Goal: Task Accomplishment & Management: Manage account settings

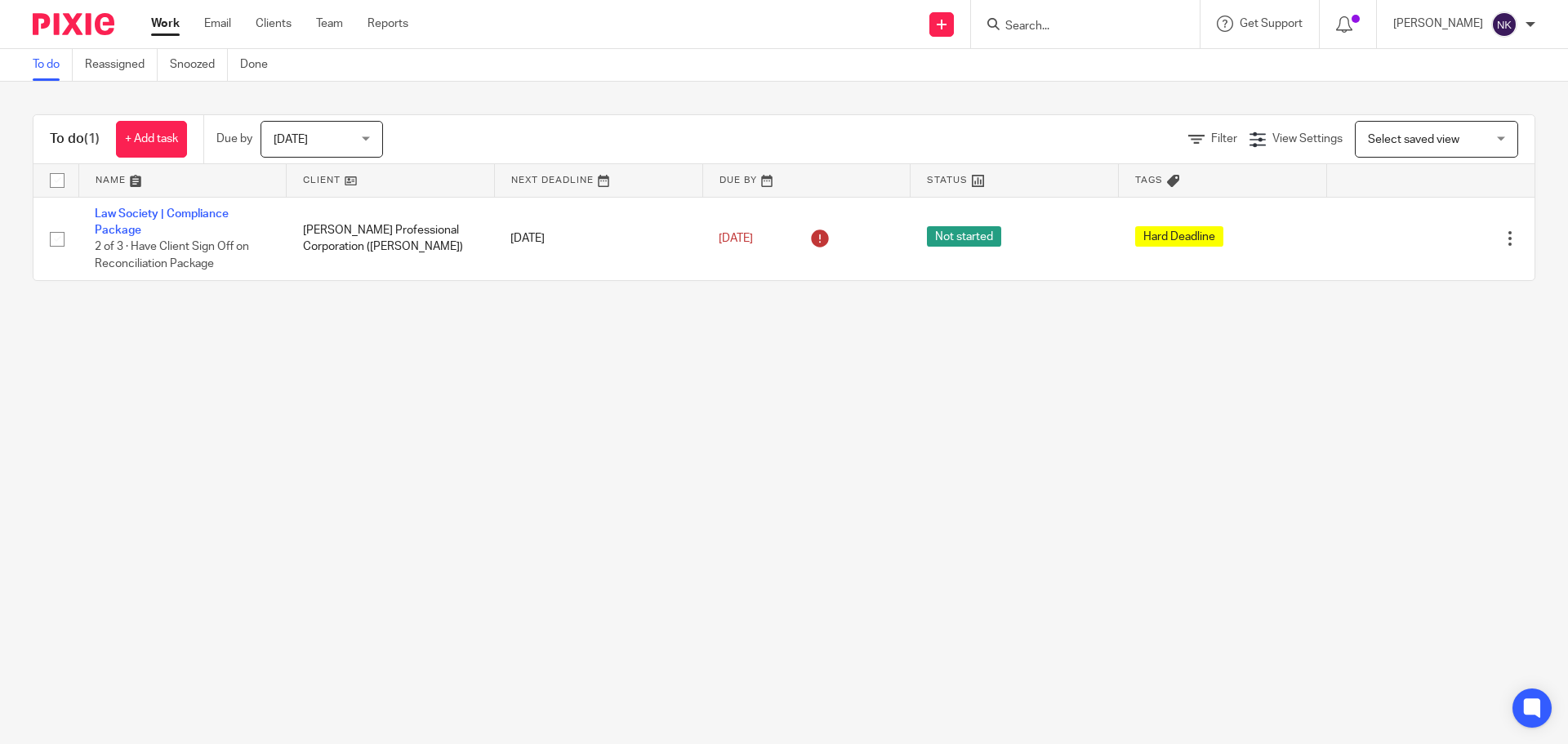
click at [172, 25] on link "Work" at bounding box center [165, 23] width 29 height 16
click at [1060, 27] on input "Search" at bounding box center [1077, 26] width 147 height 14
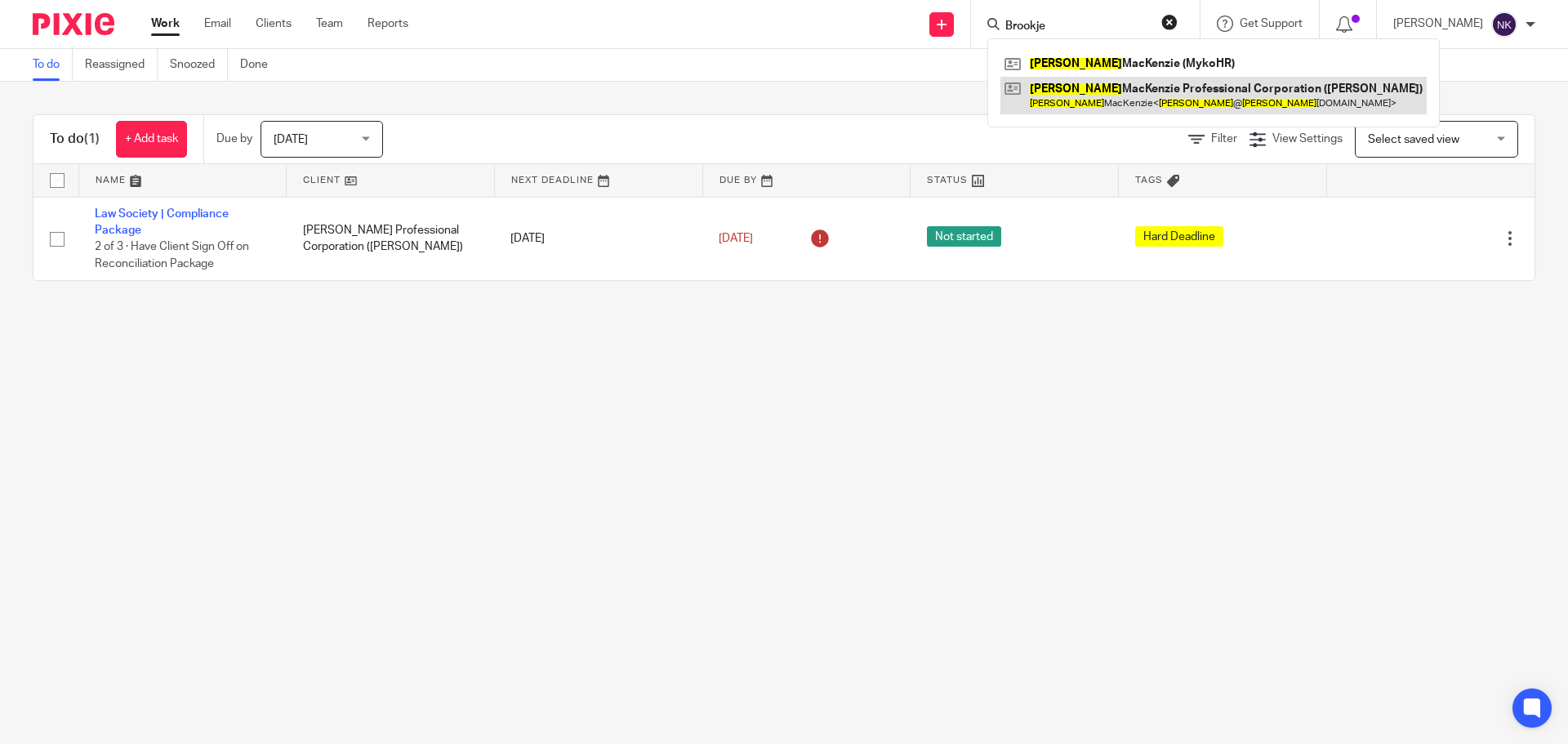
type input "Brookje"
click at [1228, 94] on link at bounding box center [1213, 95] width 426 height 38
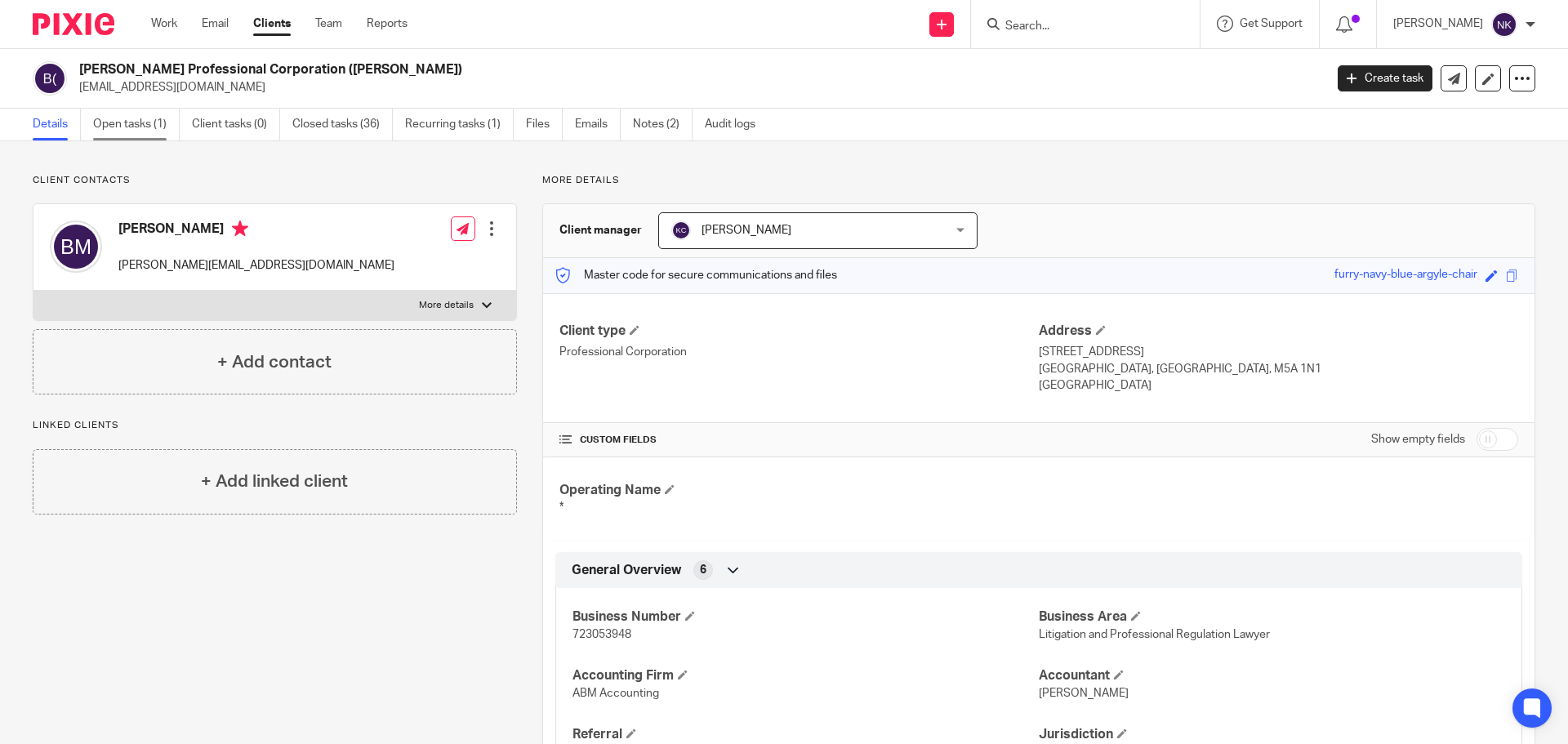
click at [138, 131] on link "Open tasks (1)" at bounding box center [136, 125] width 87 height 32
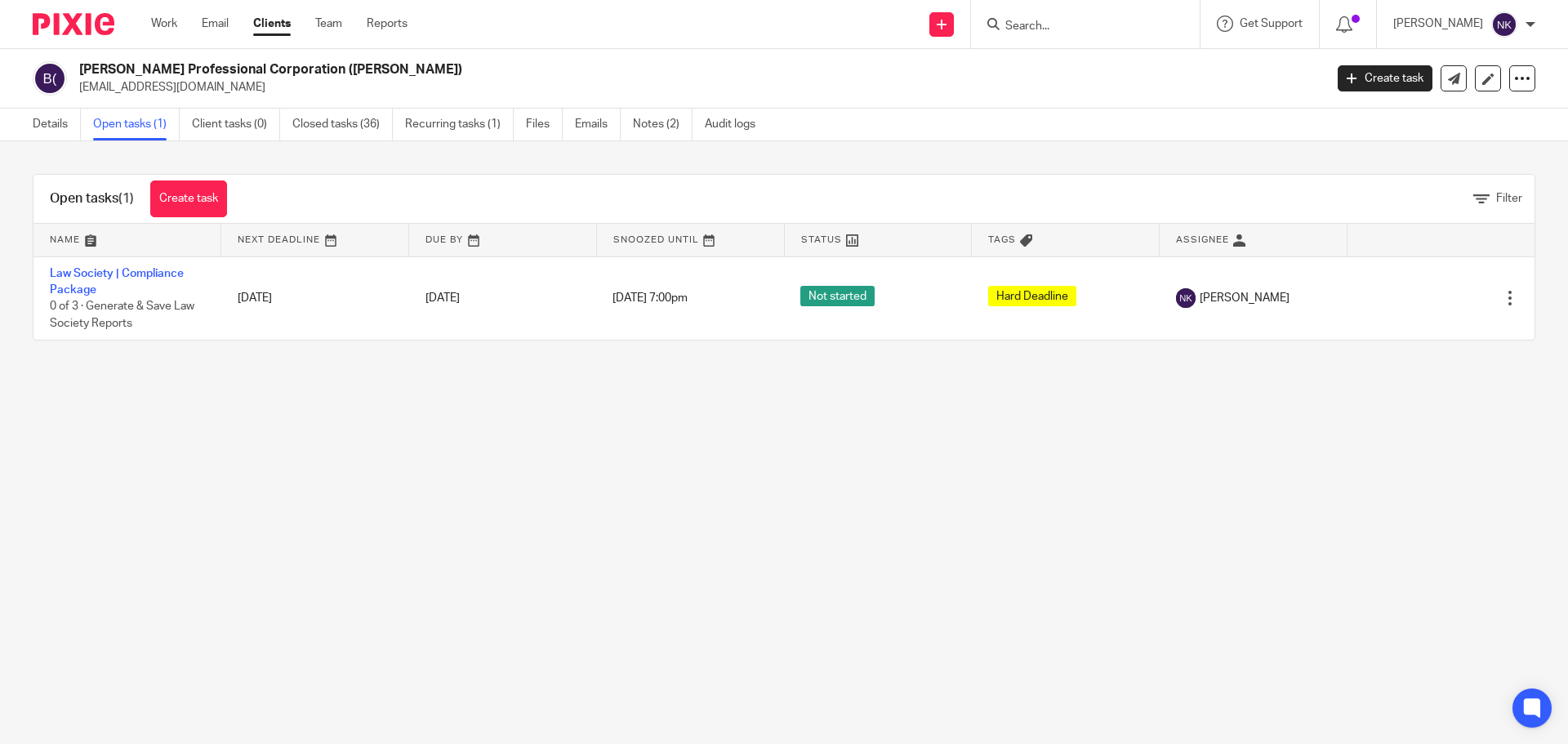
click at [470, 235] on link at bounding box center [503, 240] width 187 height 33
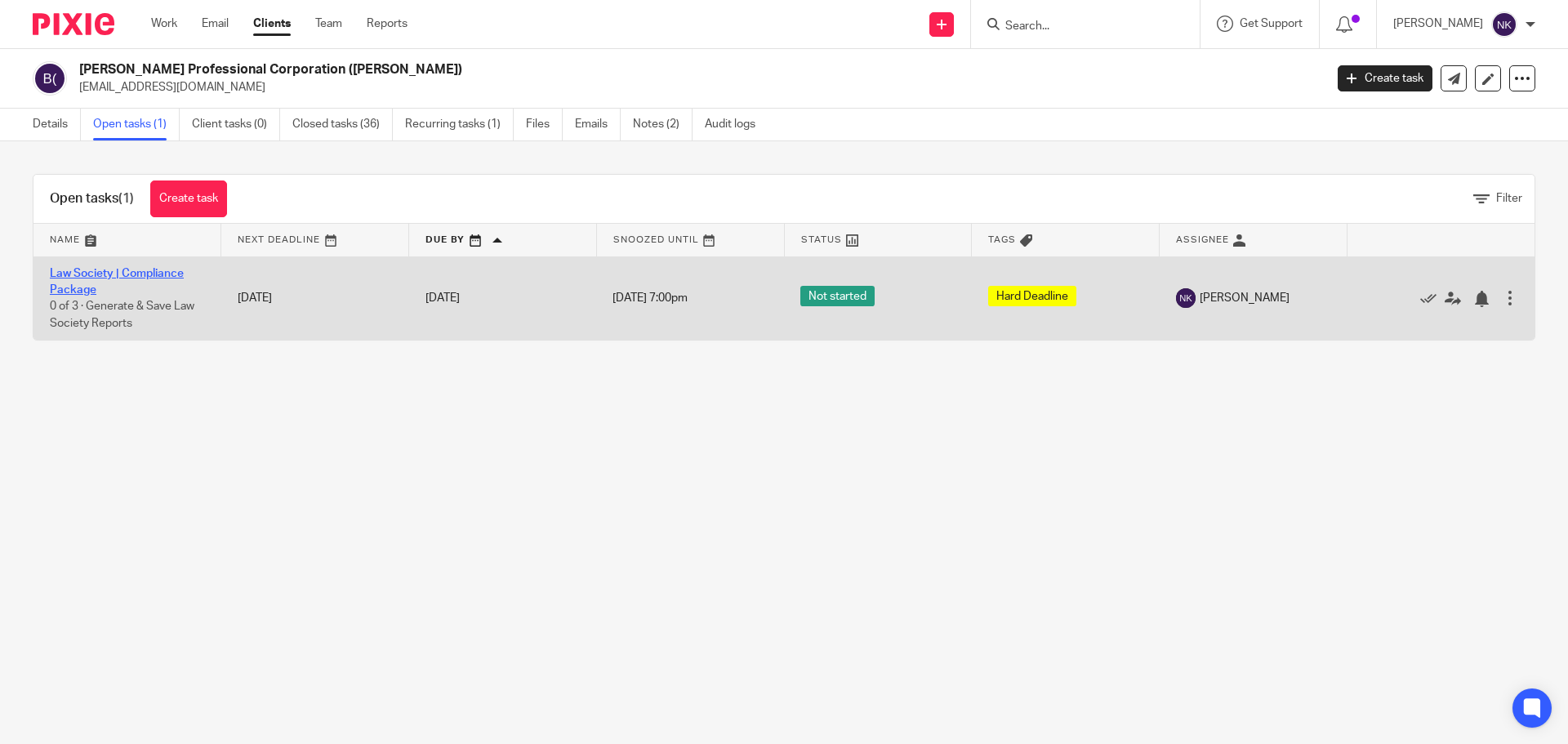
click at [93, 277] on link "Law Society | Compliance Package" at bounding box center [116, 281] width 134 height 28
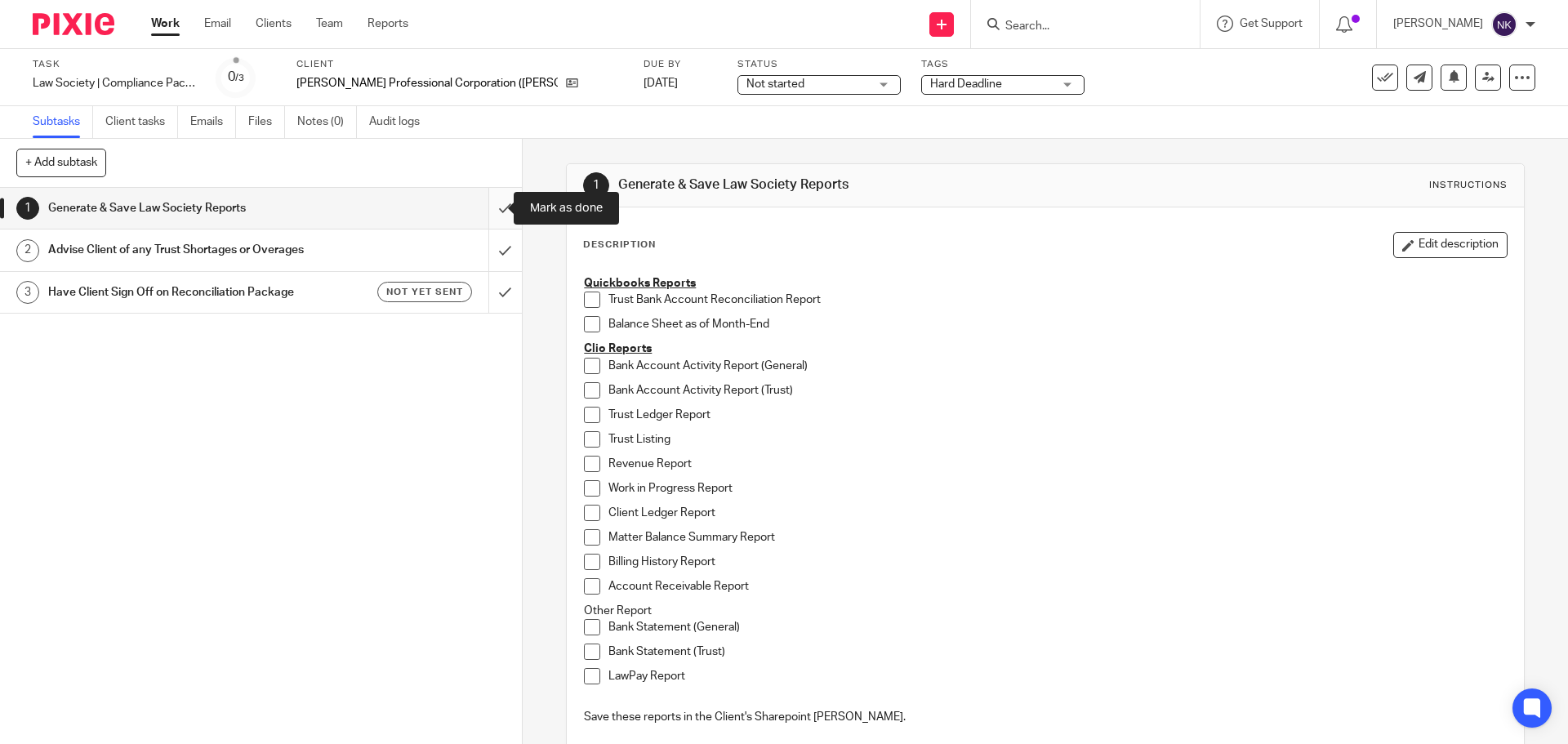
click at [491, 201] on input "submit" at bounding box center [261, 208] width 522 height 40
click at [488, 244] on input "submit" at bounding box center [261, 250] width 522 height 40
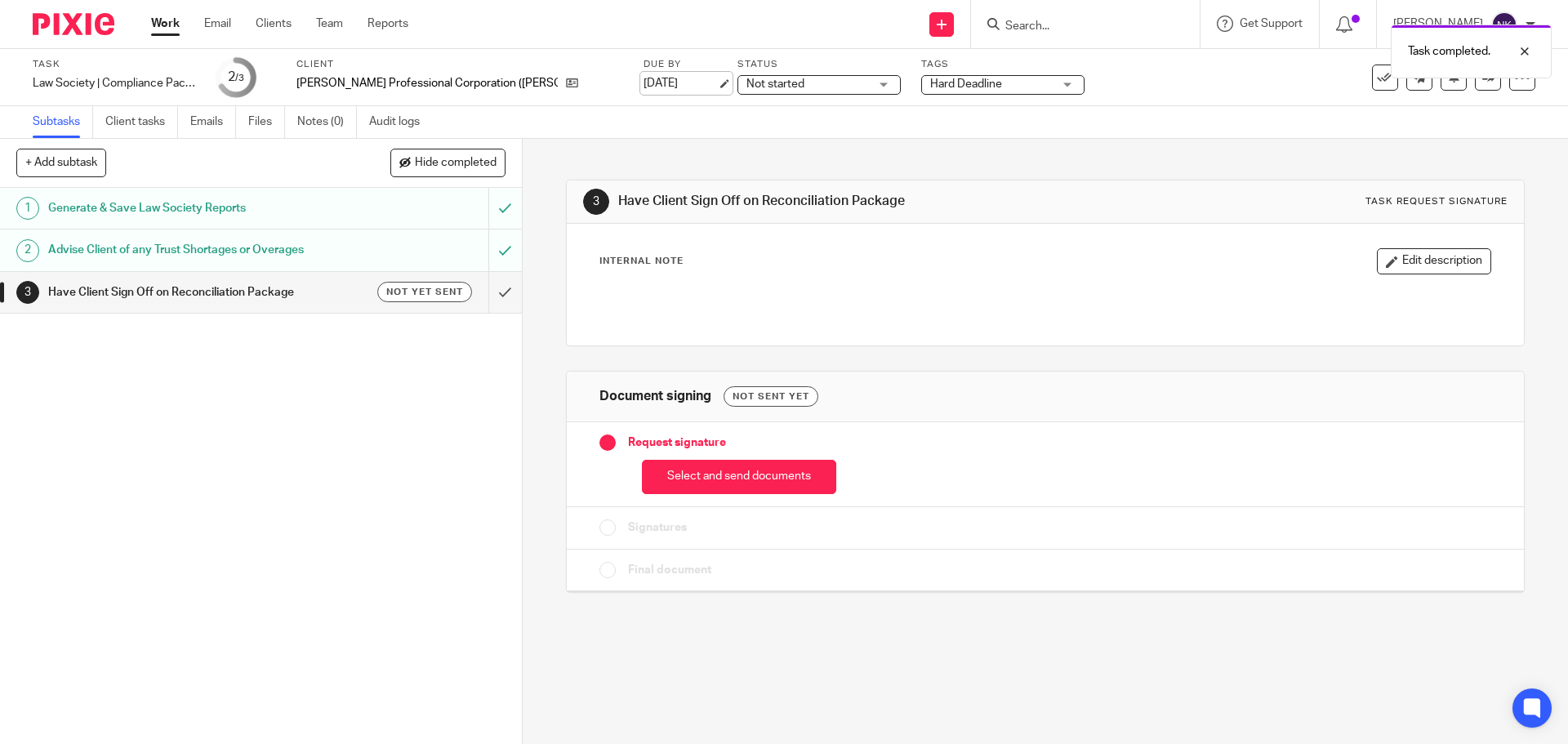
click at [686, 84] on link "[DATE]" at bounding box center [680, 84] width 73 height 17
click at [736, 486] on button "Select and send documents" at bounding box center [739, 477] width 194 height 35
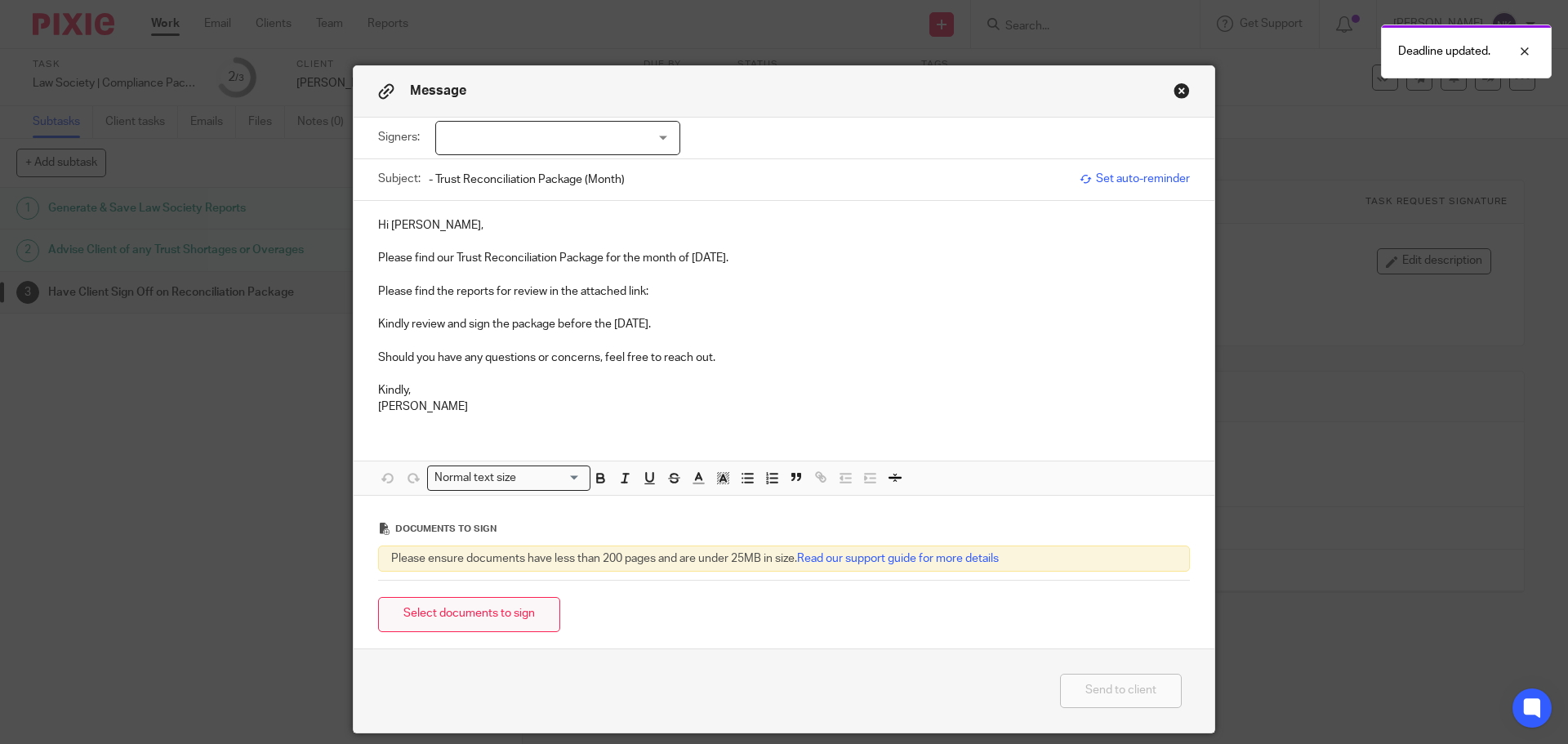
click at [430, 611] on button "Select documents to sign" at bounding box center [469, 614] width 182 height 35
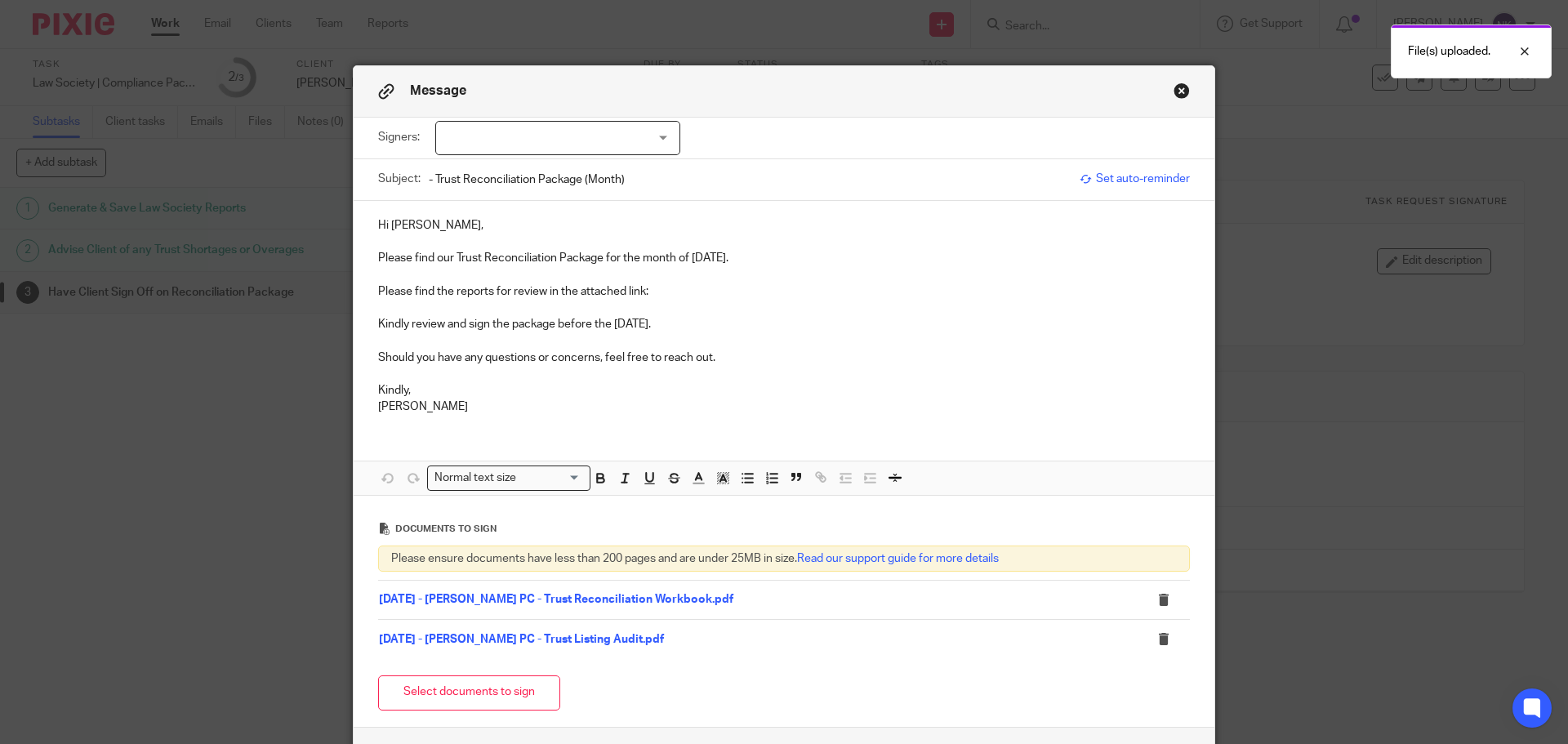
click at [493, 135] on div at bounding box center [558, 137] width 245 height 35
click at [507, 164] on li "[PERSON_NAME]" at bounding box center [552, 172] width 243 height 34
checkbox input "true"
click at [519, 215] on div "Hi Brooke, Please find our Trust Reconciliation Package for the month of July 2…" at bounding box center [784, 314] width 861 height 227
drag, startPoint x: 689, startPoint y: 256, endPoint x: 735, endPoint y: 254, distance: 46.0
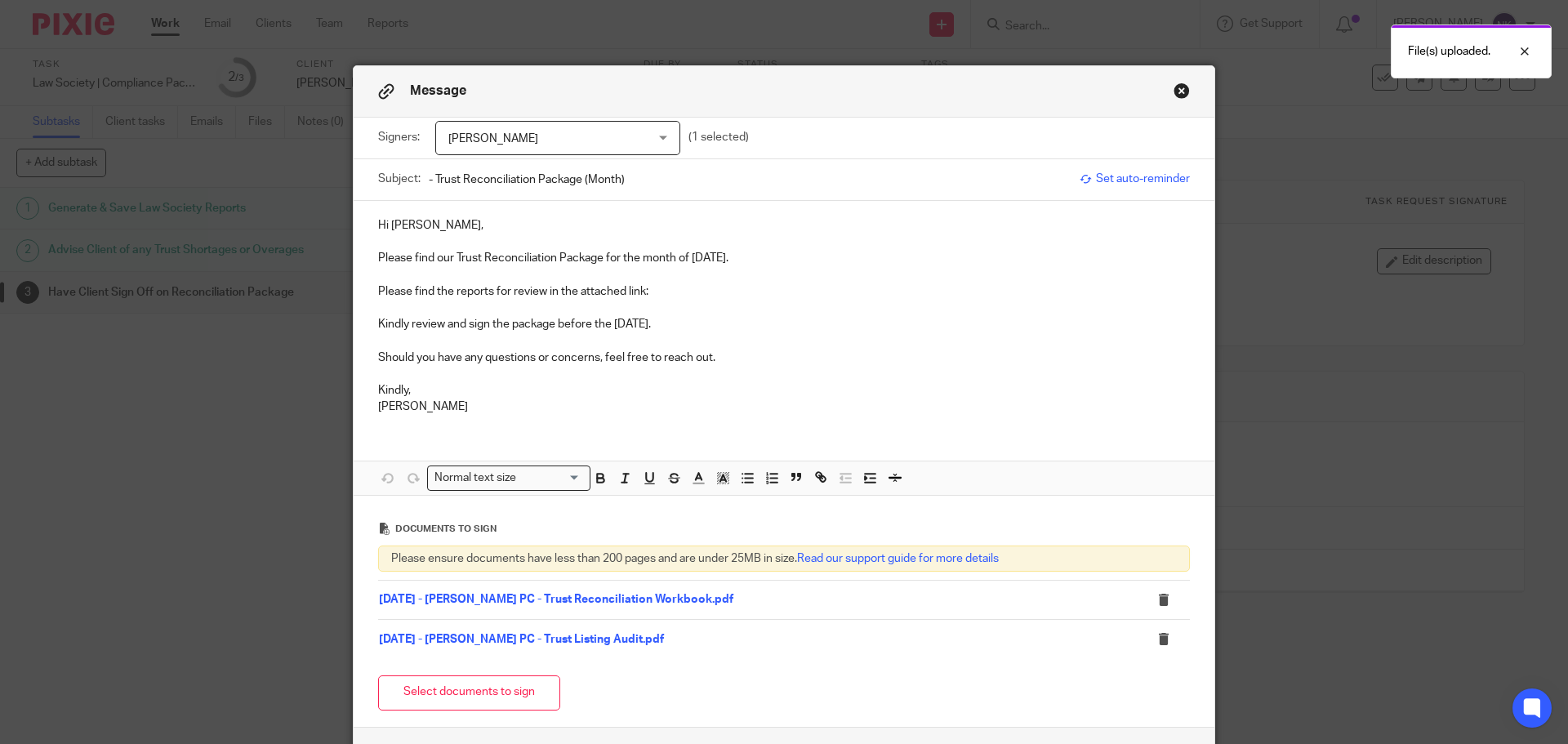
click at [735, 254] on p "Please find our Trust Reconciliation Package for the month of [DATE]." at bounding box center [784, 257] width 812 height 16
copy p "July 2025"
drag, startPoint x: 633, startPoint y: 183, endPoint x: 575, endPoint y: 190, distance: 58.4
click at [575, 190] on input "- Trust Reconciliation Package (Month)" at bounding box center [750, 180] width 643 height 37
paste input "July 2025"
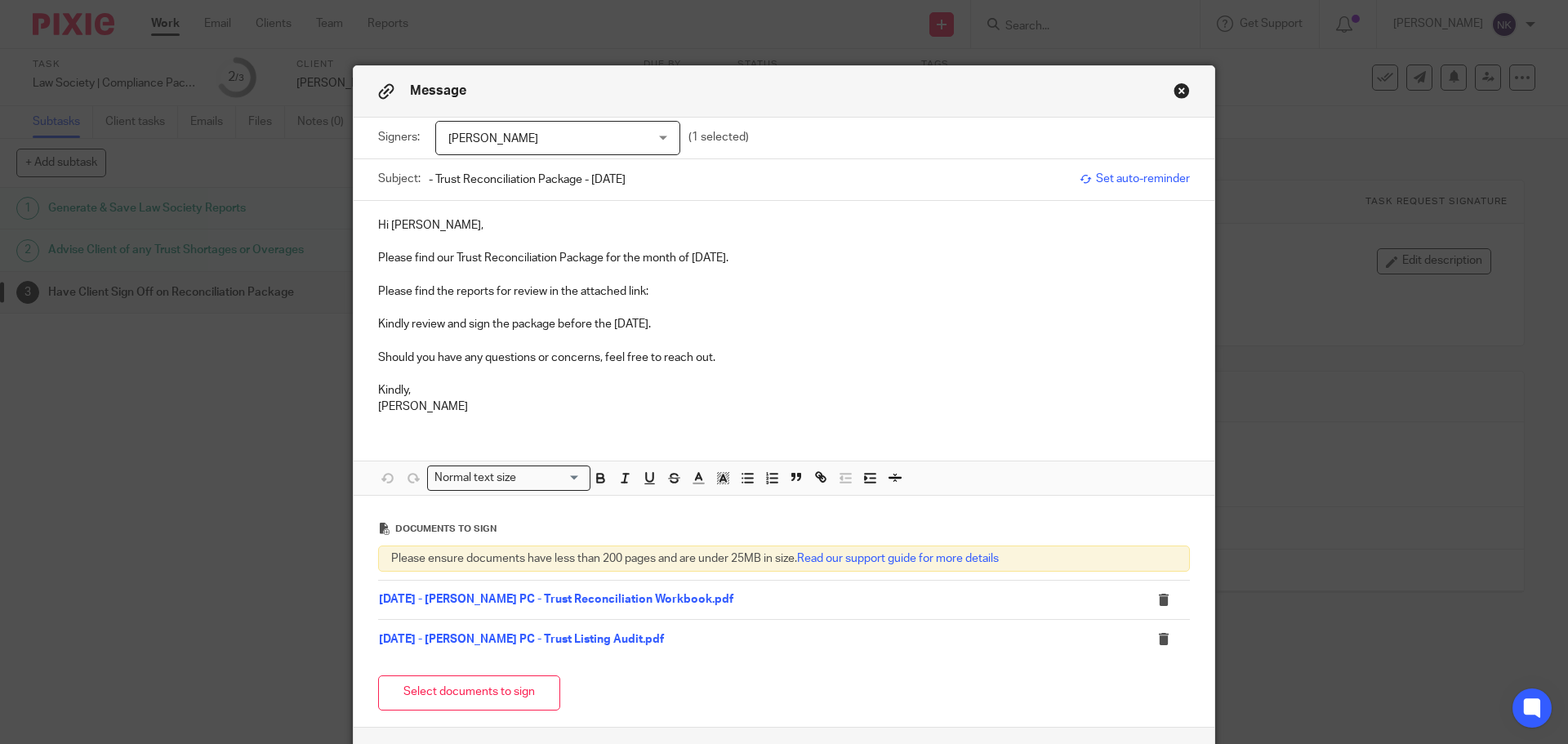
click at [429, 184] on input "- Trust Reconciliation Package - July 2025" at bounding box center [750, 180] width 643 height 37
click at [421, 179] on div "Subject: - Trust Reconciliation Package - July 2025" at bounding box center [725, 180] width 694 height 40
click at [429, 179] on input "- Trust Reconciliation Package - July 2025" at bounding box center [750, 180] width 643 height 37
paste input "Brooke MacKenzie PC"
type input "Brooke MacKenzie PC - Trust Reconciliation Package - July 2025"
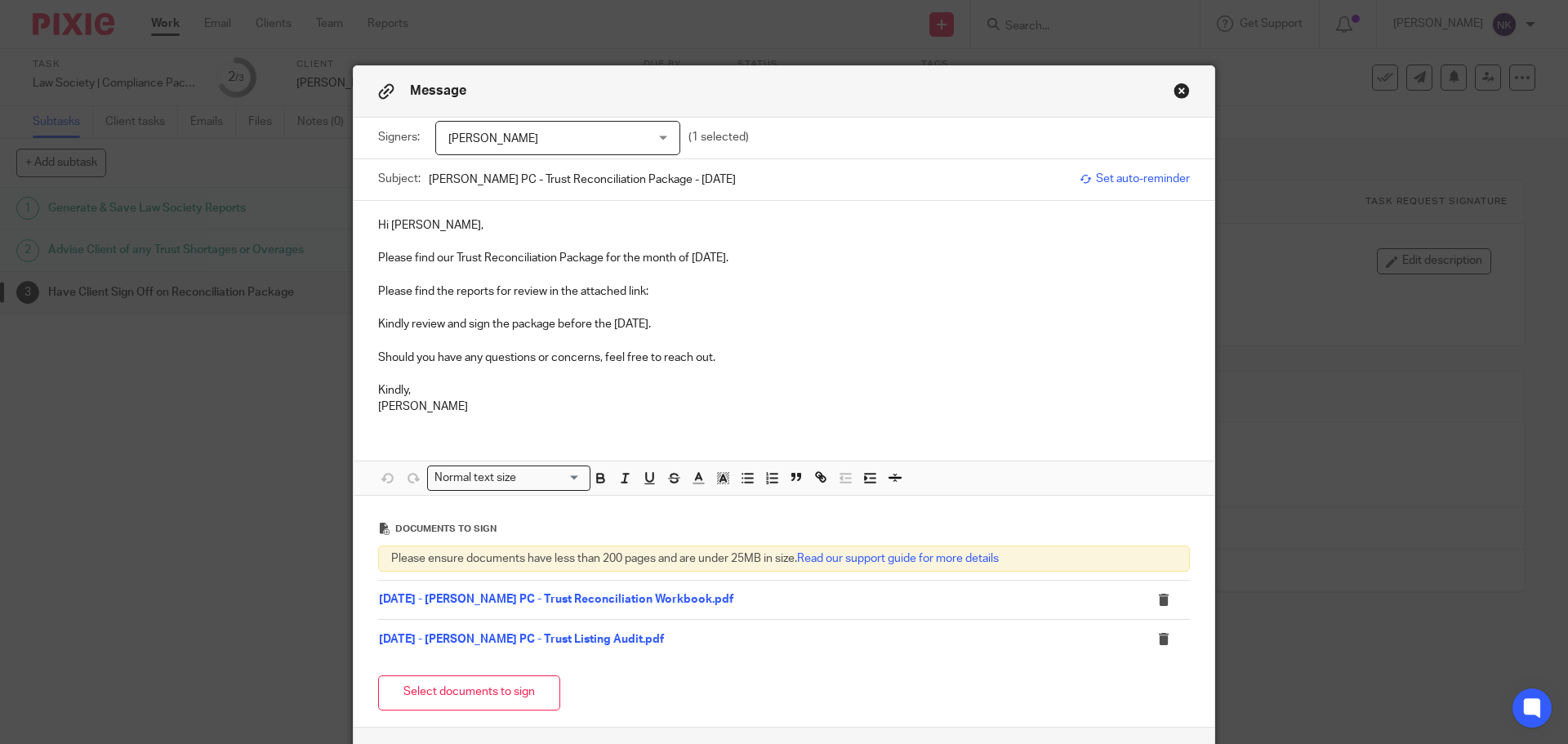
click at [651, 296] on p "Please find the reports for review in the attached link:" at bounding box center [784, 291] width 812 height 16
click at [649, 284] on p "Please find the reports for review in the attached link:" at bounding box center [784, 291] width 812 height 16
click at [665, 293] on link "07 - July" at bounding box center [669, 292] width 43 height 12
click at [572, 343] on link "https://archeradvisoryinc.sharepoint.com/:f:/s/CompanyPortal/Egtlr8rWwxlNmIpGMF…" at bounding box center [514, 342] width 116 height 16
click at [770, 396] on p "Kindly," at bounding box center [784, 390] width 812 height 16
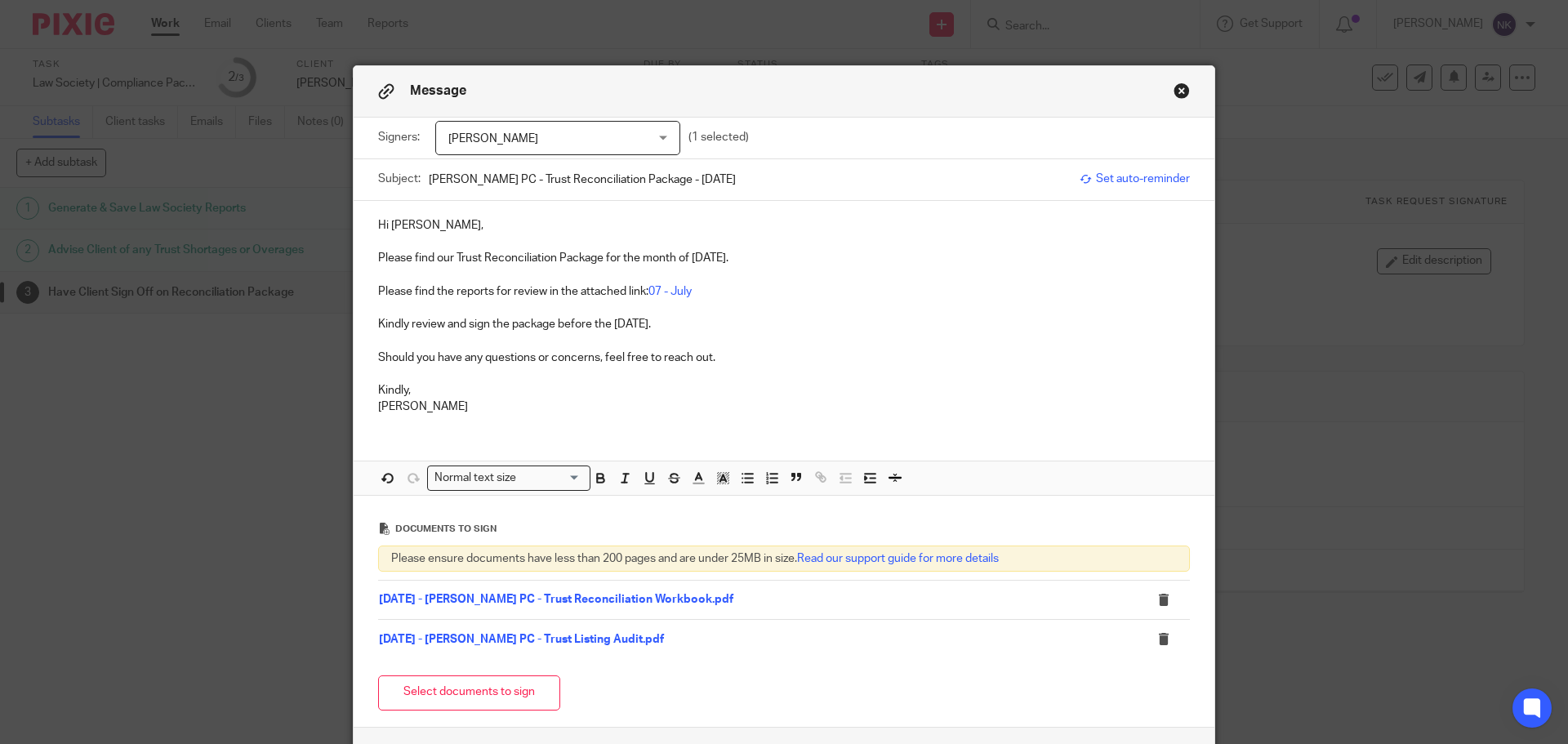
click at [693, 291] on p "Please find the reports for review in the attached link: 07 - July" at bounding box center [784, 291] width 812 height 16
click at [892, 348] on p at bounding box center [784, 340] width 812 height 16
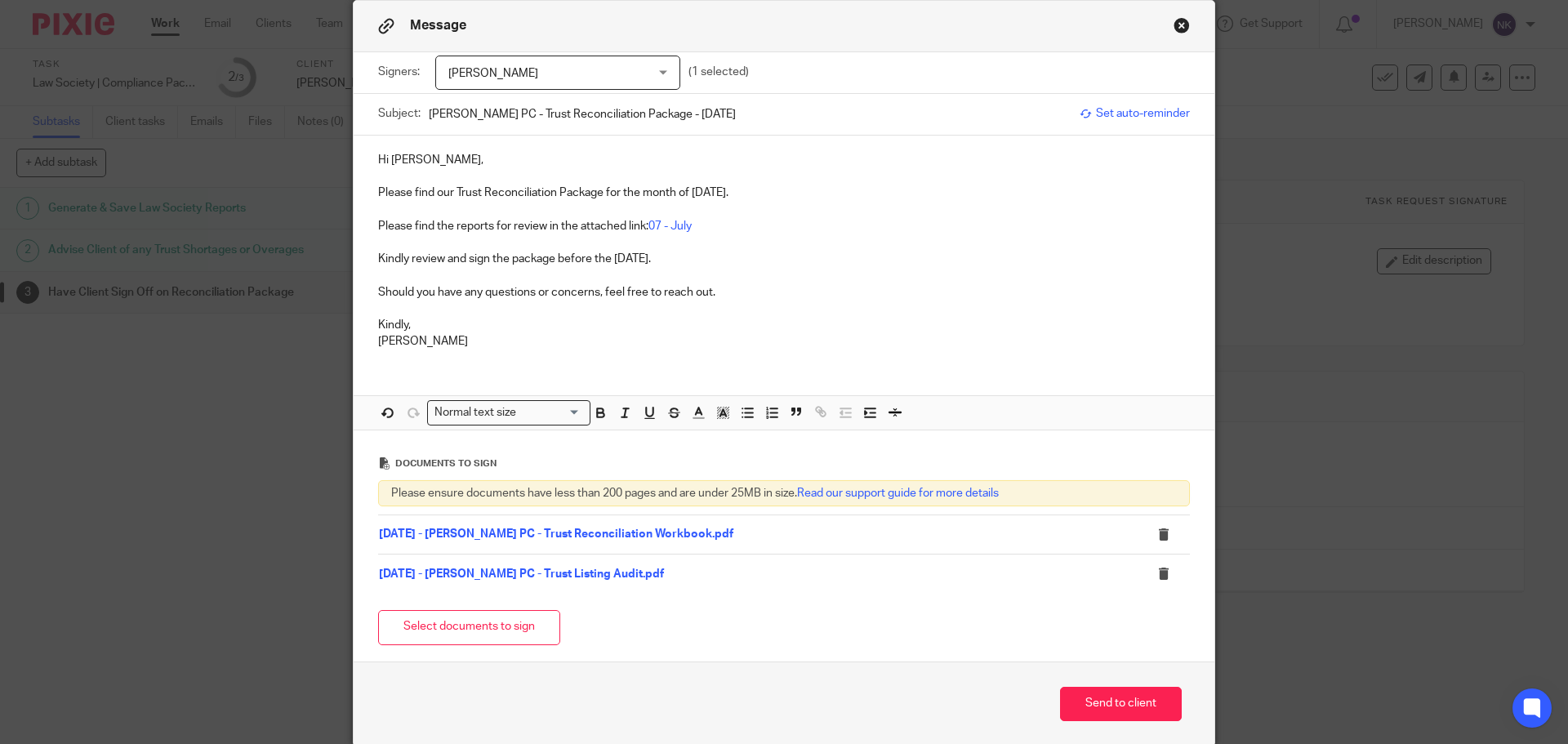
scroll to position [133, 0]
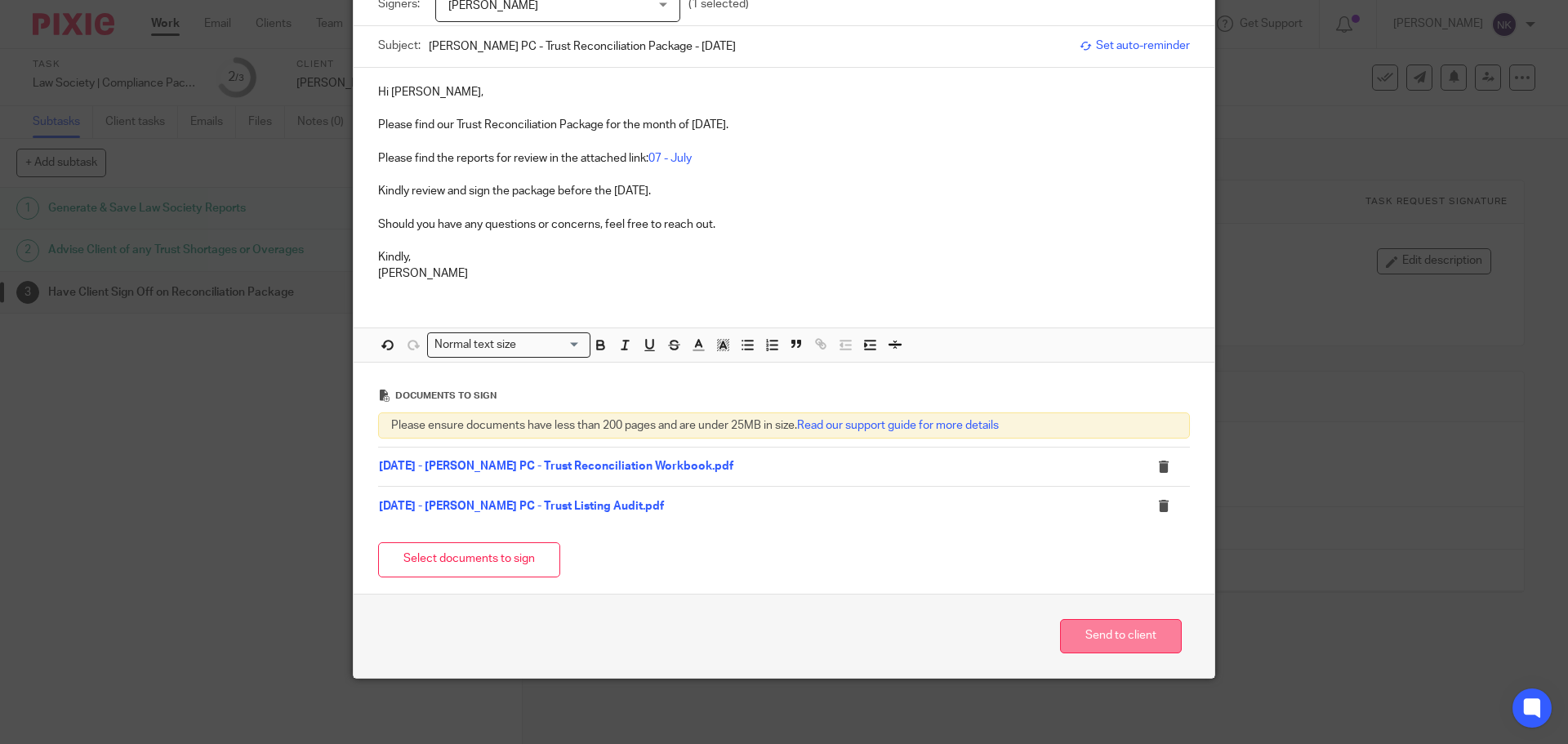
click at [1133, 637] on button "Send to client" at bounding box center [1121, 637] width 122 height 35
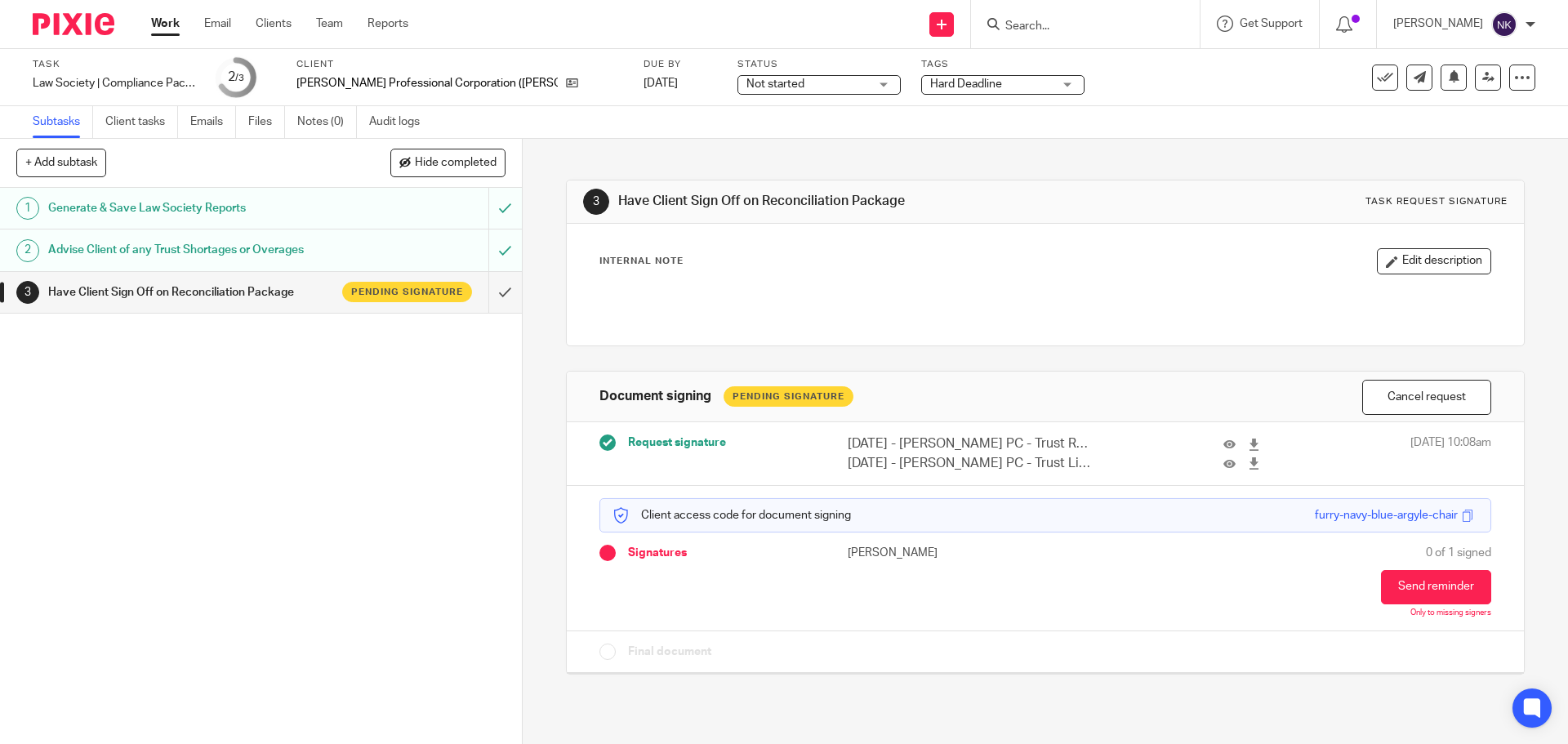
click at [1050, 15] on form at bounding box center [1090, 24] width 174 height 20
click at [1043, 24] on input "Search" at bounding box center [1077, 26] width 147 height 14
paste input "[PERSON_NAME] Law PC"
type input "[PERSON_NAME] Law PC"
click at [1170, 63] on link at bounding box center [1110, 63] width 220 height 24
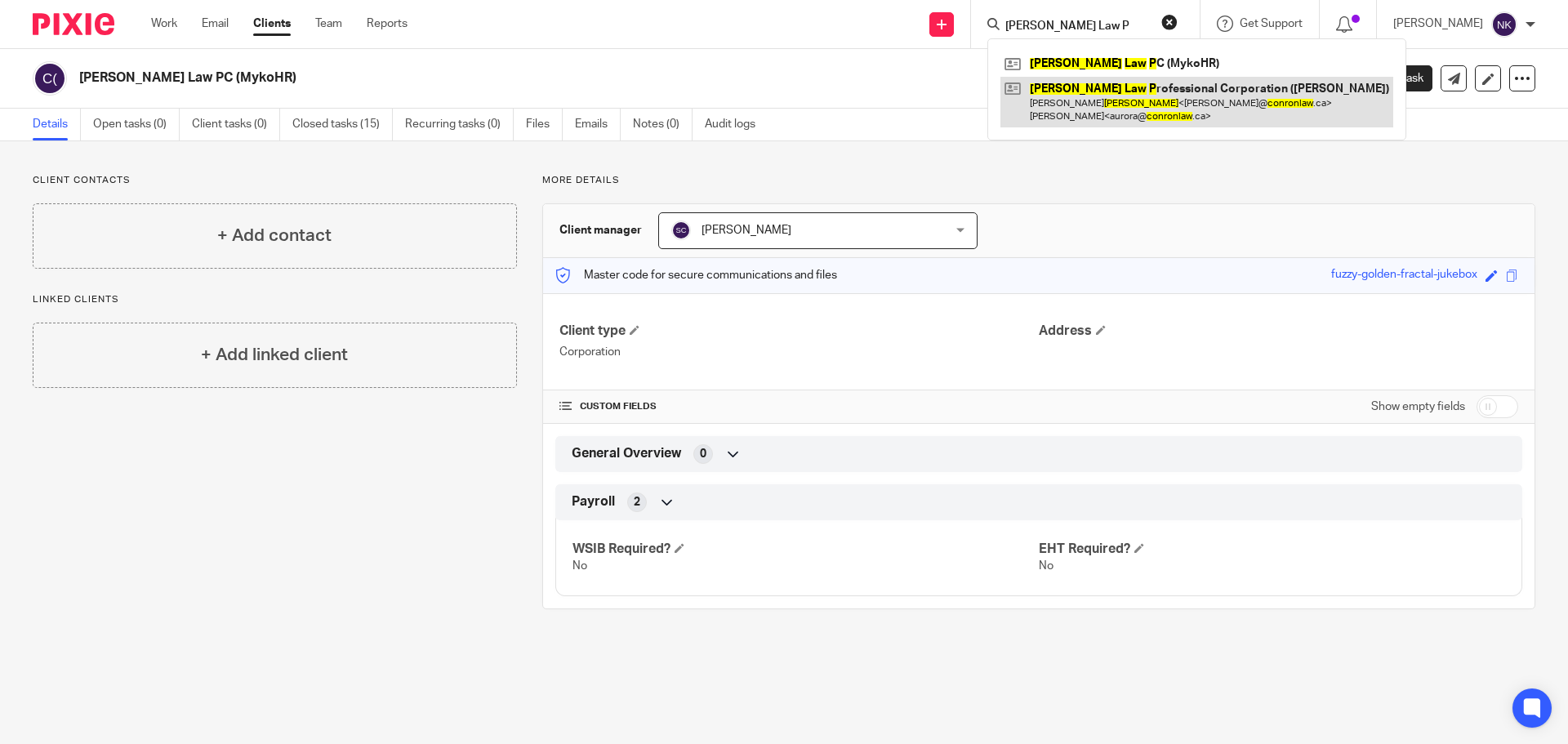
type input "[PERSON_NAME] Law P"
click at [1155, 100] on link at bounding box center [1196, 102] width 392 height 51
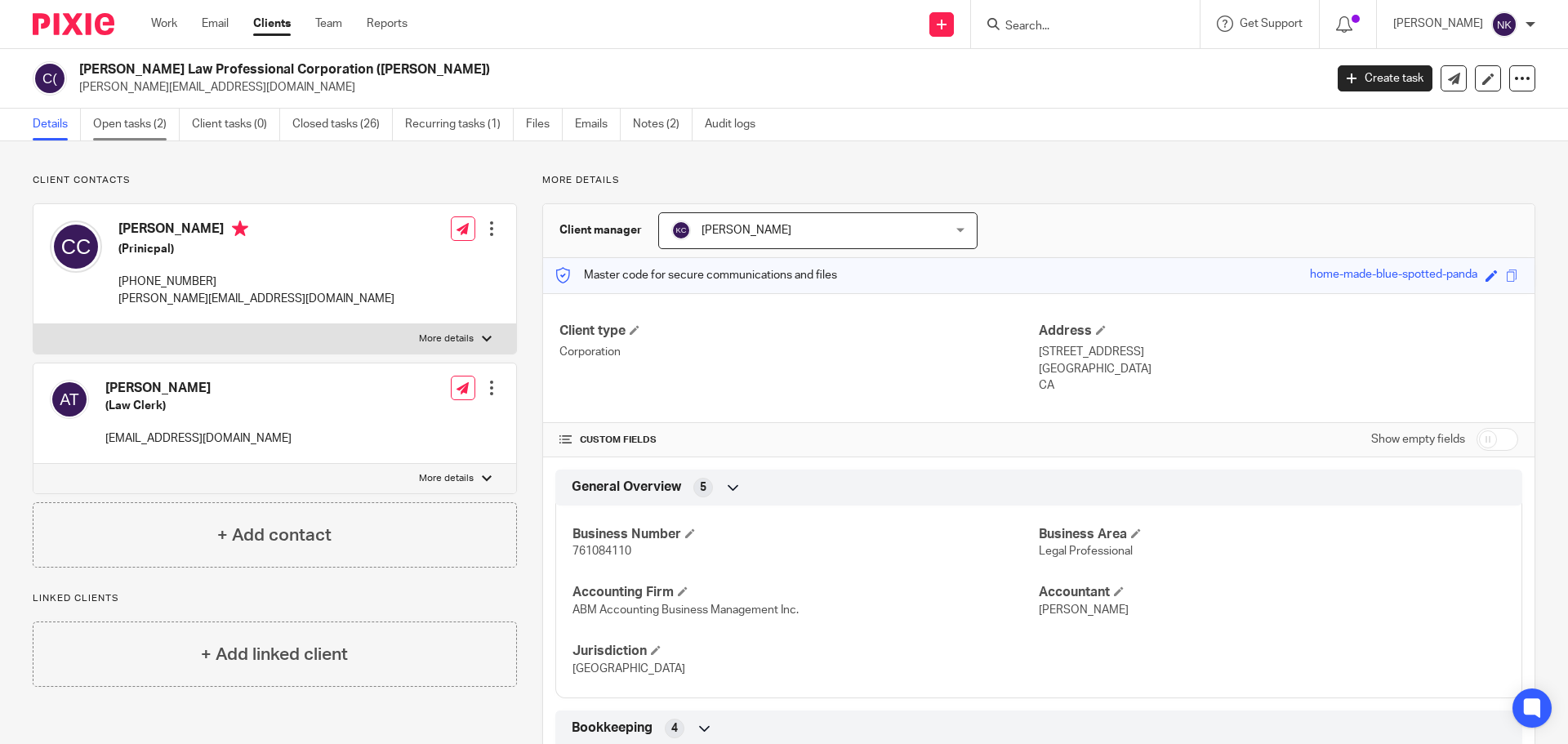
click at [154, 119] on link "Open tasks (2)" at bounding box center [136, 125] width 87 height 32
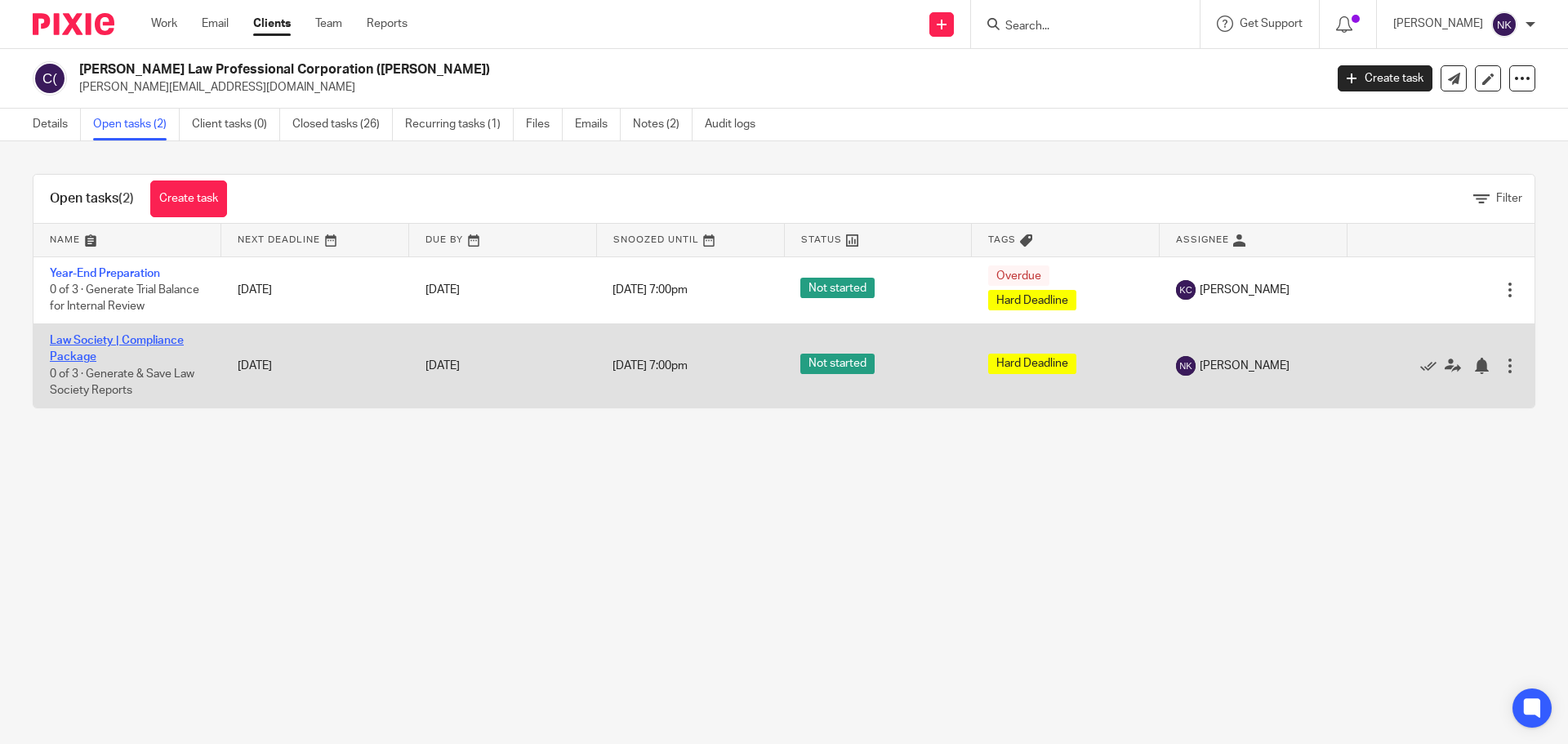
click at [127, 344] on link "Law Society | Compliance Package" at bounding box center [116, 348] width 134 height 28
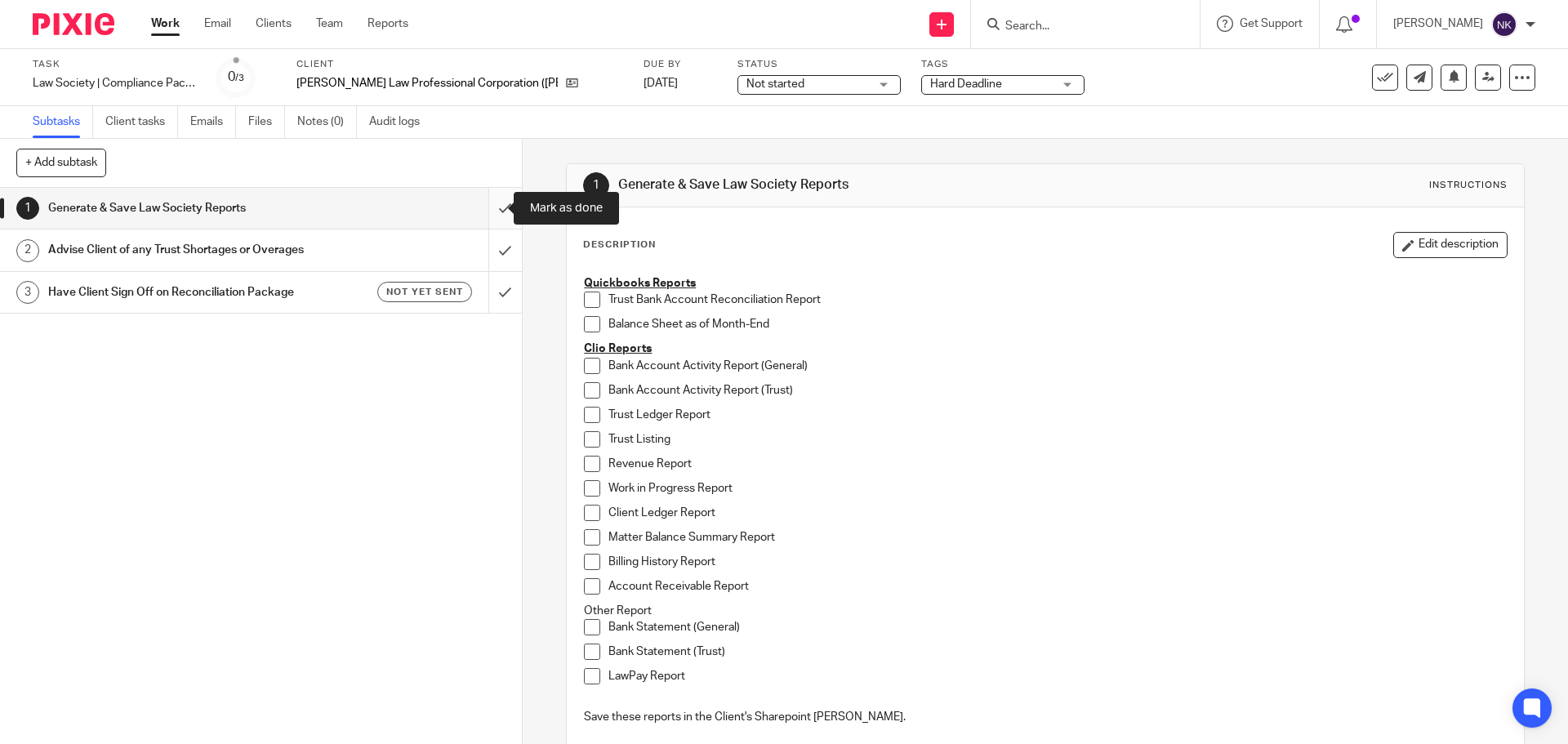
click at [477, 206] on input "submit" at bounding box center [261, 208] width 522 height 40
click at [489, 254] on input "submit" at bounding box center [261, 250] width 522 height 40
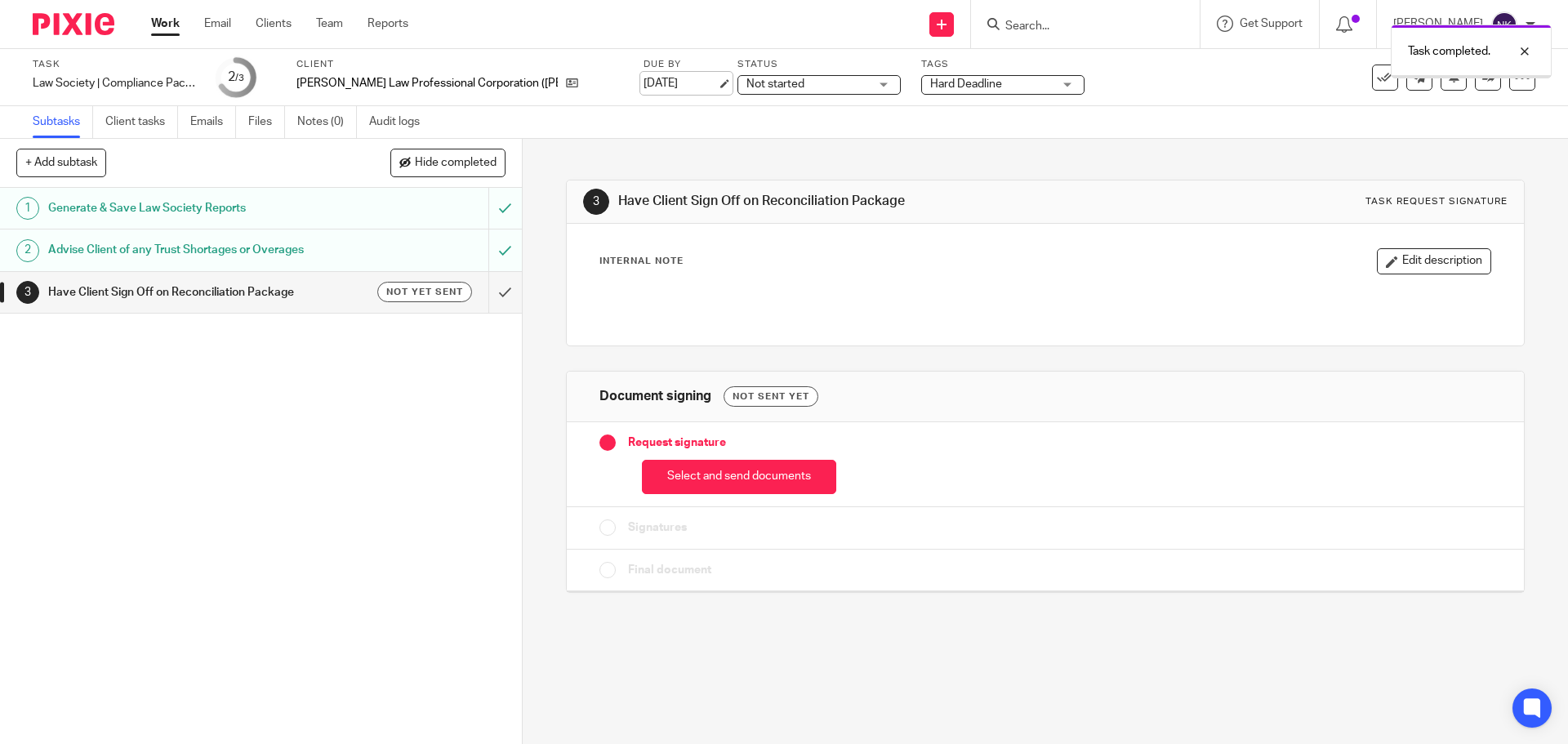
click at [646, 85] on link "[DATE]" at bounding box center [680, 84] width 73 height 17
click at [736, 481] on button "Select and send documents" at bounding box center [739, 477] width 194 height 35
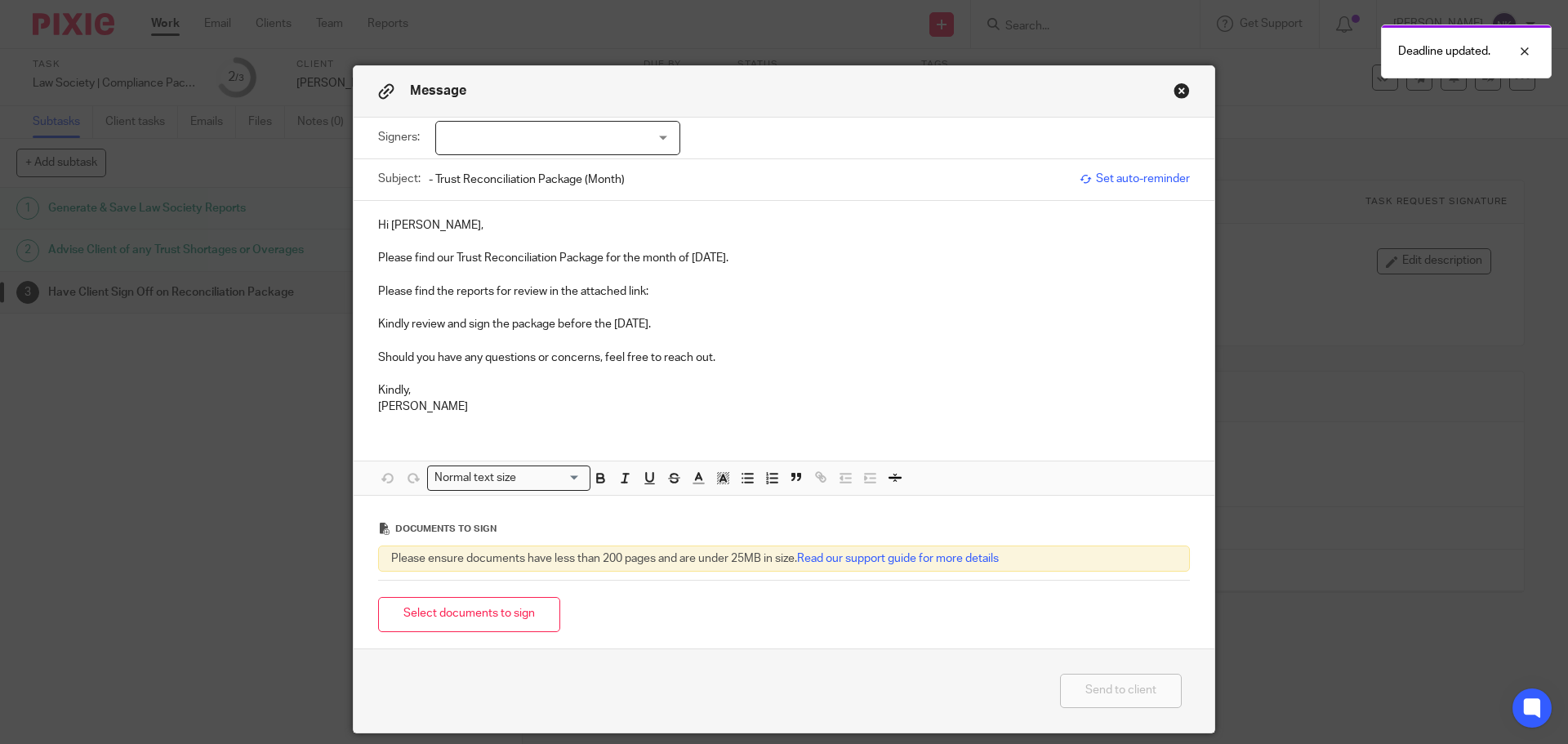
click at [500, 627] on button "Select documents to sign" at bounding box center [469, 614] width 182 height 35
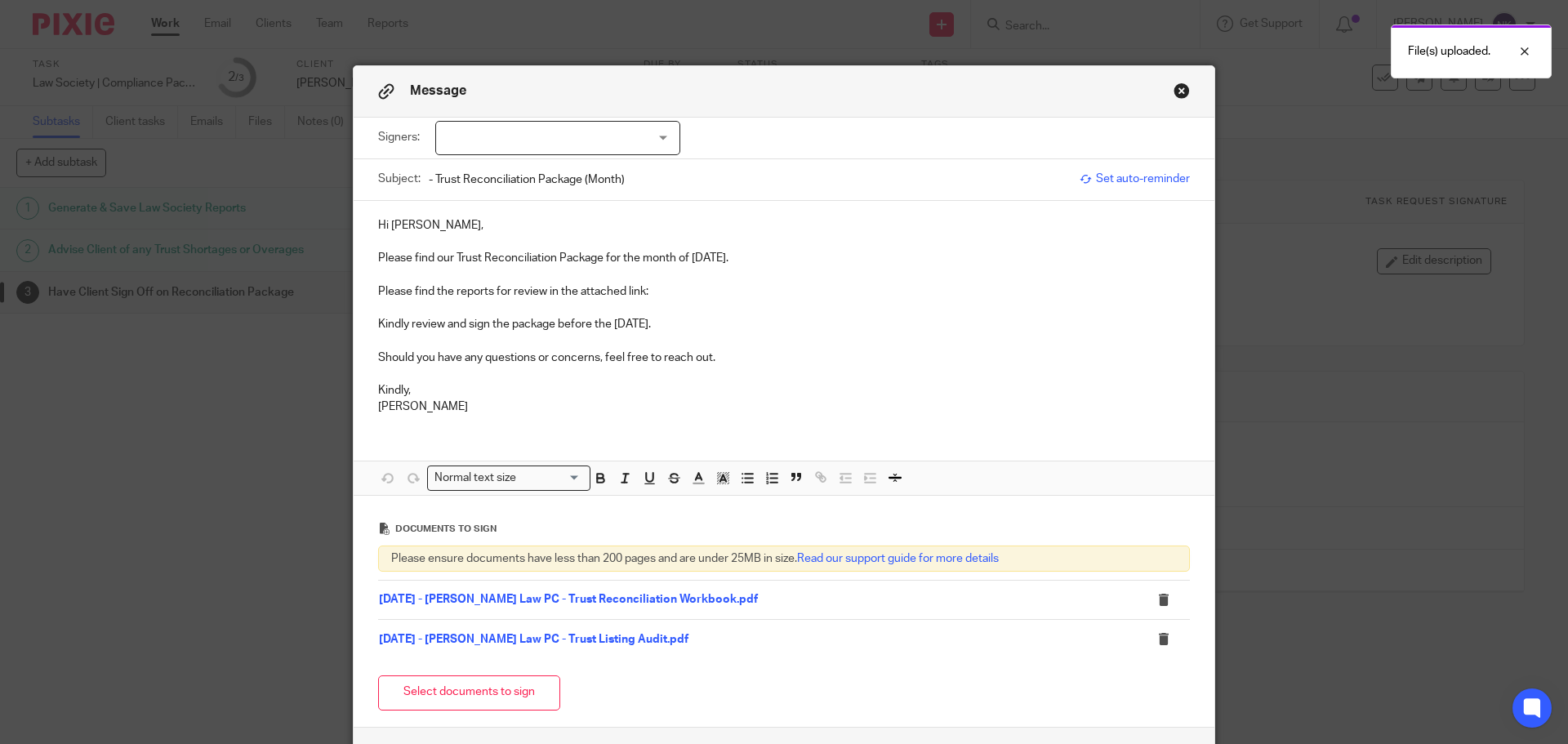
click at [551, 134] on div at bounding box center [558, 137] width 245 height 35
click at [519, 170] on span "Carolynn Conron" at bounding box center [503, 171] width 89 height 12
checkbox input "true"
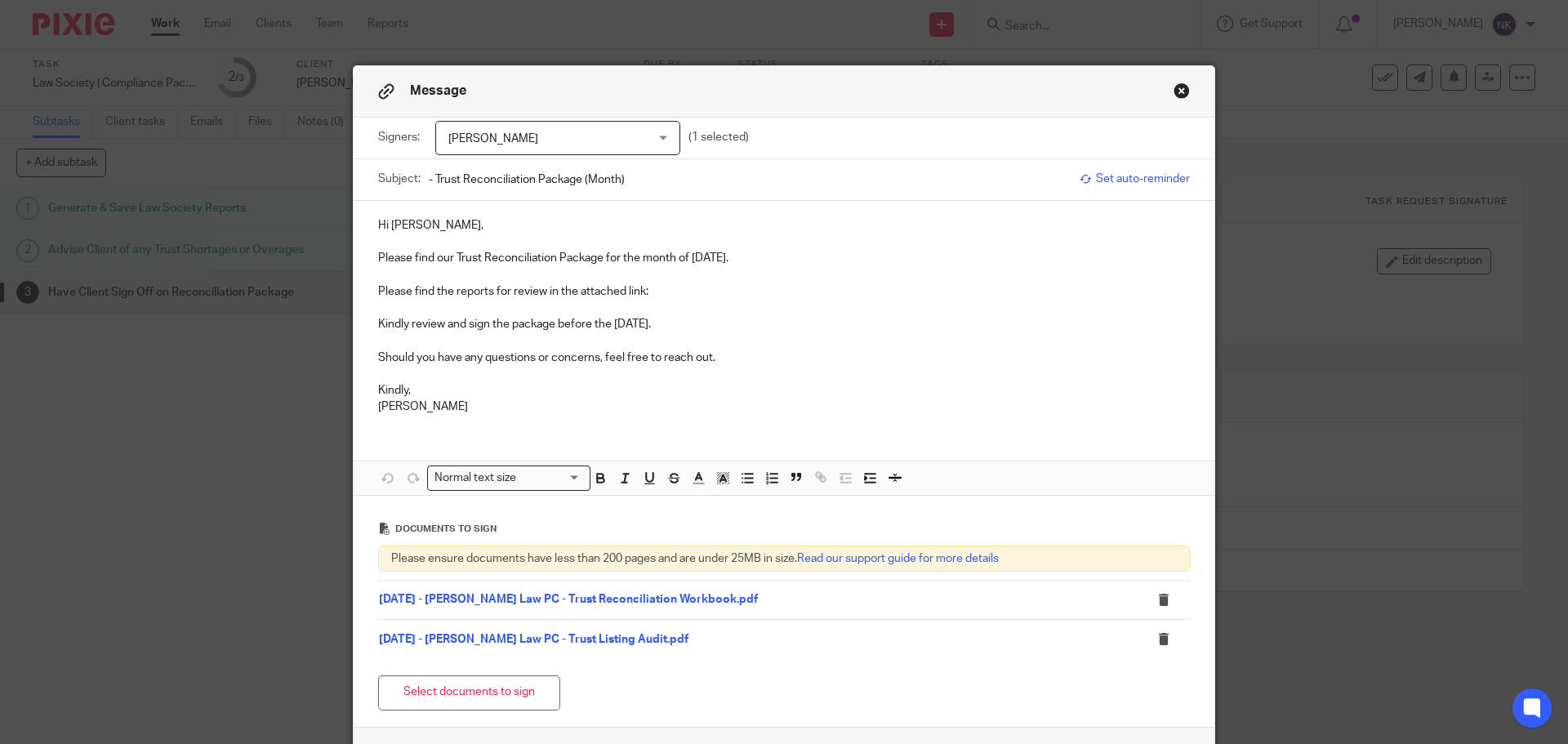
click at [541, 229] on p "Hi Carolynn," at bounding box center [784, 224] width 812 height 16
drag, startPoint x: 687, startPoint y: 257, endPoint x: 737, endPoint y: 261, distance: 50.2
click at [737, 261] on p "Please find our Trust Reconciliation Package for the month of [DATE]." at bounding box center [784, 257] width 812 height 16
copy p "July 2025"
drag, startPoint x: 638, startPoint y: 188, endPoint x: 583, endPoint y: 192, distance: 55.1
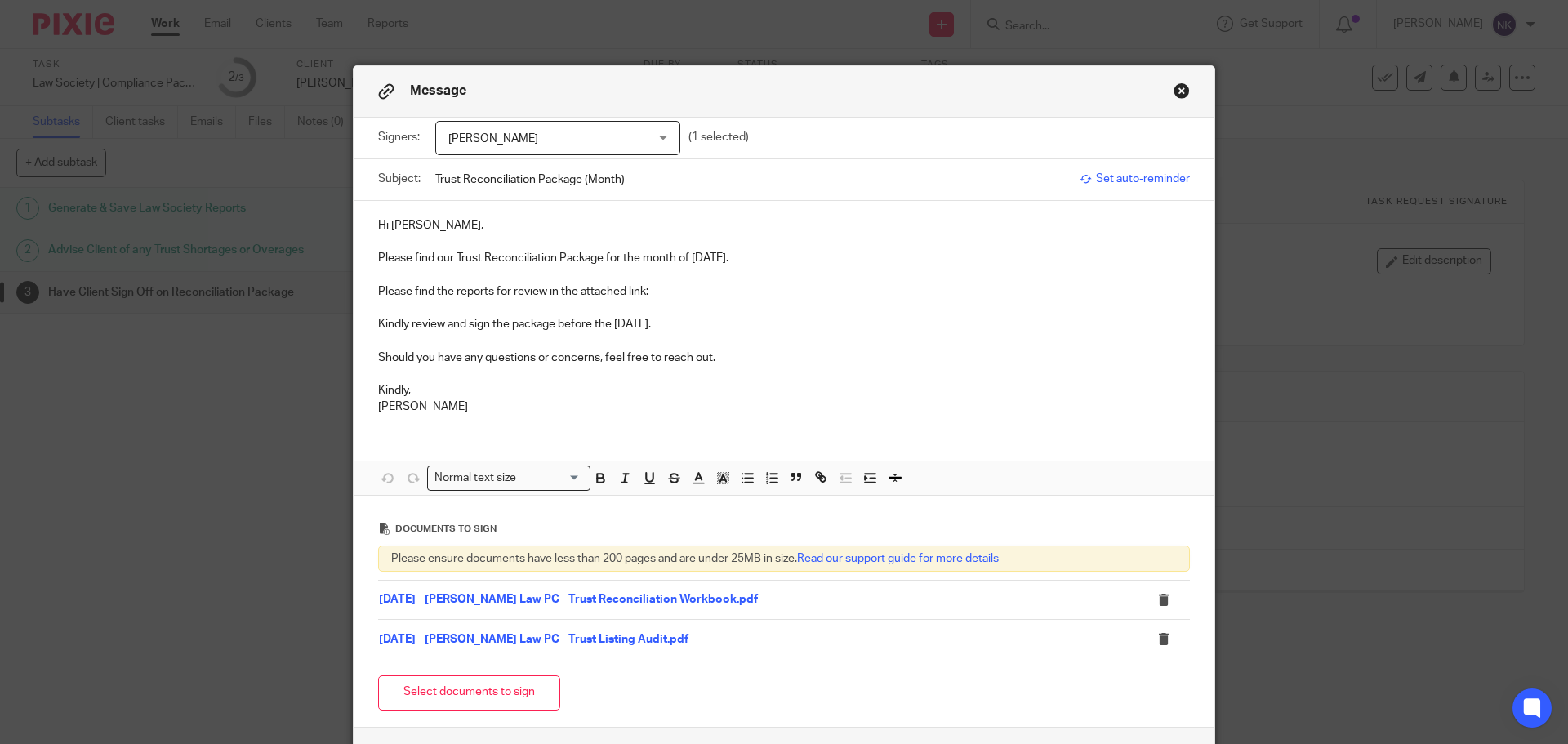
click at [583, 192] on input "- Trust Reconciliation Package (Month)" at bounding box center [750, 180] width 643 height 37
paste input "July 2025"
click at [429, 181] on input "- Trust Reconciliation Package - July 2025" at bounding box center [750, 180] width 643 height 37
paste input "Conron Law PC"
type input "Conron Law PC - Trust Reconciliation Package - July 2025"
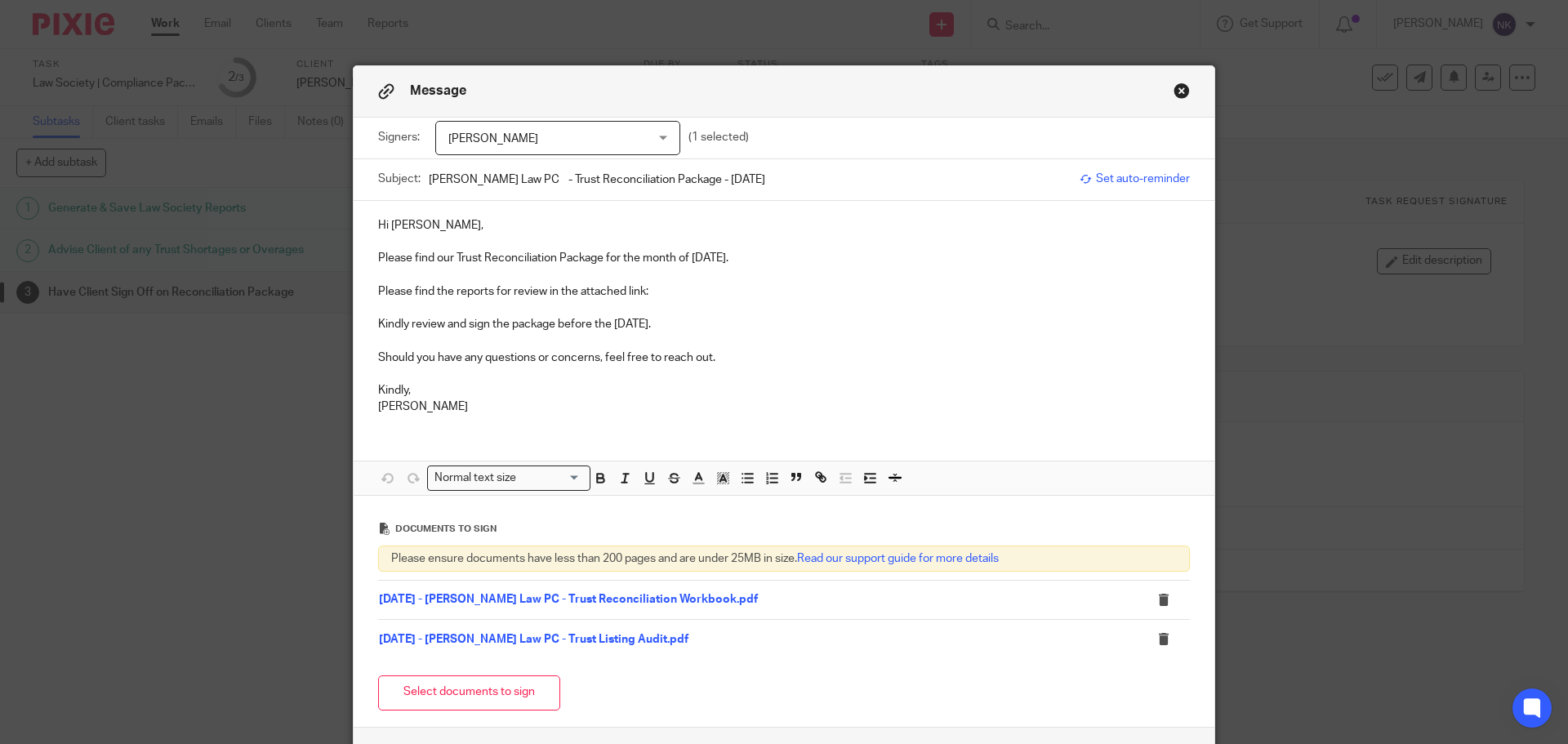
click at [653, 293] on p "Please find the reports for review in the attached link:" at bounding box center [784, 291] width 812 height 16
click at [649, 294] on link "07 - July" at bounding box center [669, 292] width 43 height 12
click at [572, 342] on link "https://archeradvisoryinc.sharepoint.com/:f:/s/CompanyPortal/EuVndb4fIEpCoIBTgV…" at bounding box center [514, 342] width 116 height 16
click at [823, 305] on p at bounding box center [784, 307] width 812 height 16
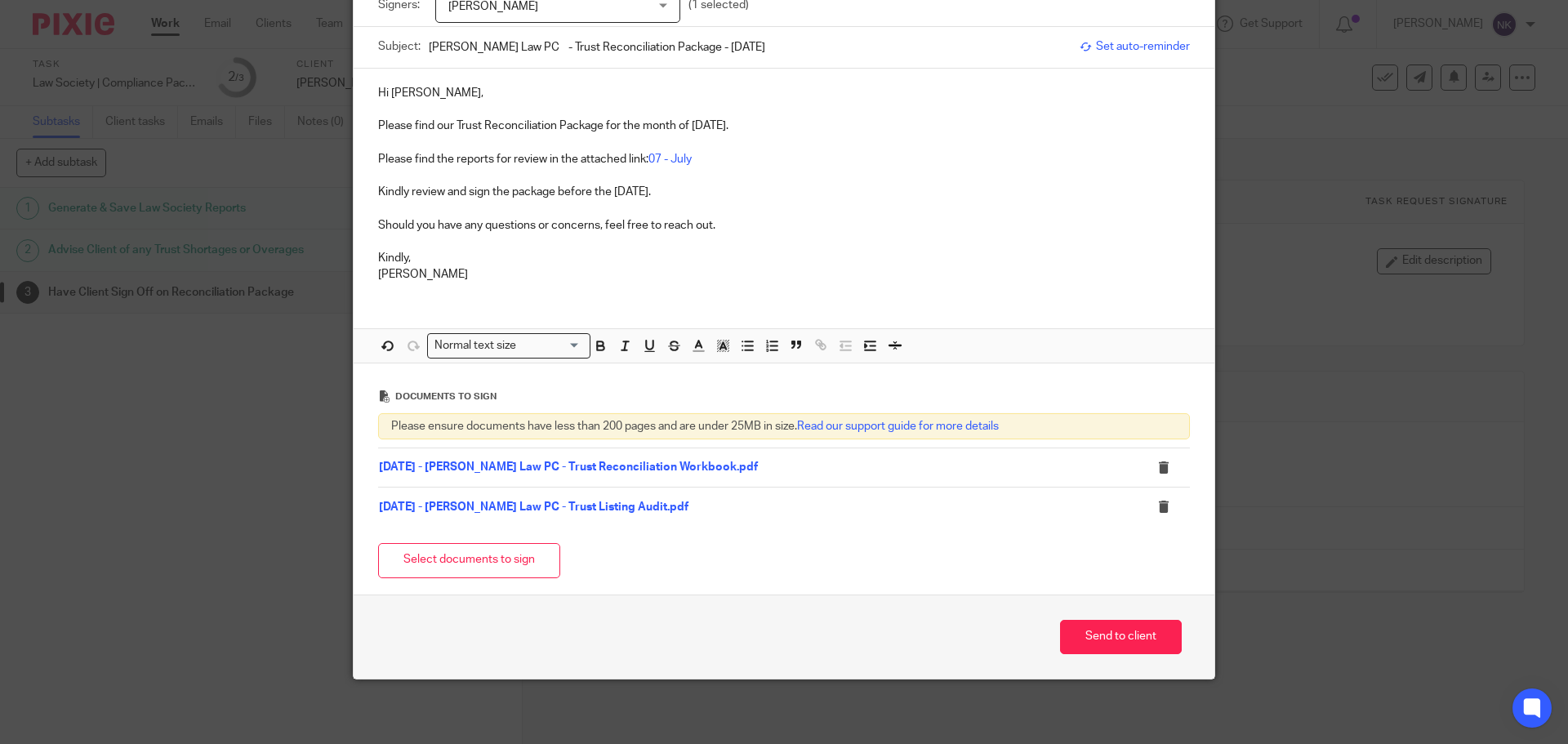
scroll to position [133, 0]
click at [1148, 636] on button "Send to client" at bounding box center [1121, 637] width 122 height 35
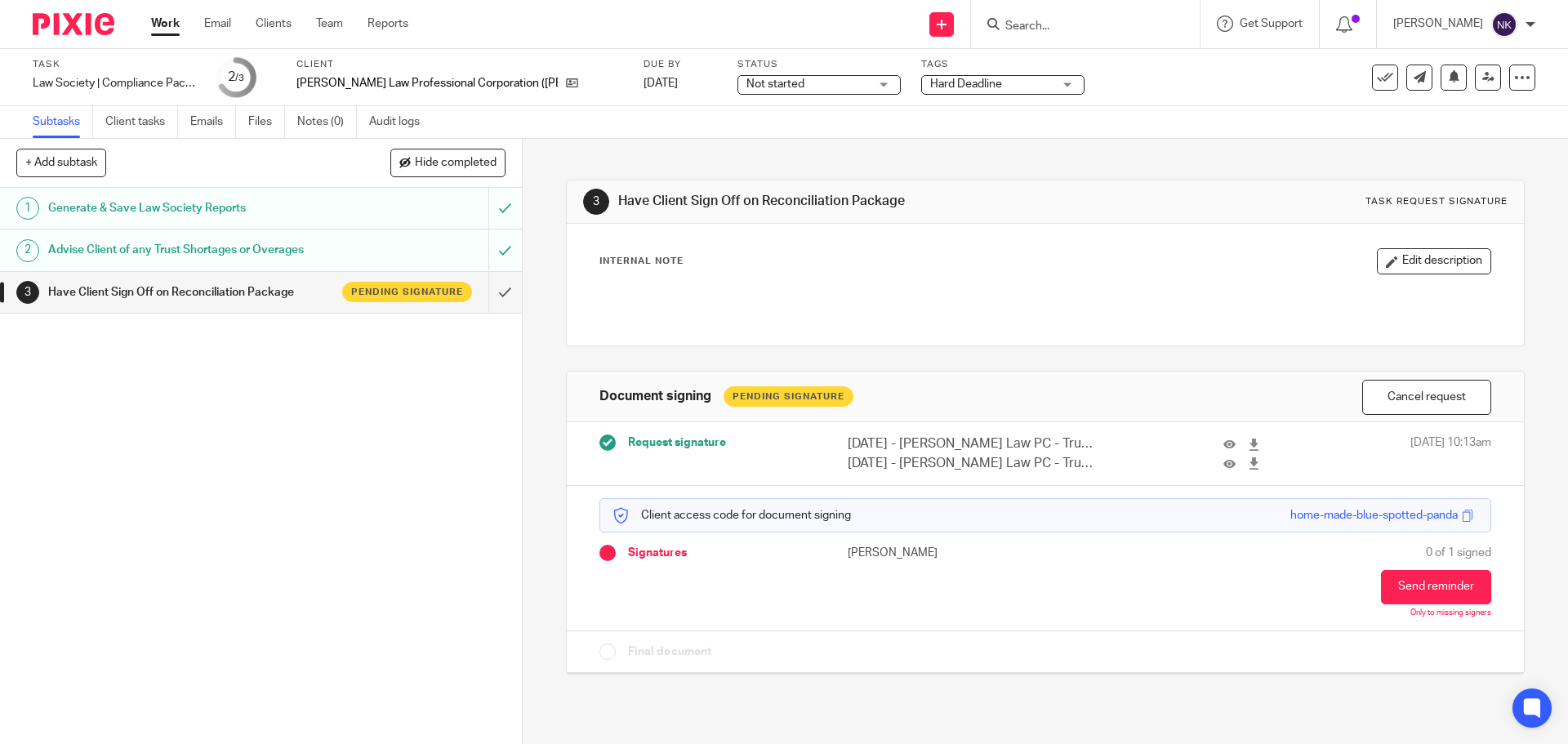
click at [1066, 30] on input "Search" at bounding box center [1077, 26] width 147 height 14
click at [1036, 25] on input "Search" at bounding box center [1077, 26] width 147 height 14
paste input "Giroday Law Professional Corporation"
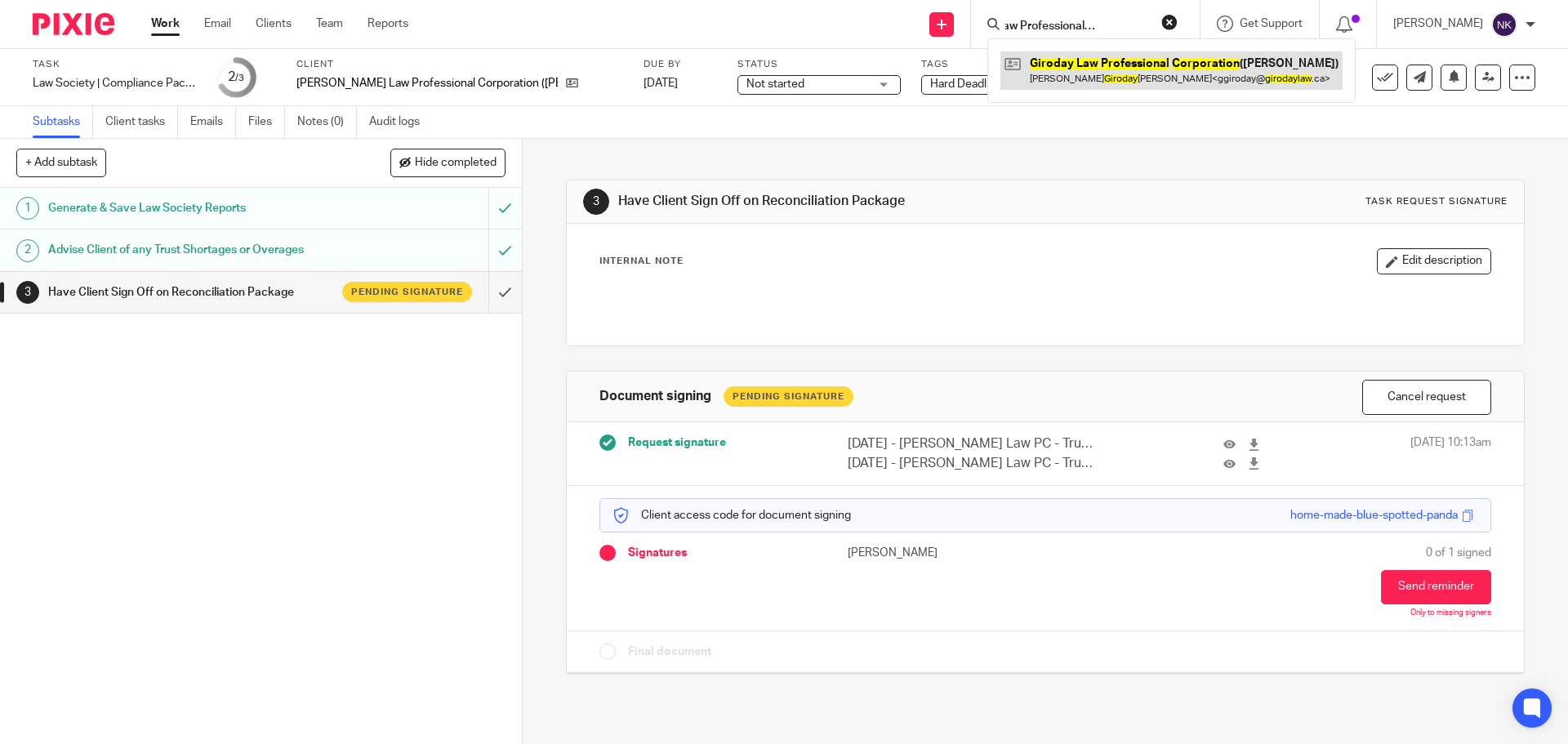
type input "Giroday Law Professional Corporation"
click at [1129, 69] on link at bounding box center [1171, 70] width 342 height 38
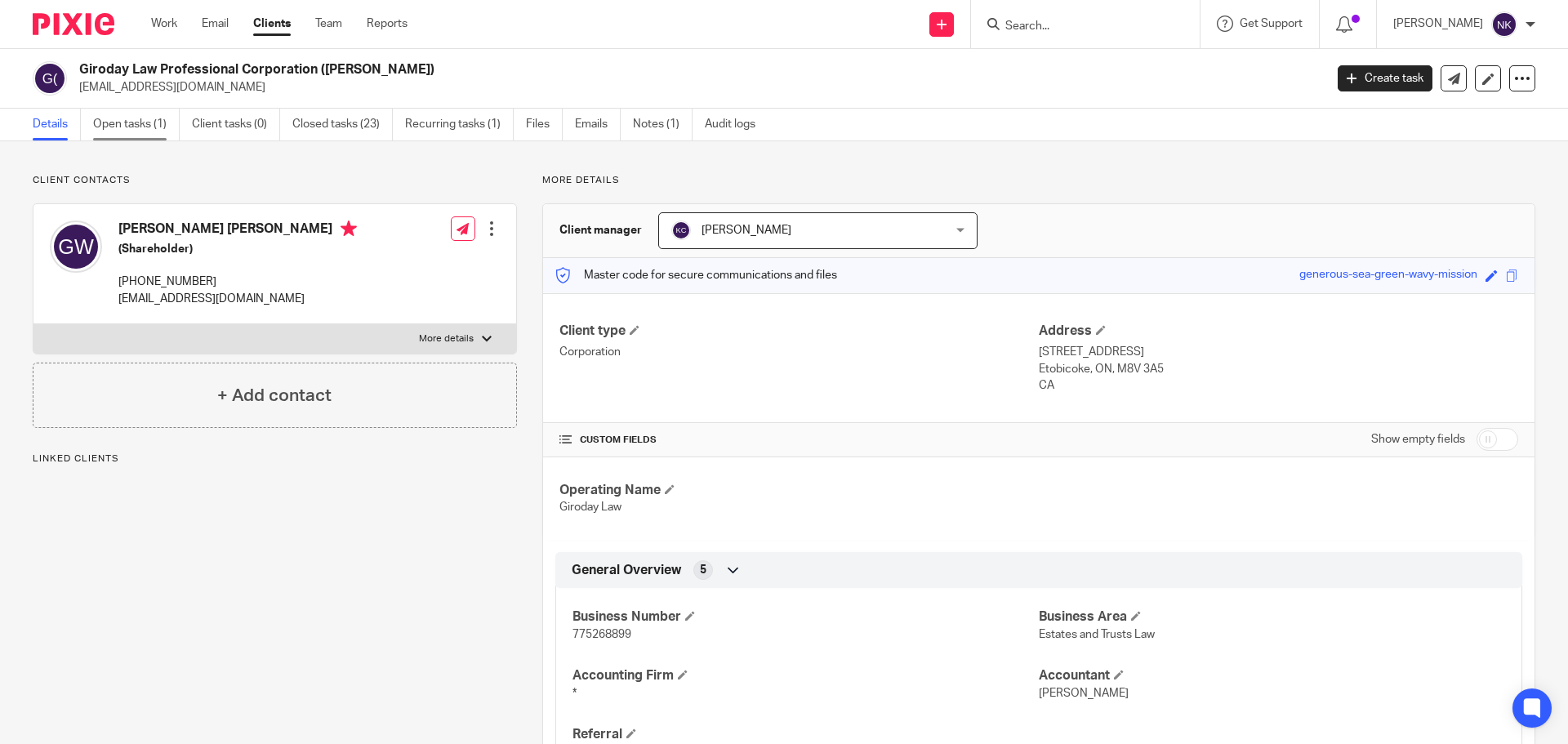
click at [159, 127] on link "Open tasks (1)" at bounding box center [136, 125] width 87 height 32
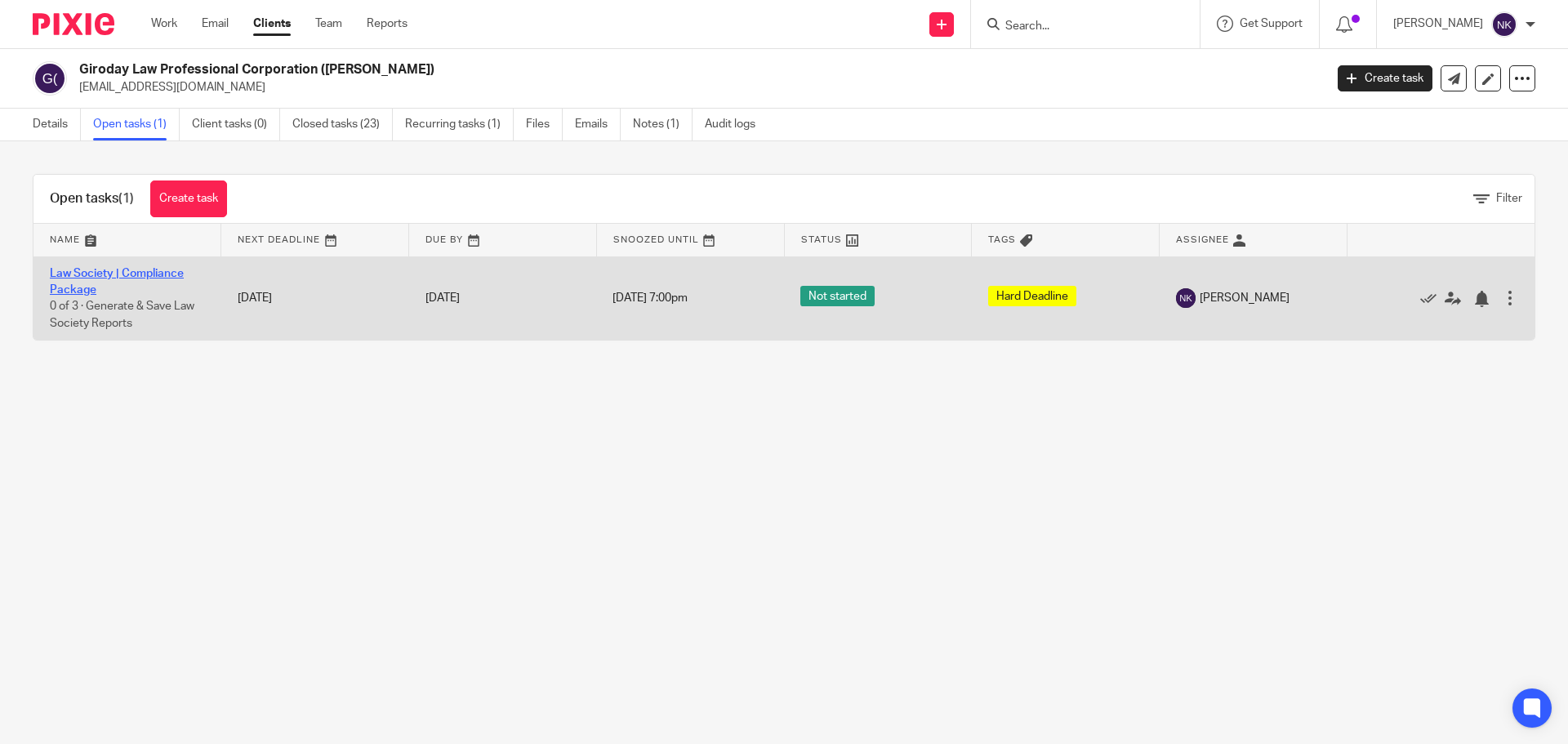
click at [89, 278] on link "Law Society | Compliance Package" at bounding box center [116, 281] width 134 height 28
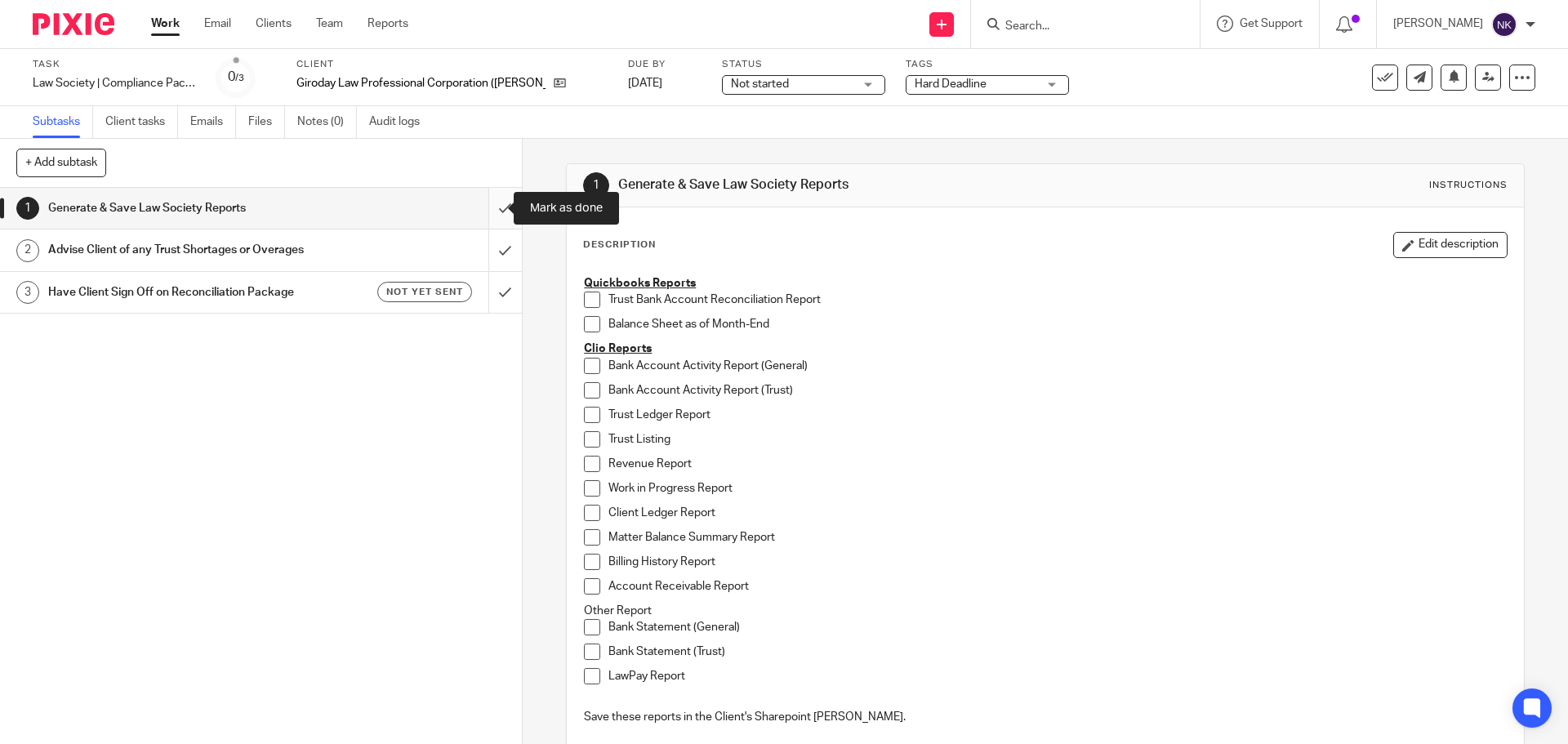
click at [493, 203] on input "submit" at bounding box center [261, 208] width 522 height 40
click at [489, 244] on input "submit" at bounding box center [261, 250] width 522 height 40
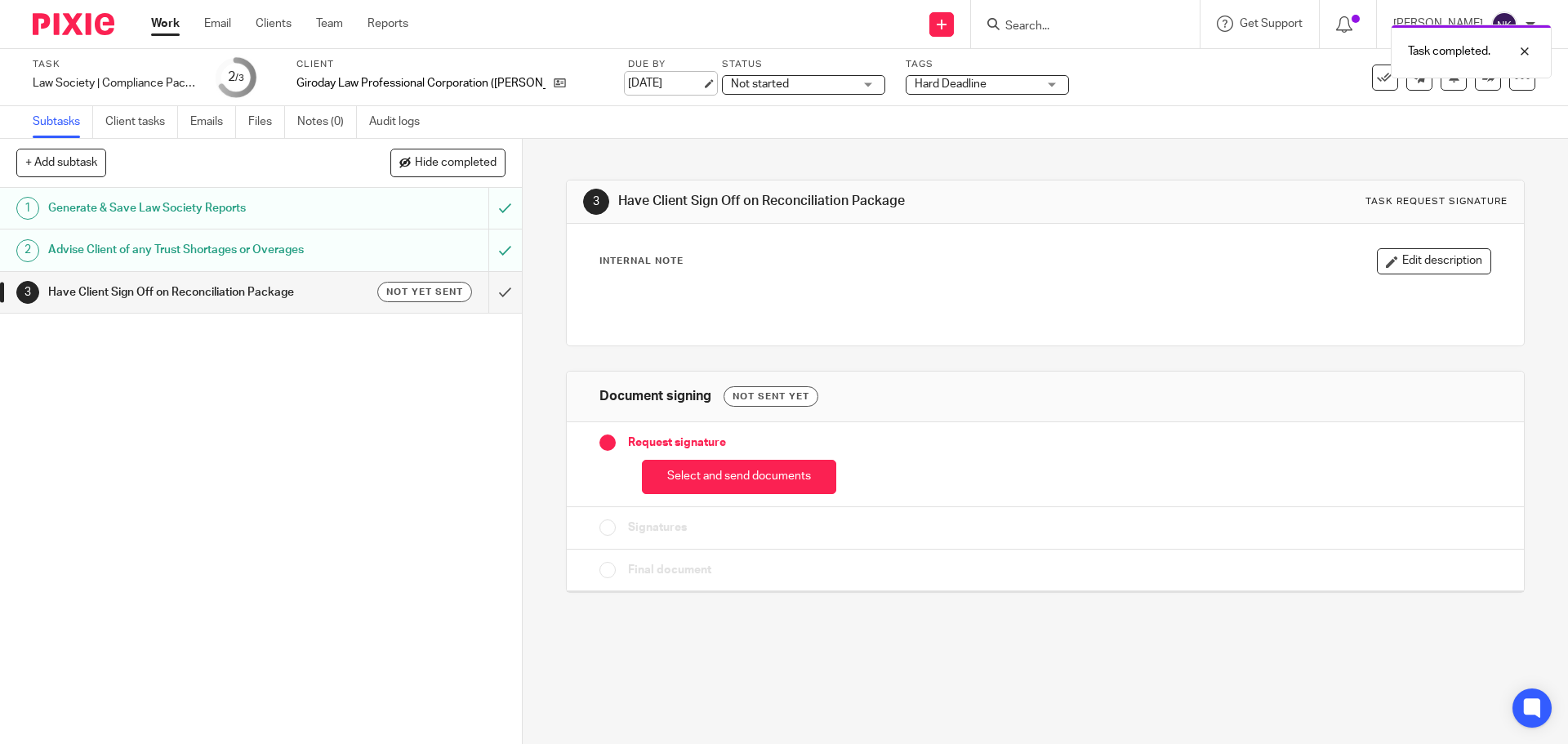
click at [653, 84] on link "Aug 23, 2025" at bounding box center [664, 84] width 73 height 17
click at [757, 480] on button "Select and send documents" at bounding box center [739, 477] width 194 height 35
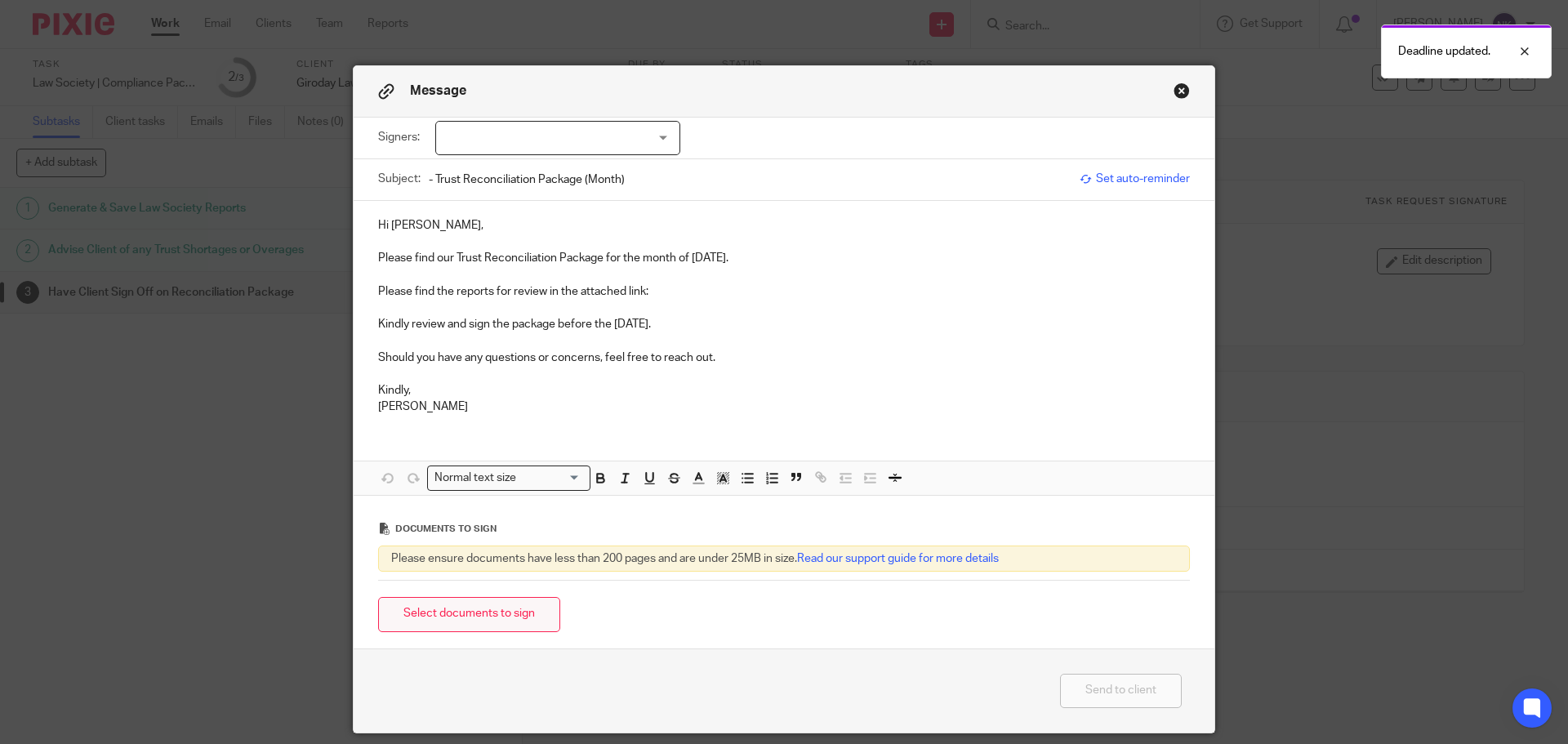
click at [477, 607] on button "Select documents to sign" at bounding box center [469, 614] width 182 height 35
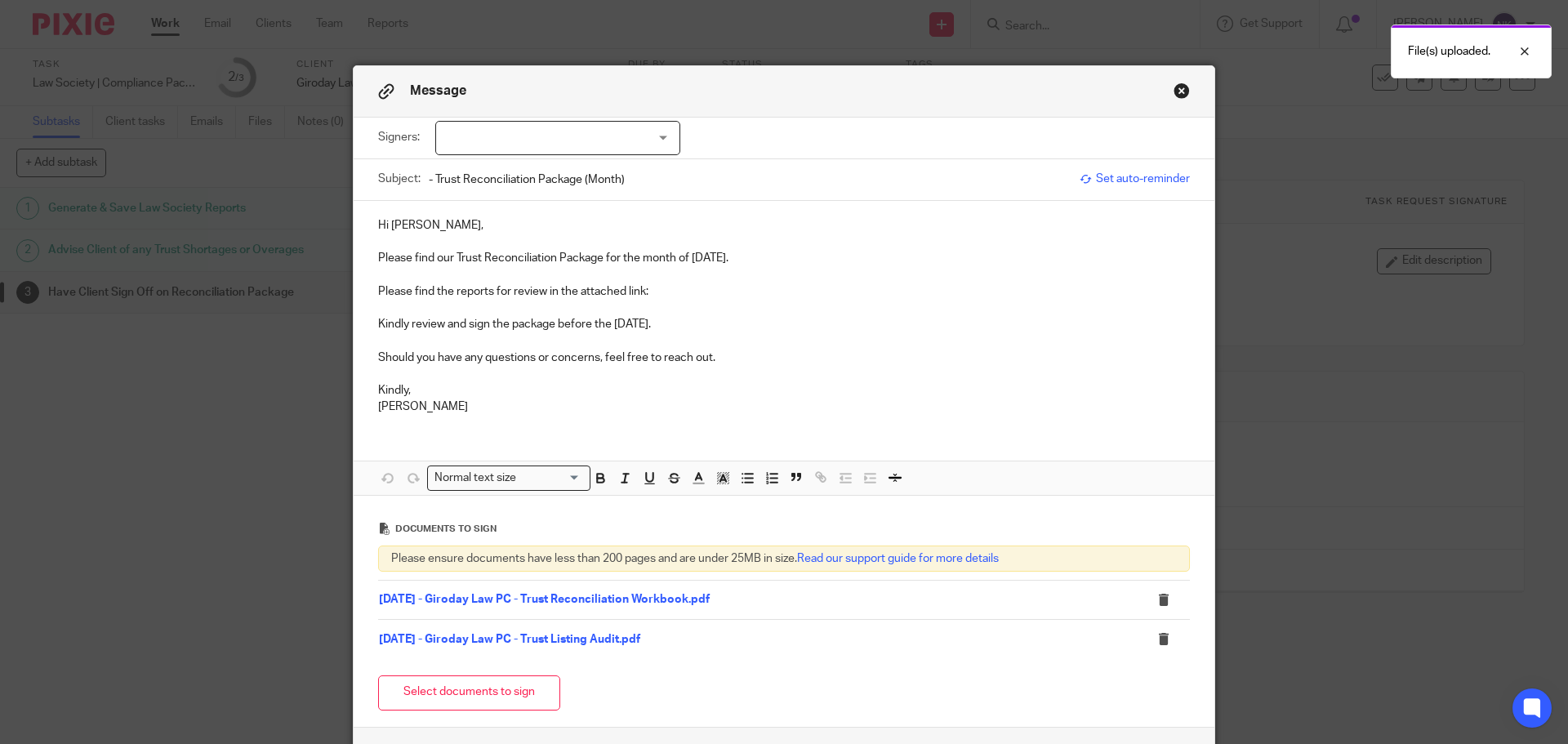
click at [484, 141] on div at bounding box center [558, 137] width 245 height 35
click at [500, 164] on li "Genevieve Giroday Warren" at bounding box center [552, 172] width 243 height 34
checkbox input "true"
click at [508, 218] on p "Hi Genevieve," at bounding box center [784, 224] width 812 height 16
drag, startPoint x: 689, startPoint y: 256, endPoint x: 734, endPoint y: 256, distance: 45.0
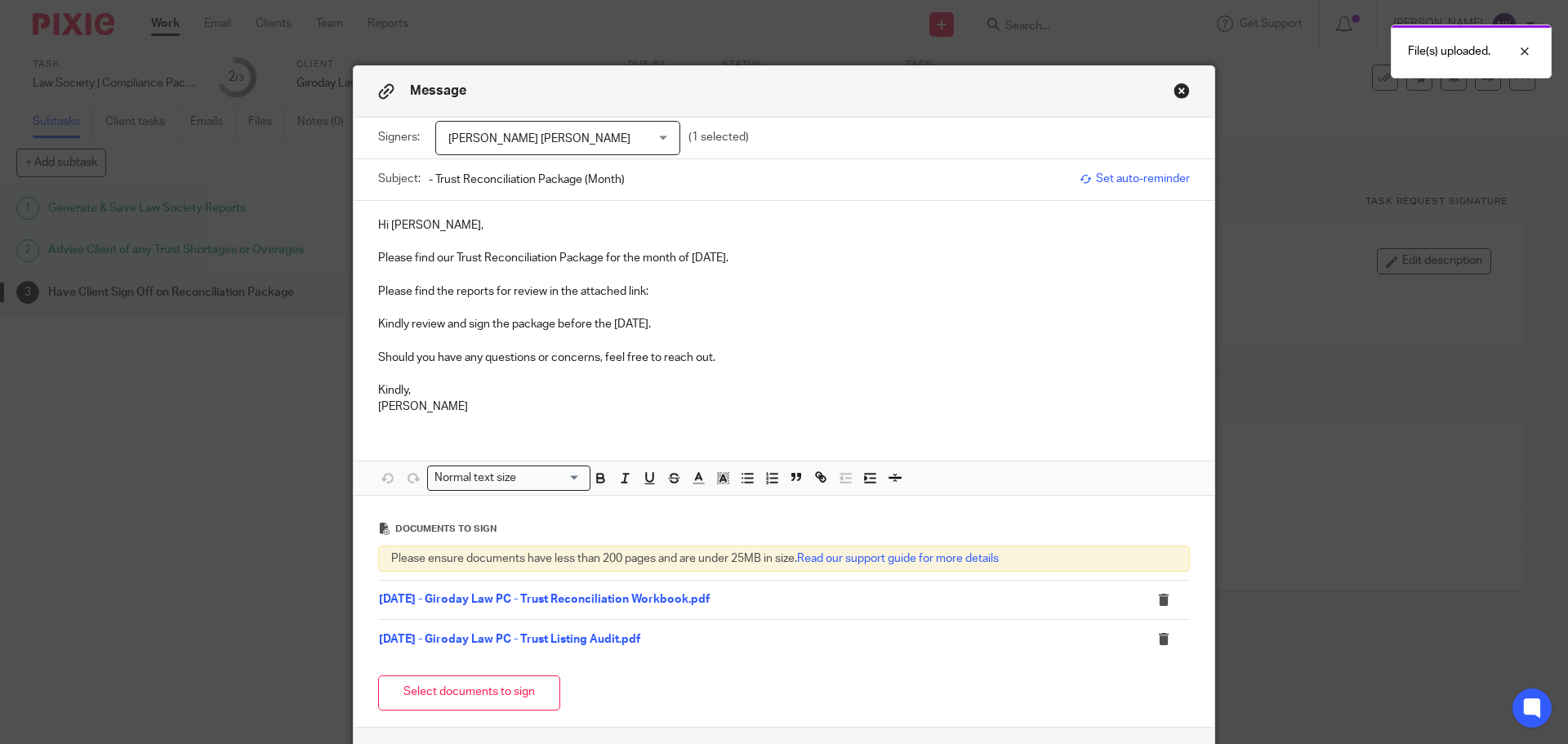
click at [734, 256] on p "Please find our Trust Reconciliation Package for the month of July 2025." at bounding box center [784, 257] width 812 height 16
copy p "July 2025"
drag, startPoint x: 631, startPoint y: 181, endPoint x: 579, endPoint y: 184, distance: 52.1
click at [579, 184] on input "- Trust Reconciliation Package (Month)" at bounding box center [750, 180] width 643 height 37
paste input "July 2025"
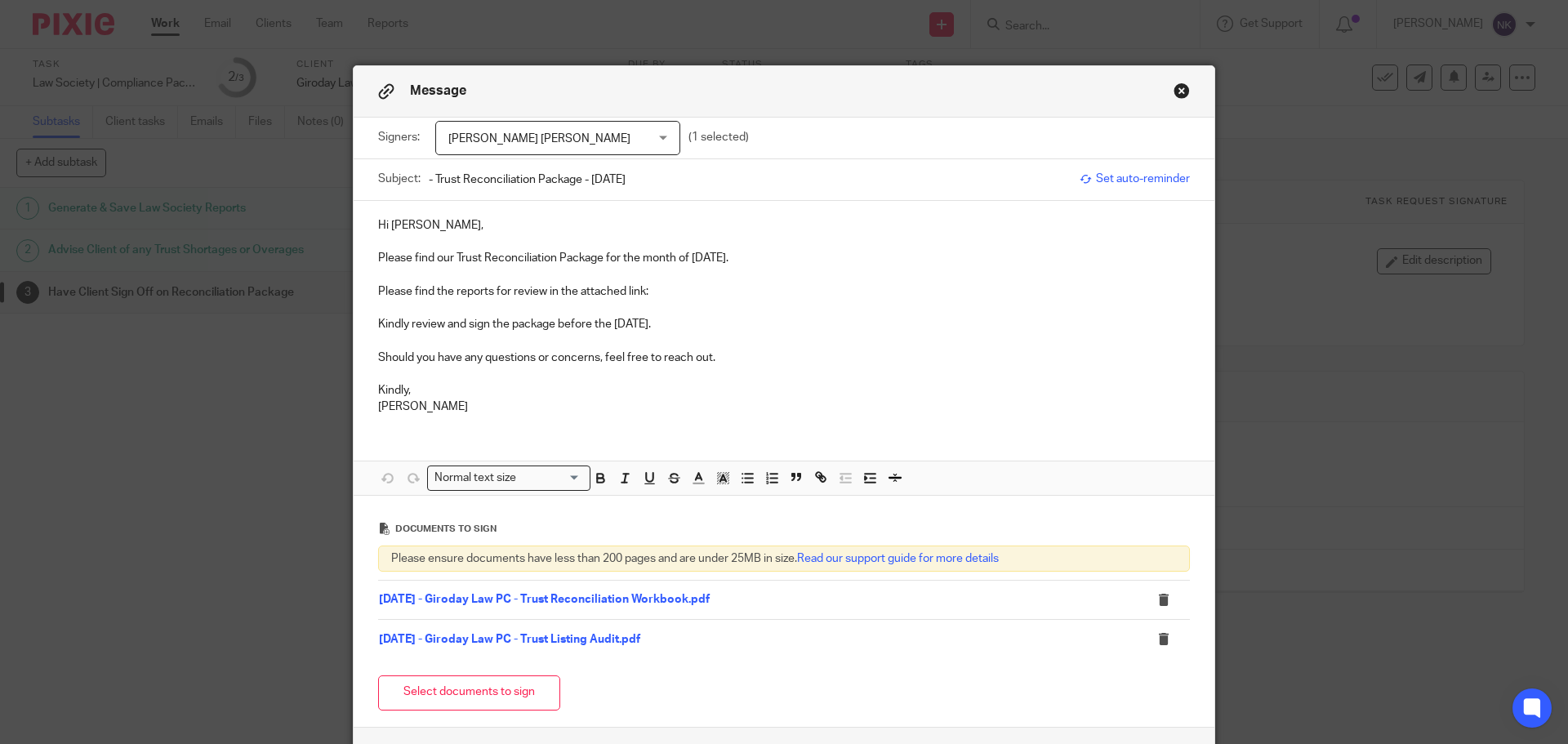
click at [429, 180] on input "- Trust Reconciliation Package - July 2025" at bounding box center [750, 180] width 643 height 37
paste input "Giroday Law PC"
type input "Giroday Law PC - Trust Reconciliation Package - July 2025"
click at [462, 234] on p at bounding box center [784, 241] width 812 height 16
click at [457, 229] on p "Hi Genevieve," at bounding box center [784, 224] width 812 height 16
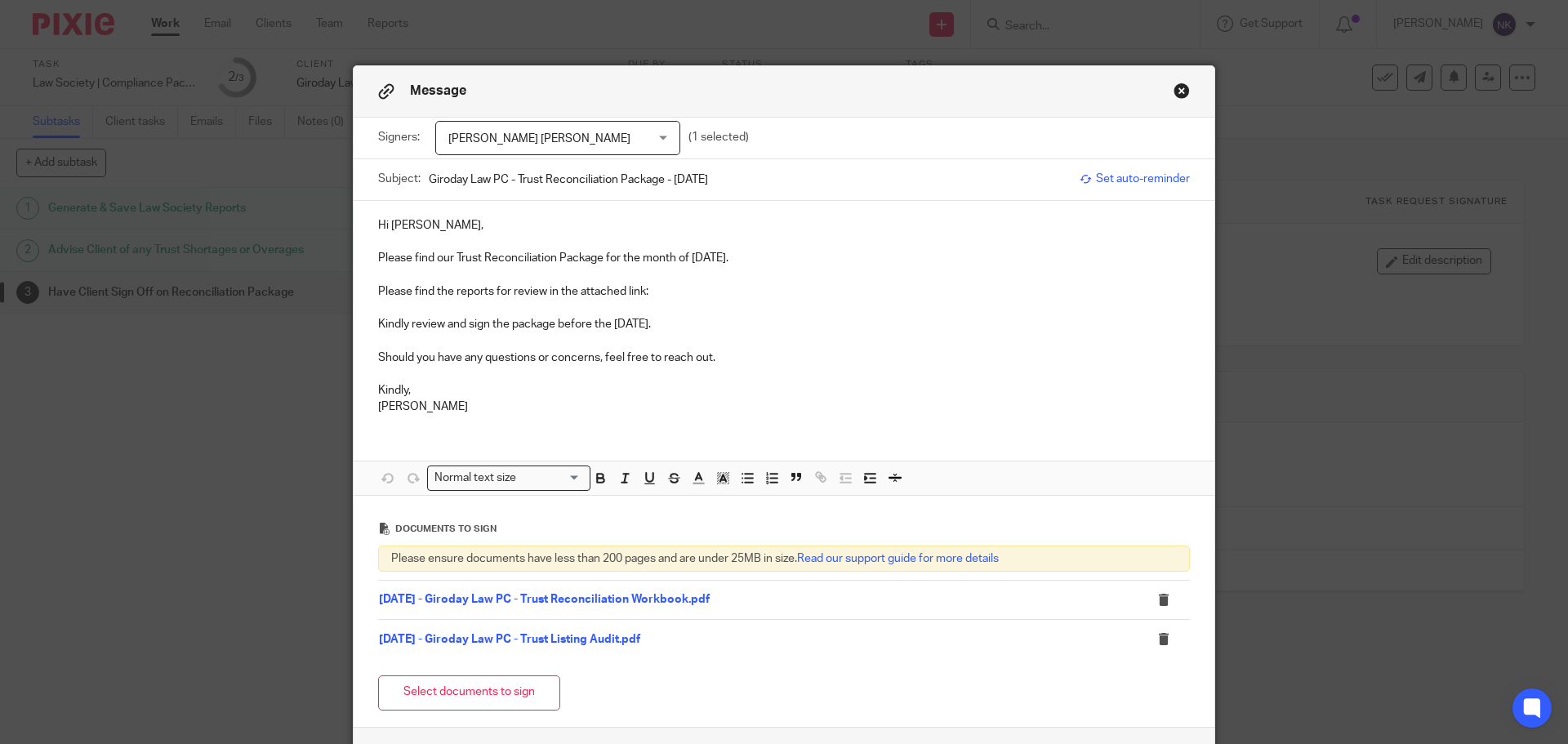
click at [662, 297] on p "Please find the reports for review in the attached link:" at bounding box center [784, 291] width 812 height 16
click at [653, 292] on p "Please find the reports for review in the attached link:" at bounding box center [784, 291] width 812 height 16
click at [747, 345] on p at bounding box center [784, 340] width 812 height 16
click at [770, 245] on p at bounding box center [784, 241] width 812 height 16
click at [668, 291] on link "07 - July" at bounding box center [669, 292] width 43 height 12
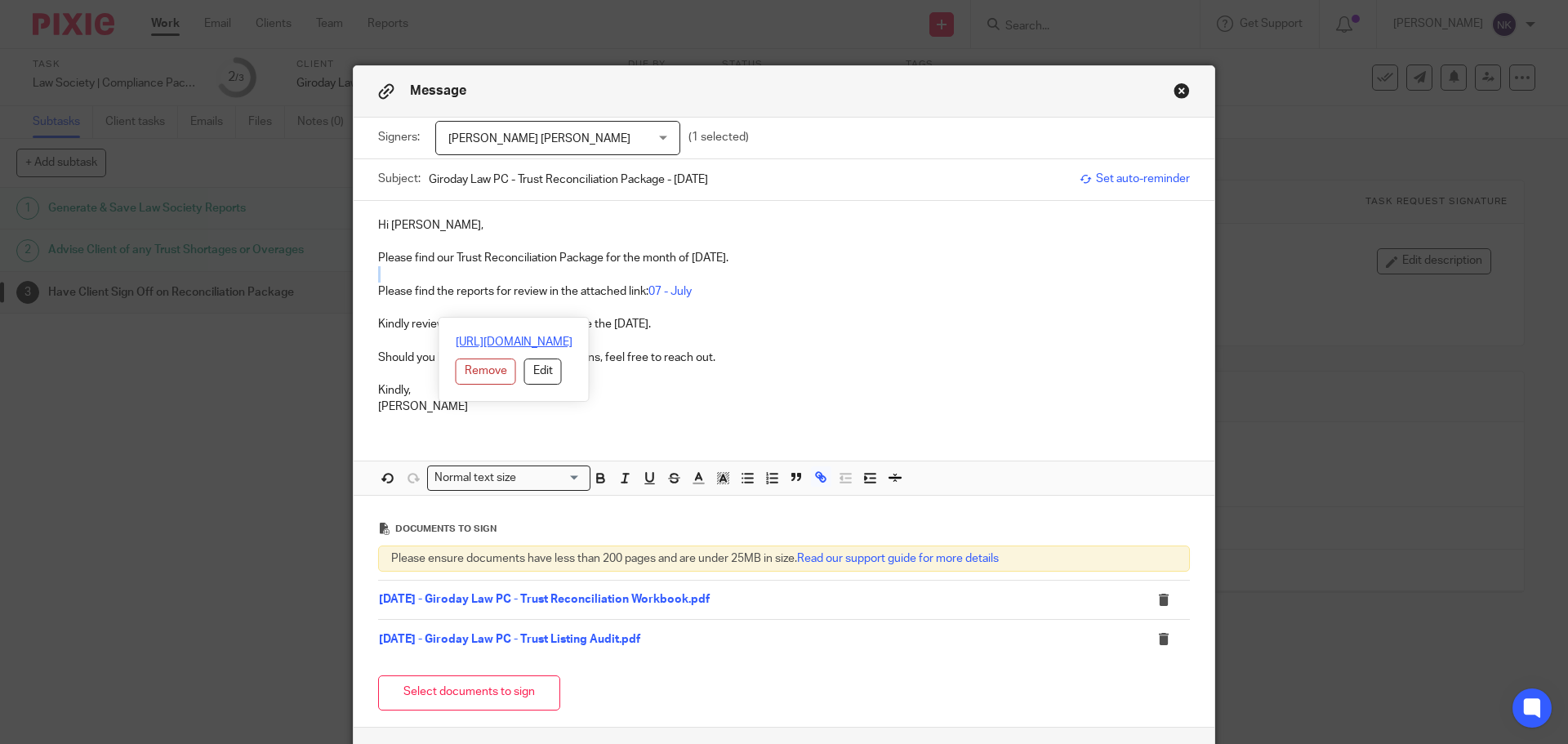
click at [572, 337] on link "https://archeradvisoryinc.sharepoint.com/:f:/s/CompanyPortal/EsPB9BNCMO9OnJEi86…" at bounding box center [514, 342] width 116 height 16
click at [786, 323] on p "Kindly review and sign the package before the 25th of August 2025." at bounding box center [784, 324] width 812 height 16
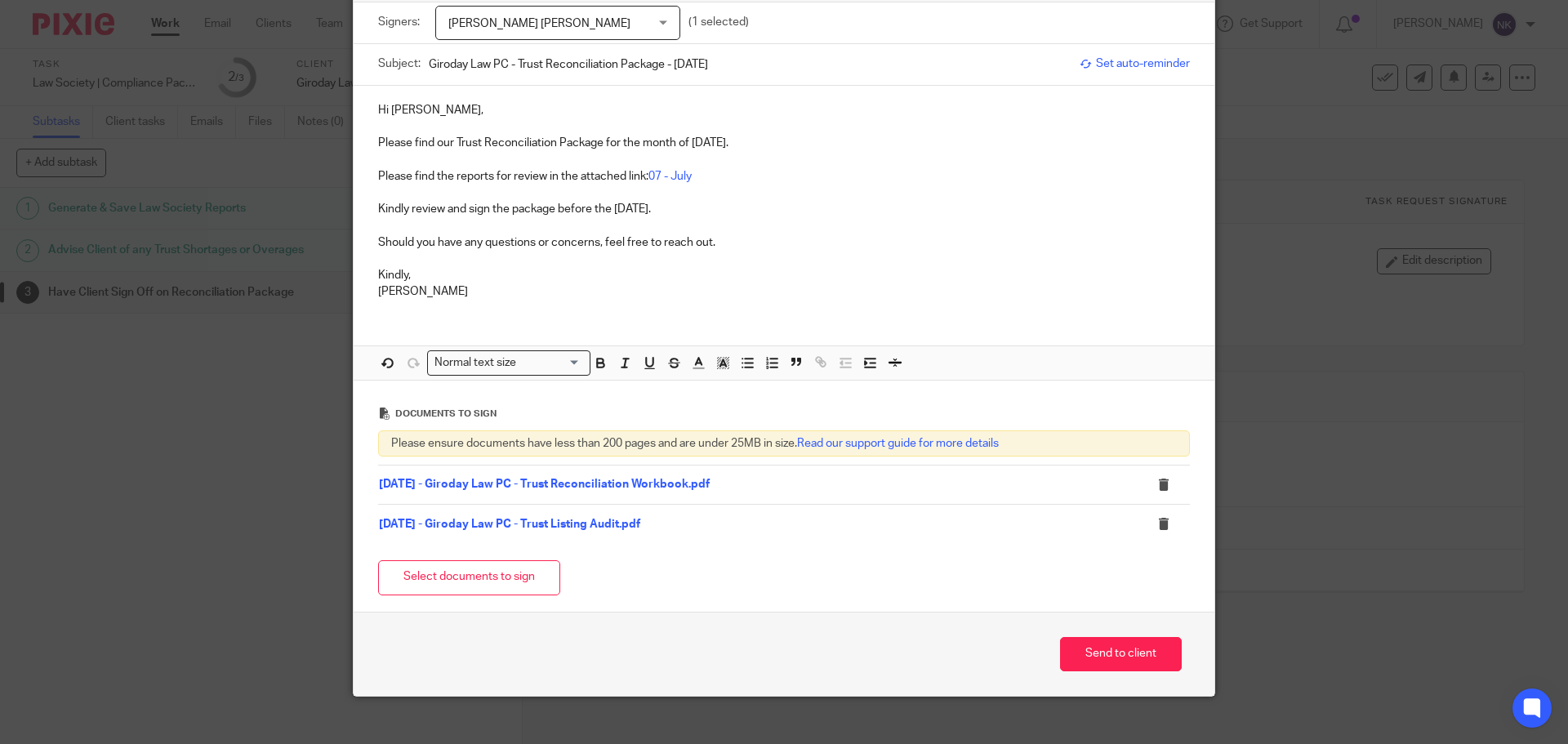
scroll to position [133, 0]
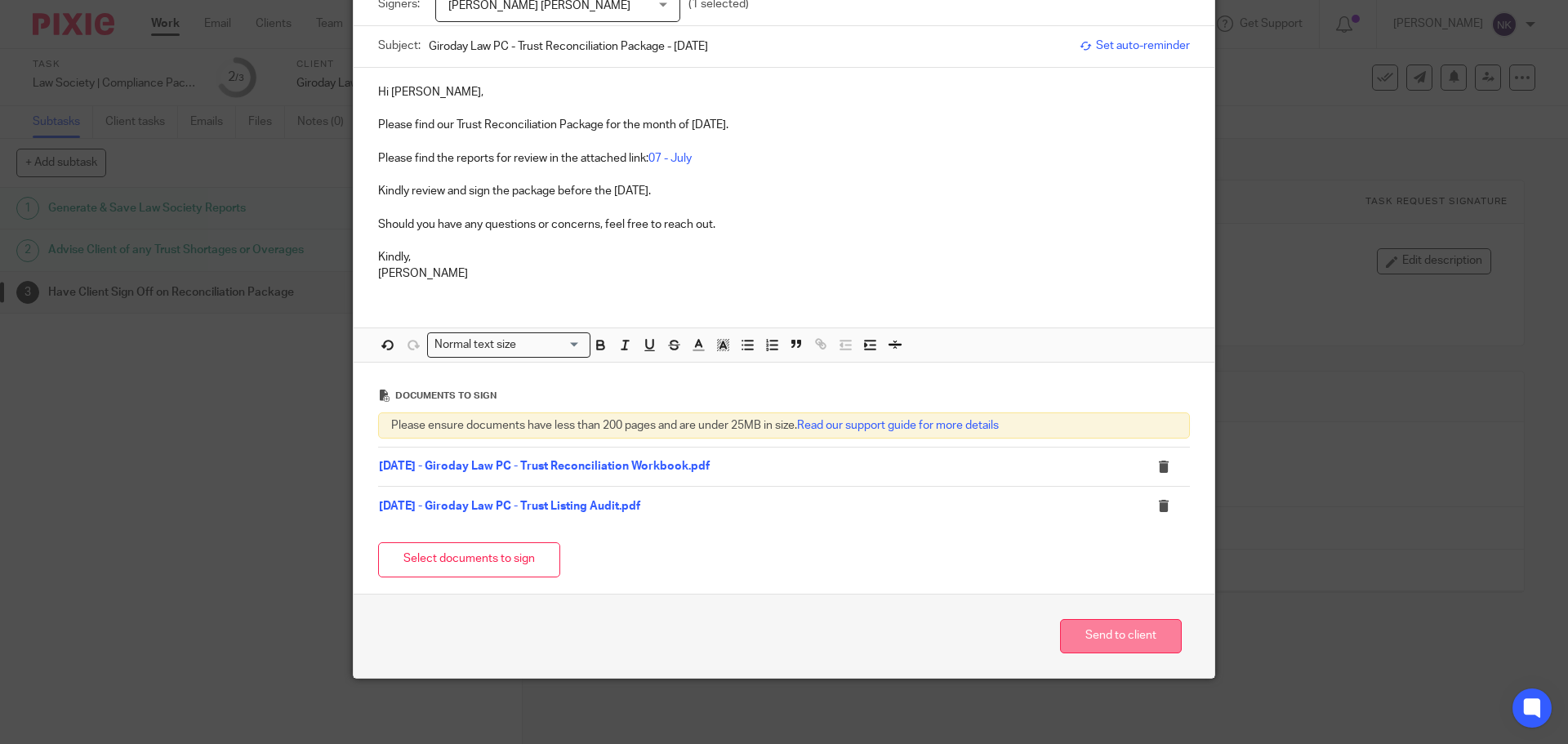
click at [1129, 644] on button "Send to client" at bounding box center [1121, 637] width 122 height 35
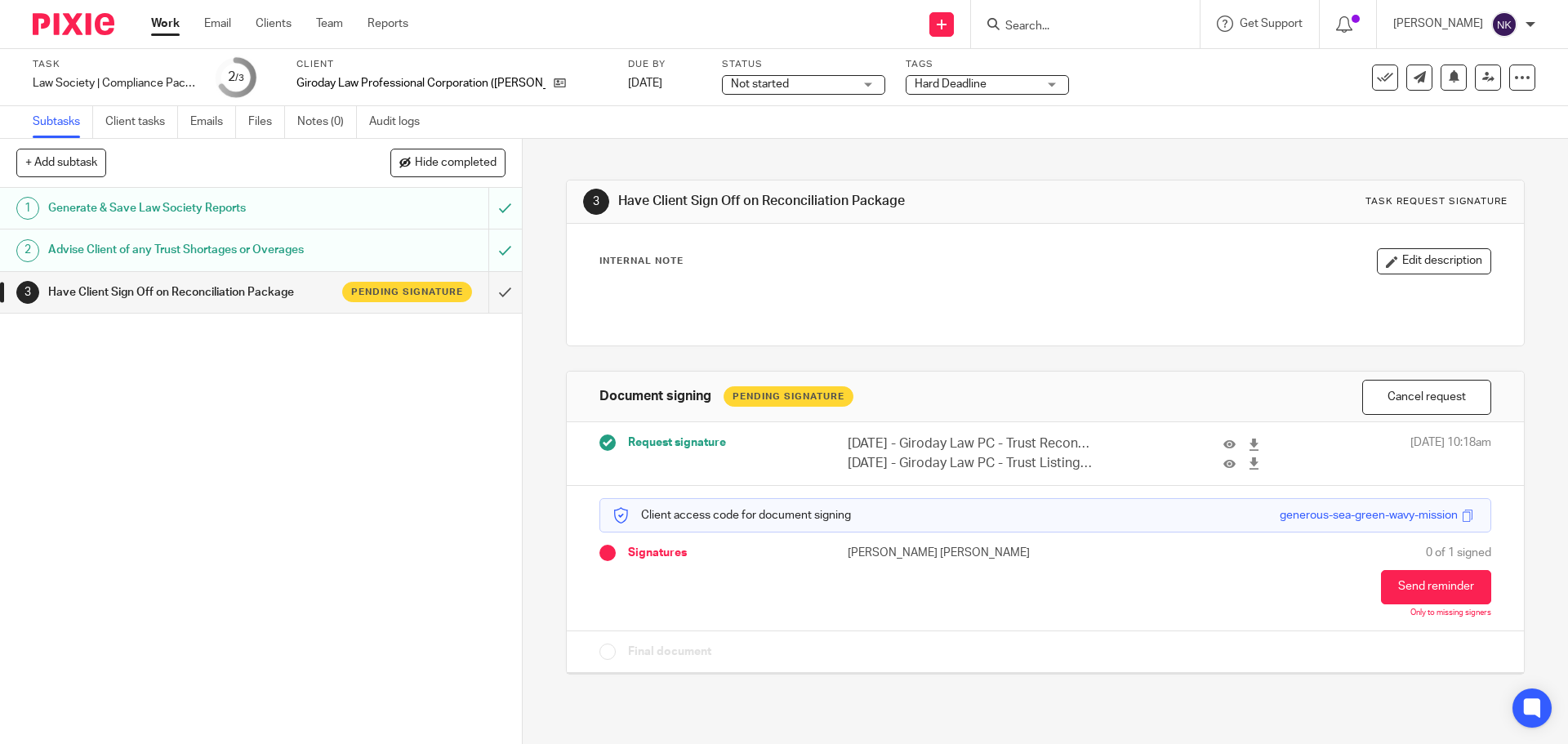
click at [1044, 24] on input "Search" at bounding box center [1077, 26] width 147 height 14
paste input "Nazarian Law Professional Corporation"
click button "submit" at bounding box center [0, 0] width 0 height 0
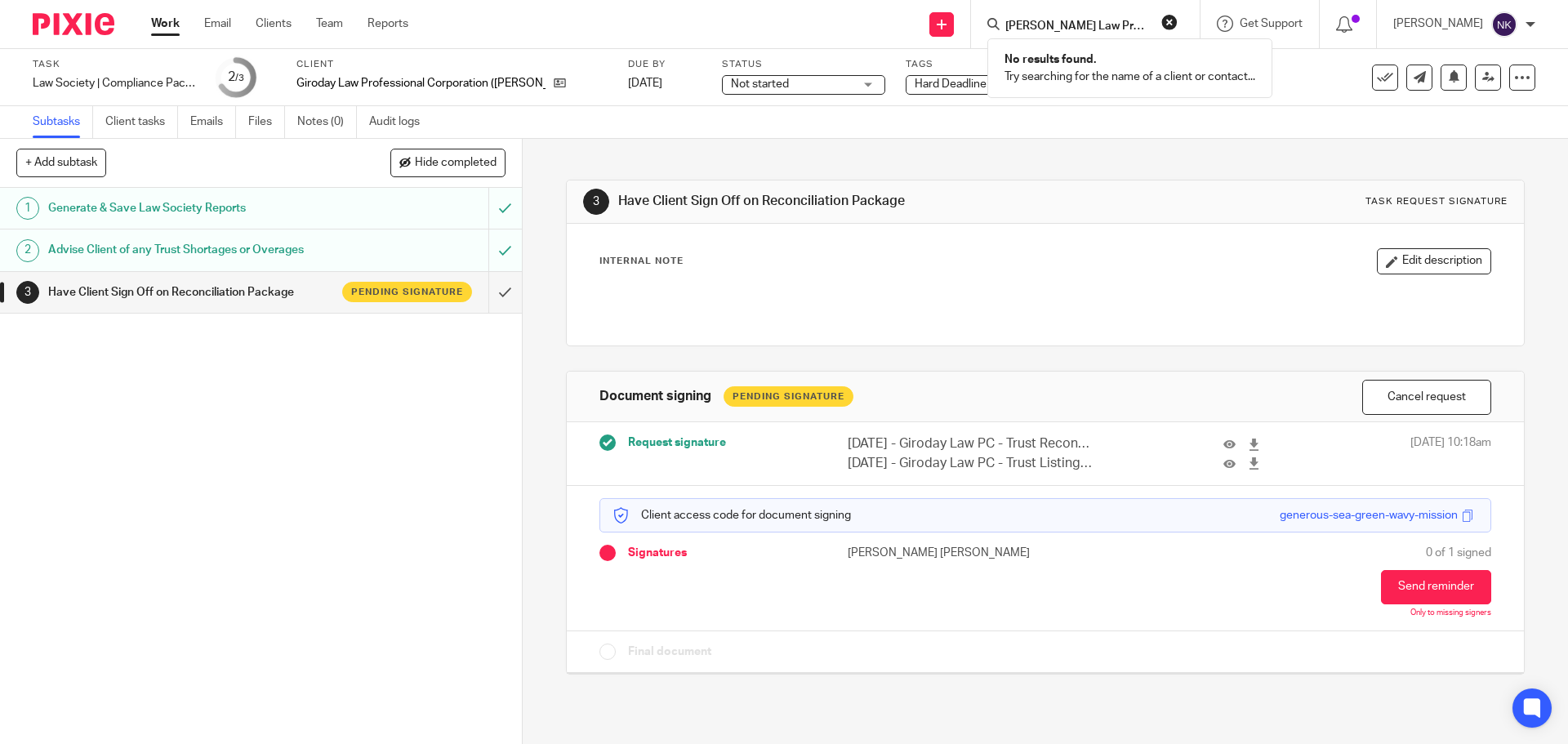
click at [1125, 24] on input "Nazarian Law Professional Corporation" at bounding box center [1077, 26] width 147 height 14
drag, startPoint x: 1109, startPoint y: 27, endPoint x: 1223, endPoint y: 26, distance: 114.0
click at [1200, 26] on div "Nazarian Law Professional Corporation No results found. Try searching for the n…" at bounding box center [1085, 24] width 229 height 48
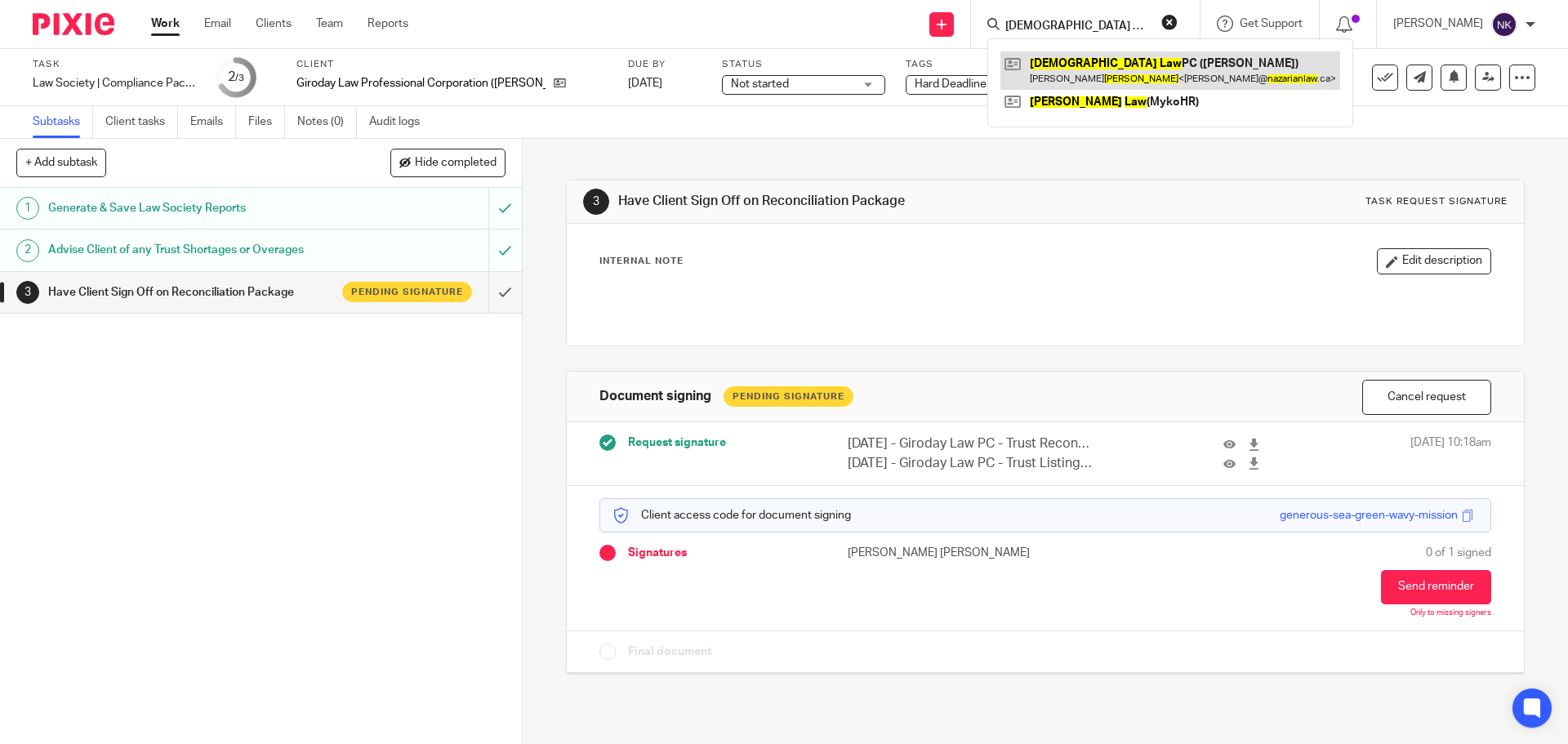
type input "Nazarian Law"
click at [1135, 79] on link at bounding box center [1170, 70] width 340 height 38
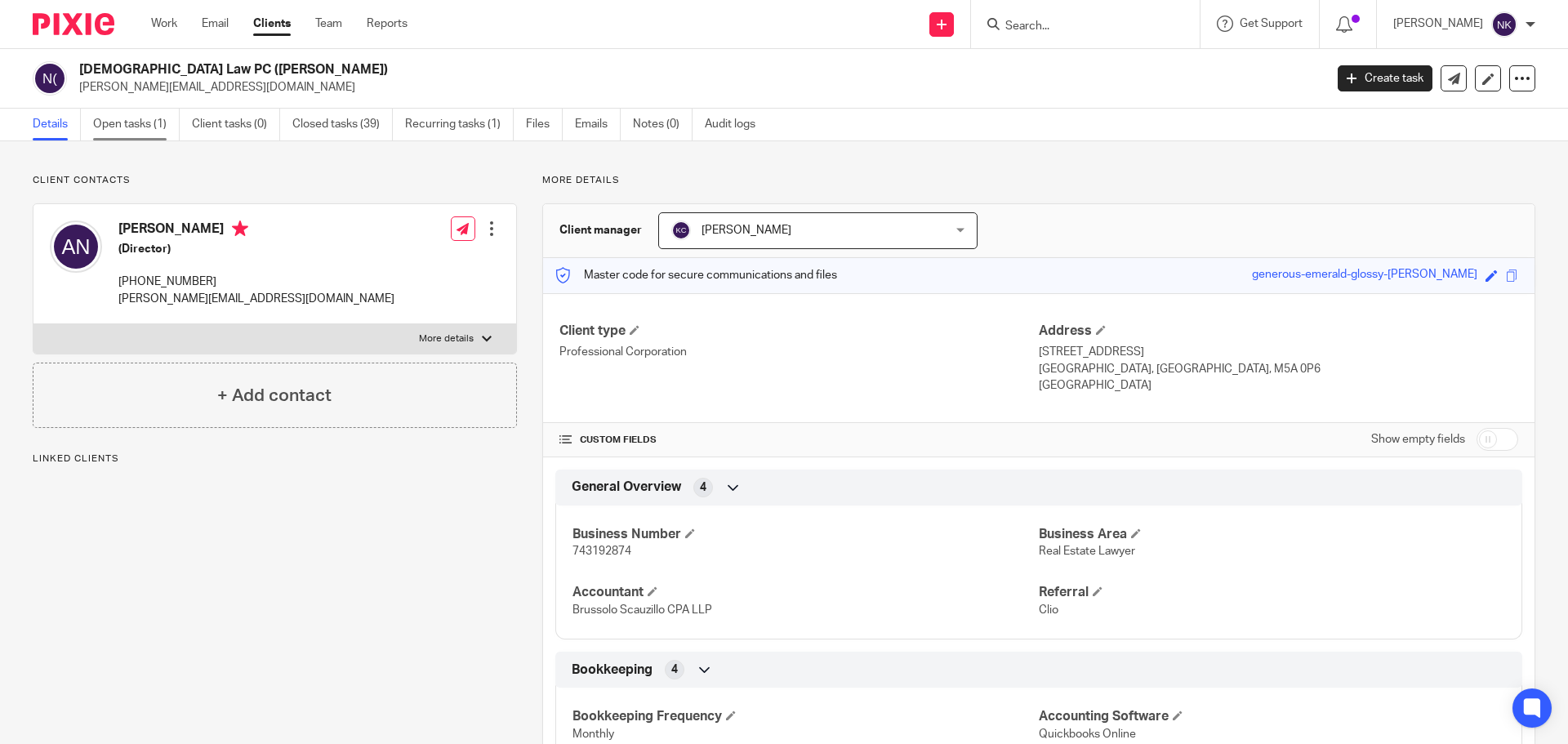
click at [144, 128] on link "Open tasks (1)" at bounding box center [136, 125] width 87 height 32
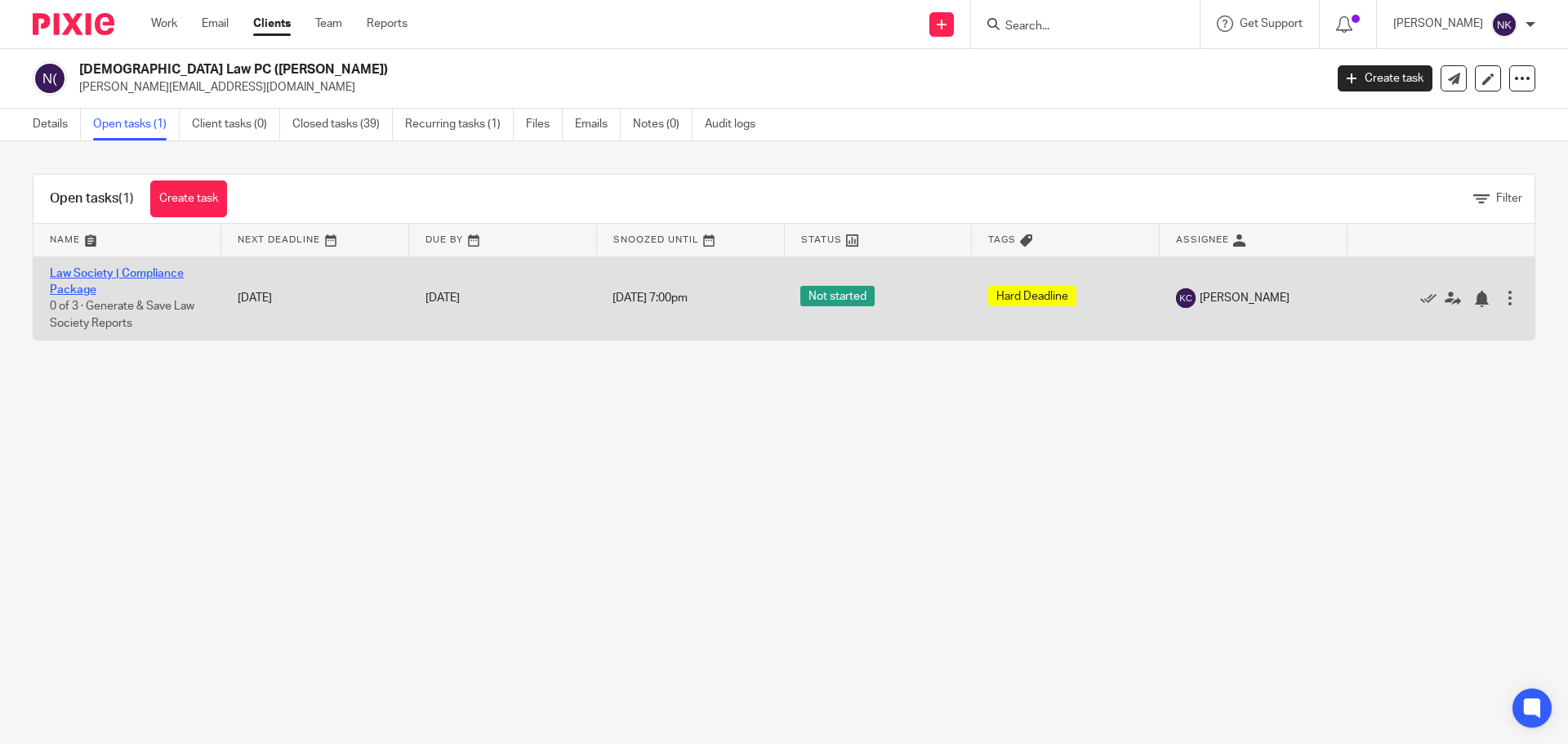
click at [64, 269] on link "Law Society | Compliance Package" at bounding box center [116, 281] width 134 height 28
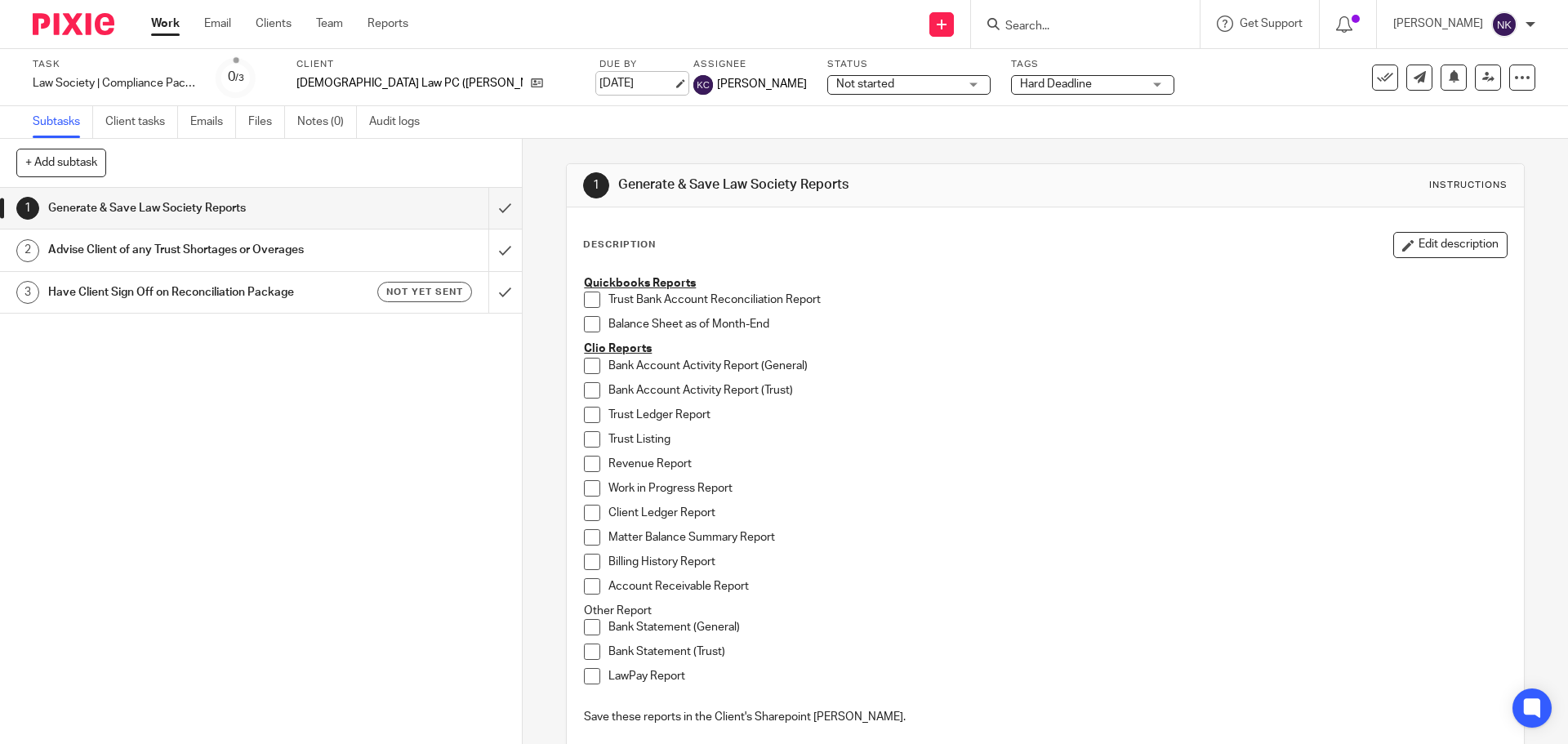
click at [599, 84] on link "[DATE]" at bounding box center [635, 84] width 73 height 17
drag, startPoint x: 500, startPoint y: 199, endPoint x: 486, endPoint y: 204, distance: 14.9
click at [494, 201] on input "submit" at bounding box center [261, 208] width 522 height 40
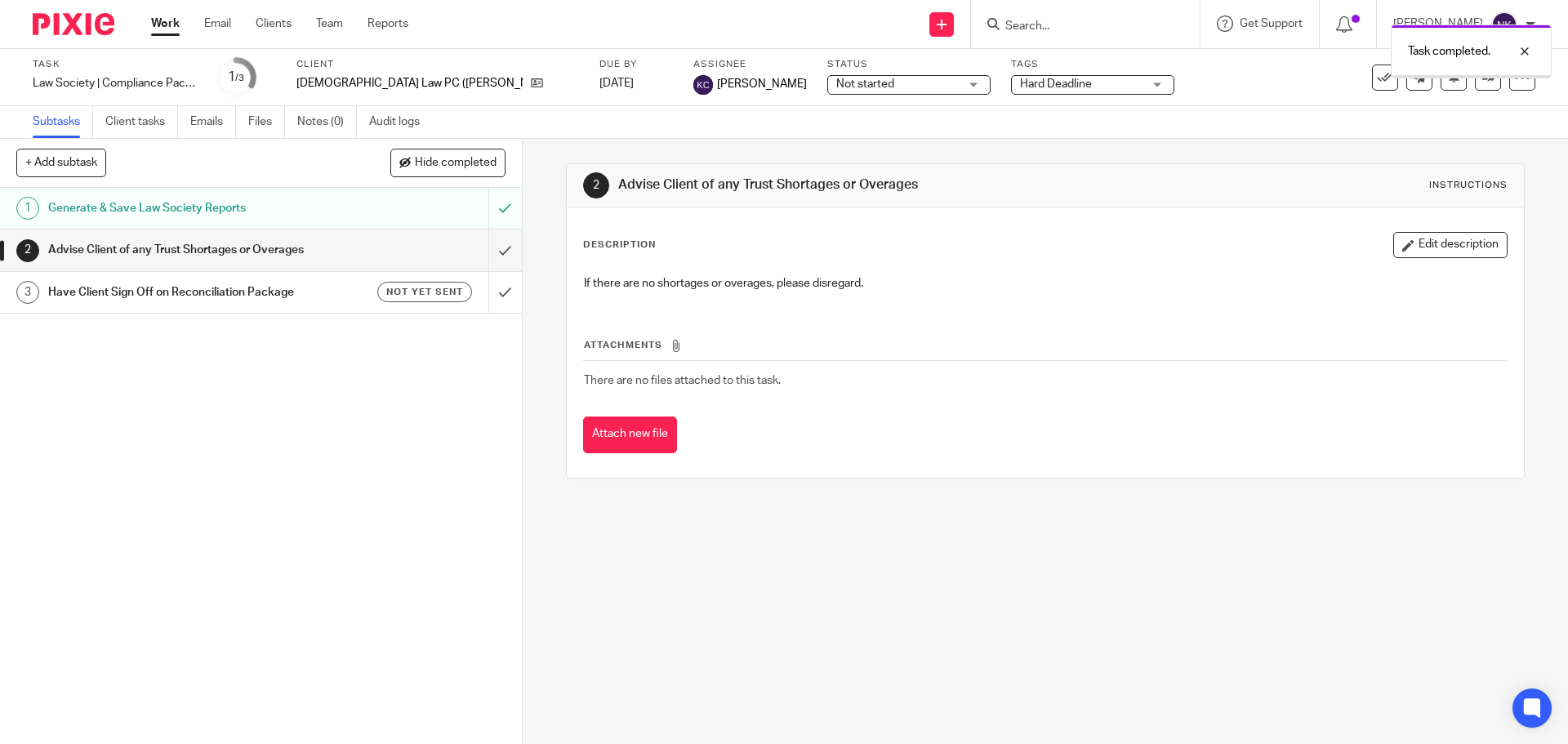
click at [488, 241] on input "submit" at bounding box center [261, 250] width 522 height 40
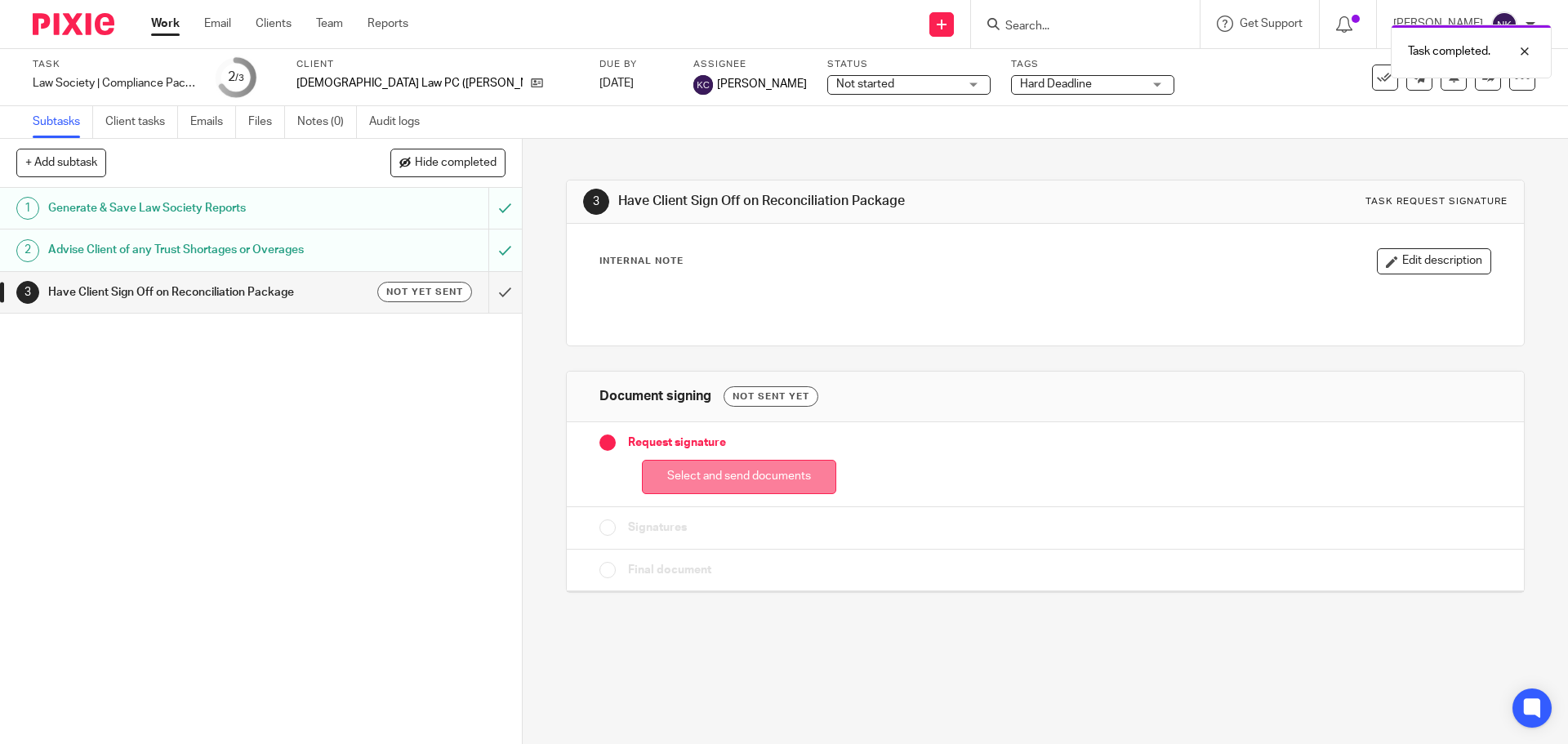
click at [765, 472] on button "Select and send documents" at bounding box center [739, 477] width 194 height 35
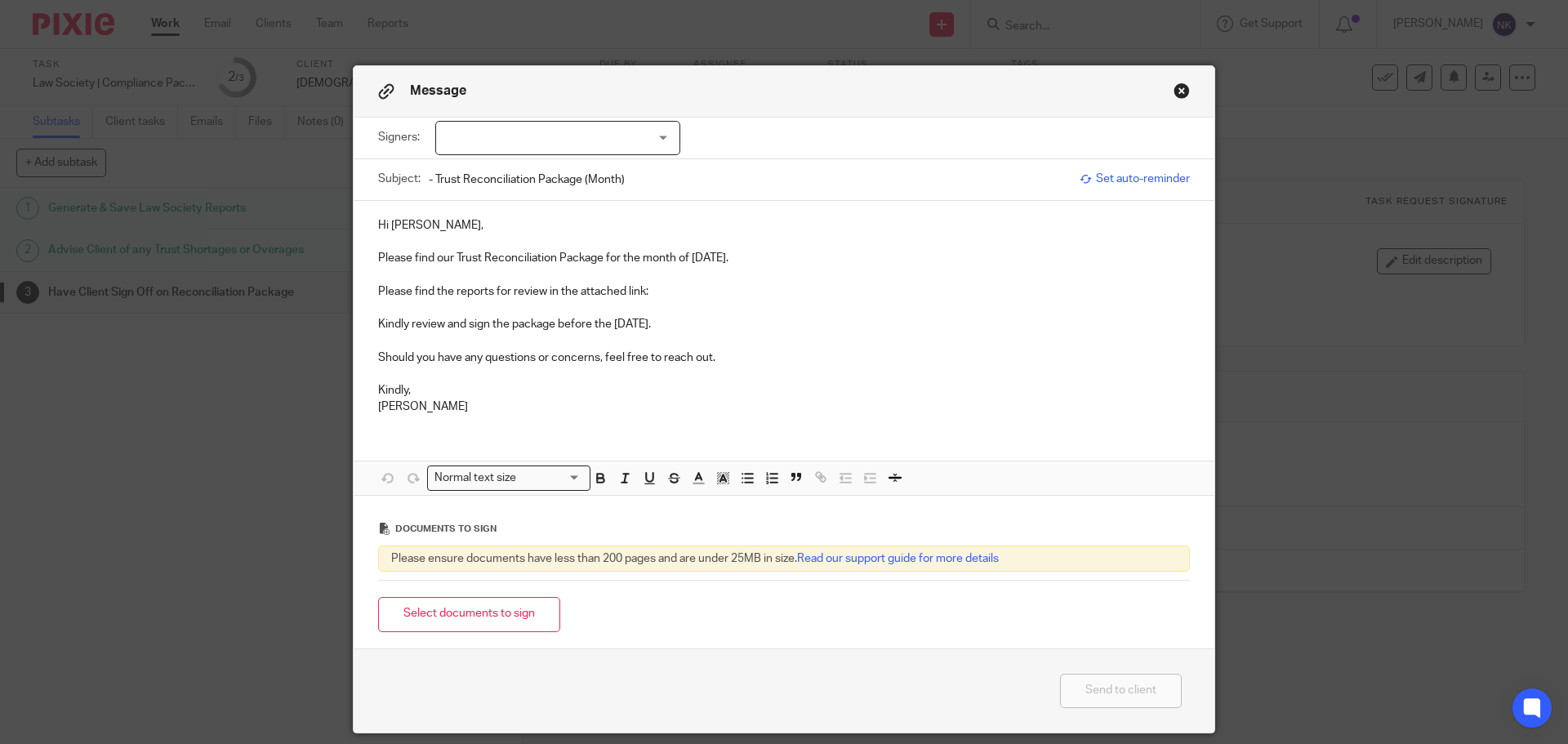
click at [551, 137] on div at bounding box center [558, 137] width 245 height 35
click at [551, 166] on li "Armen Nazarian" at bounding box center [552, 172] width 243 height 34
checkbox input "true"
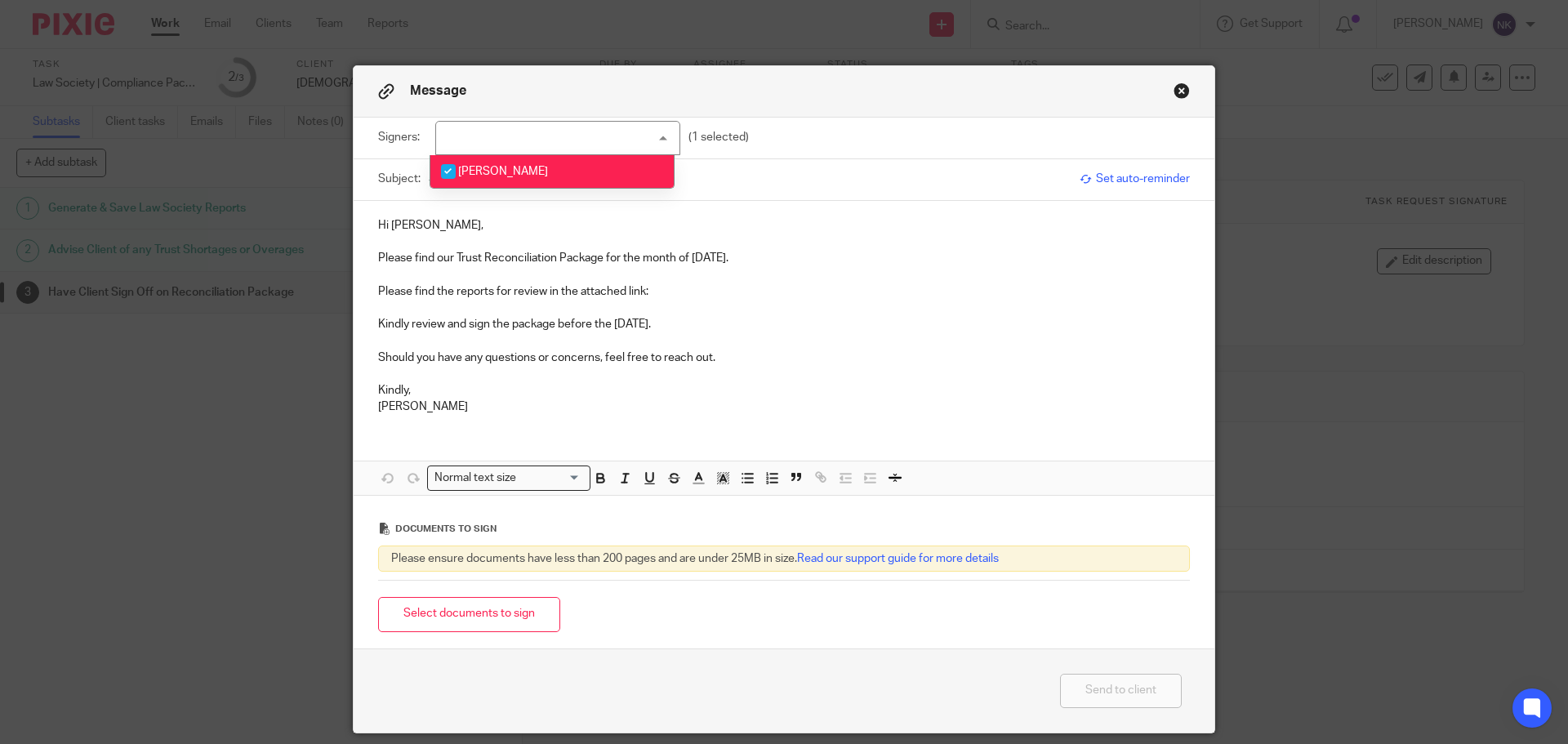
click at [544, 217] on p "Hi Armen," at bounding box center [784, 224] width 812 height 16
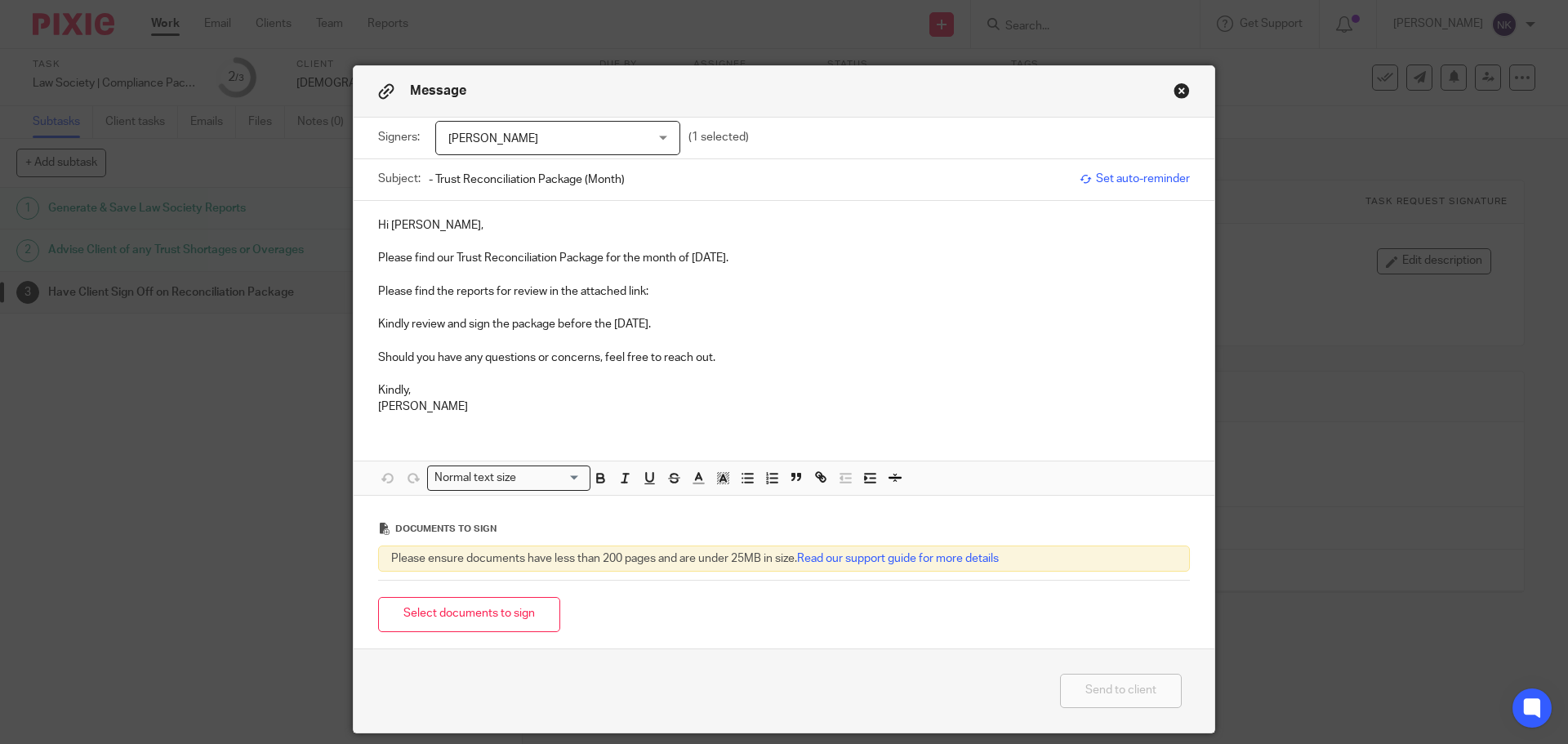
drag, startPoint x: 689, startPoint y: 260, endPoint x: 734, endPoint y: 260, distance: 45.0
click at [734, 260] on p "Please find our Trust Reconciliation Package for the month of July 2025." at bounding box center [784, 257] width 812 height 16
copy p "July 2025"
drag, startPoint x: 639, startPoint y: 186, endPoint x: 580, endPoint y: 181, distance: 59.2
click at [580, 181] on input "- Trust Reconciliation Package (Month)" at bounding box center [750, 180] width 643 height 37
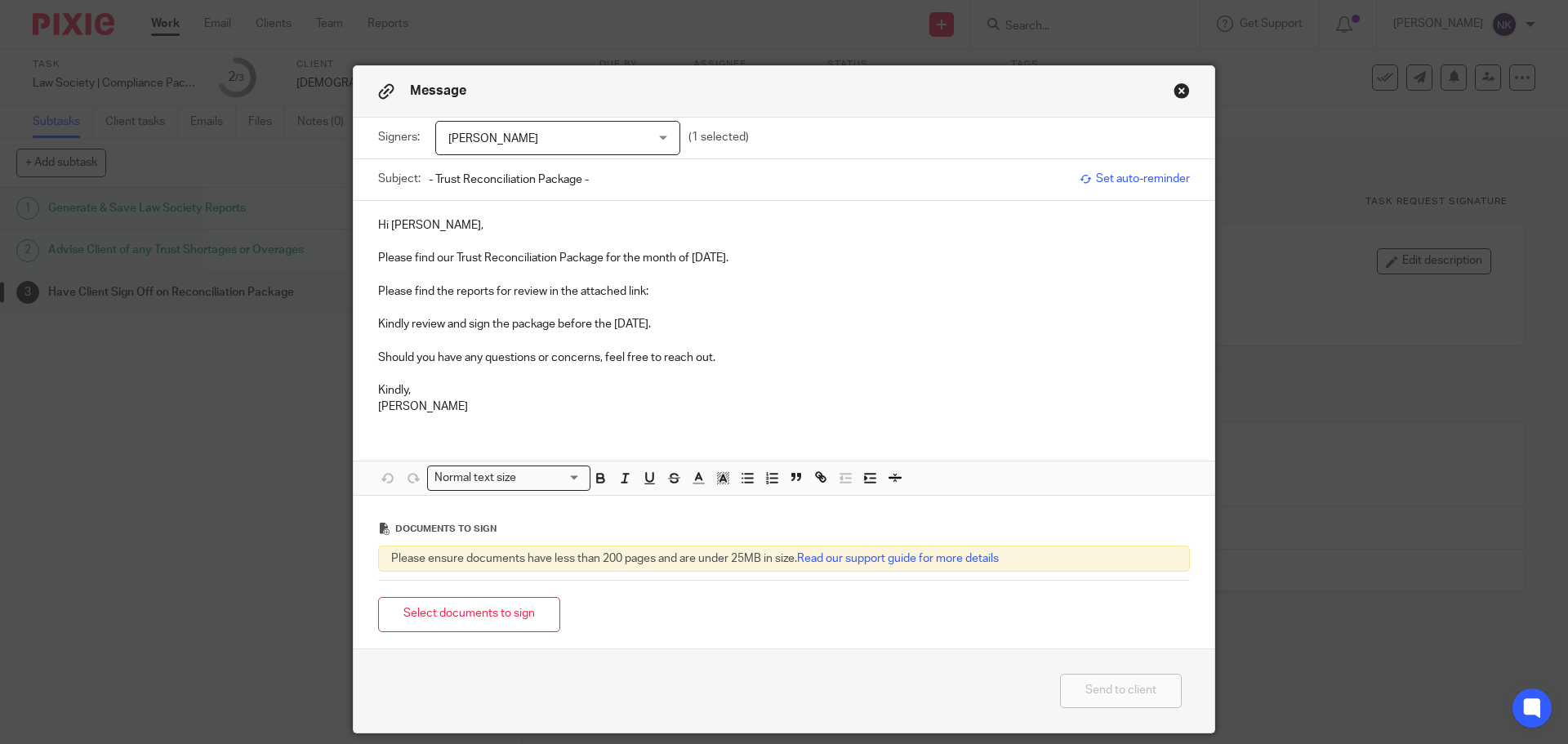
paste input "July 2025"
click at [429, 180] on input "- Trust Reconciliation Package - July 2025" at bounding box center [750, 180] width 643 height 37
paste input "Nazarian Law PC"
type input "Nazarian Law PC - Trust Reconciliation Package - July 2025"
click at [462, 232] on p "Hi Armen," at bounding box center [784, 224] width 812 height 16
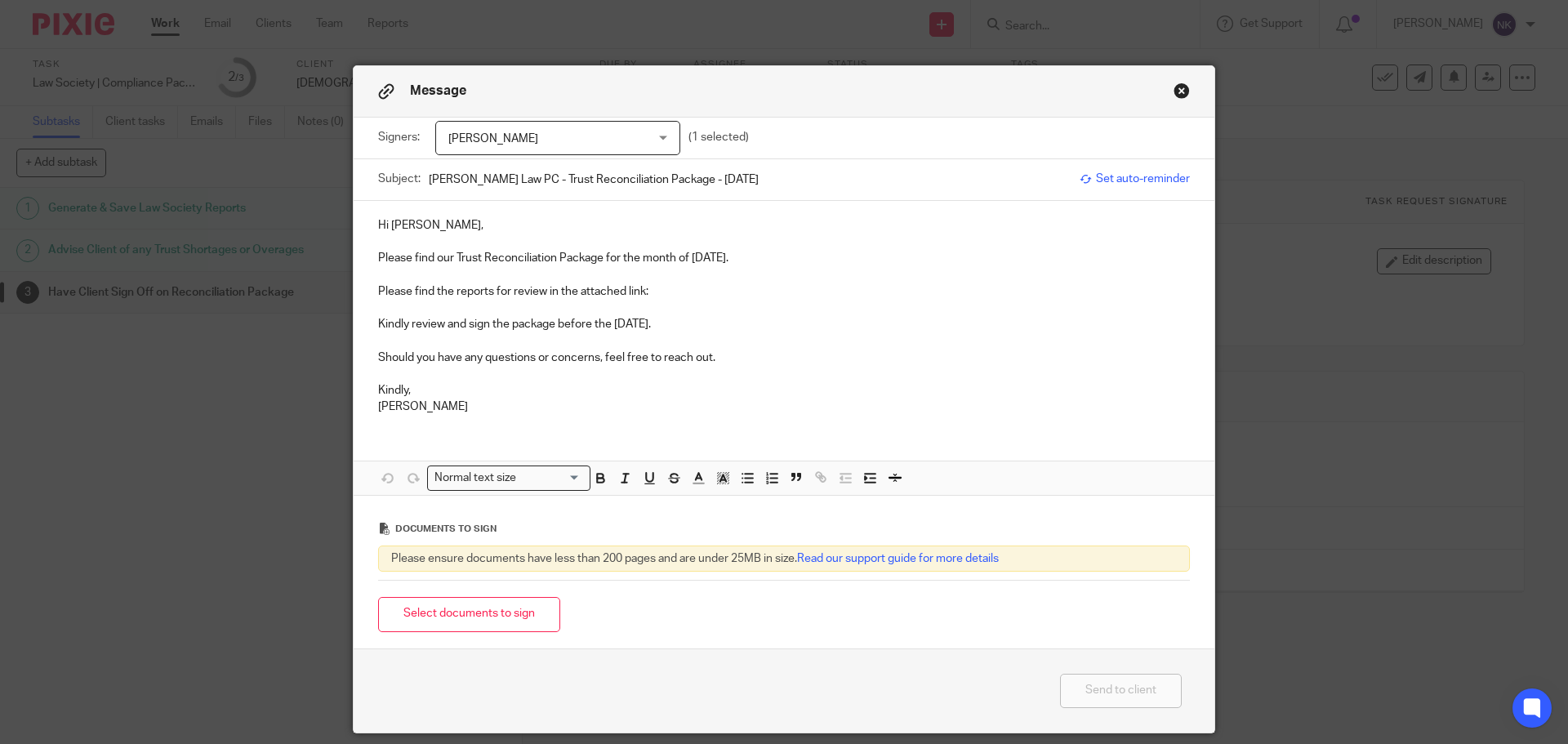
click at [676, 290] on p "Please find the reports for review in the attached link:" at bounding box center [784, 291] width 812 height 16
click at [670, 289] on p "Please find the reports for review in the attached link:" at bounding box center [784, 291] width 812 height 16
click at [721, 368] on p at bounding box center [784, 374] width 812 height 16
click at [509, 606] on button "Select documents to sign" at bounding box center [469, 614] width 182 height 35
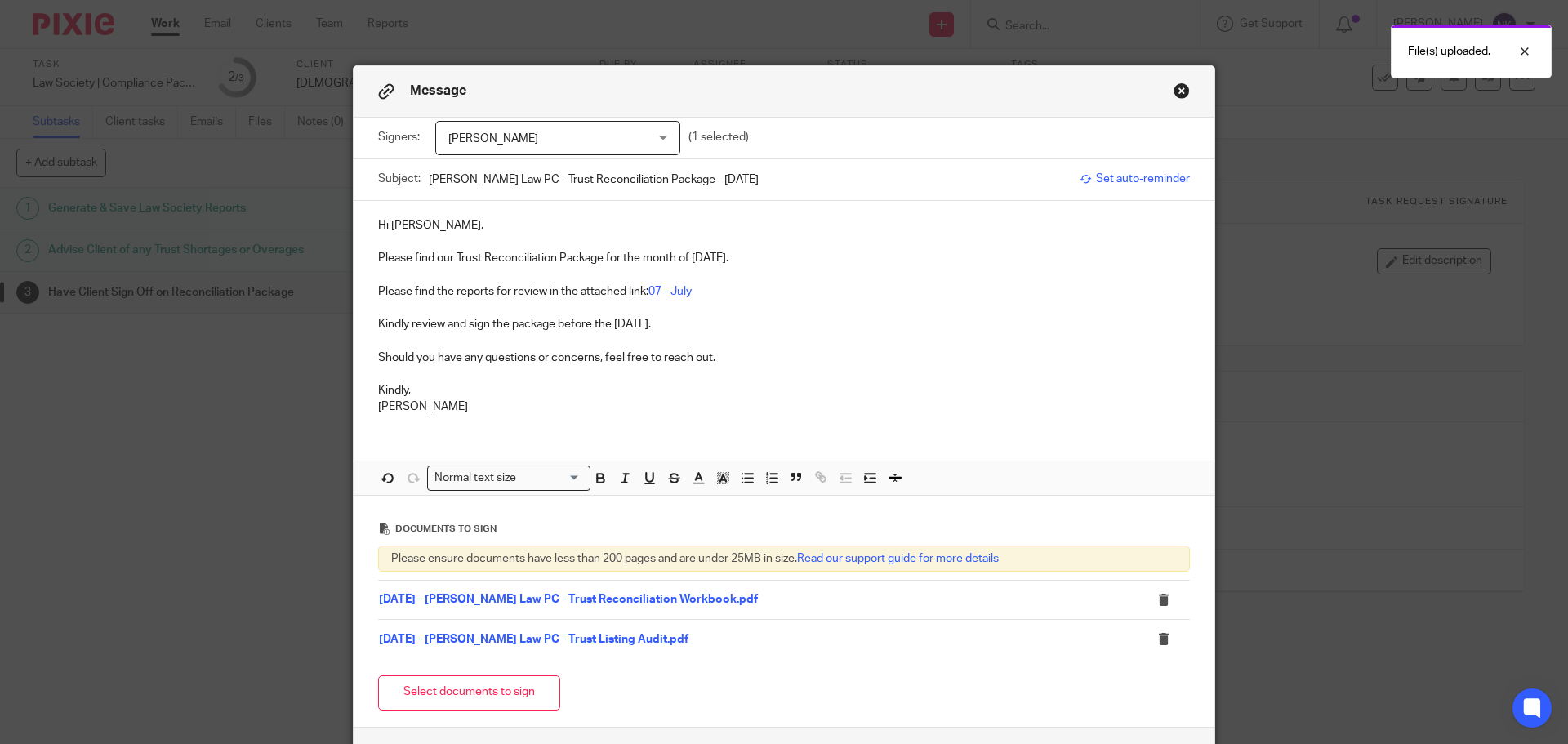
click at [494, 238] on p at bounding box center [784, 241] width 812 height 16
click at [660, 291] on link "07 - July" at bounding box center [669, 292] width 43 height 12
click at [669, 291] on link "07 - July" at bounding box center [669, 292] width 43 height 12
click at [749, 306] on p at bounding box center [784, 307] width 812 height 16
click at [673, 289] on link "07 - July" at bounding box center [669, 292] width 43 height 12
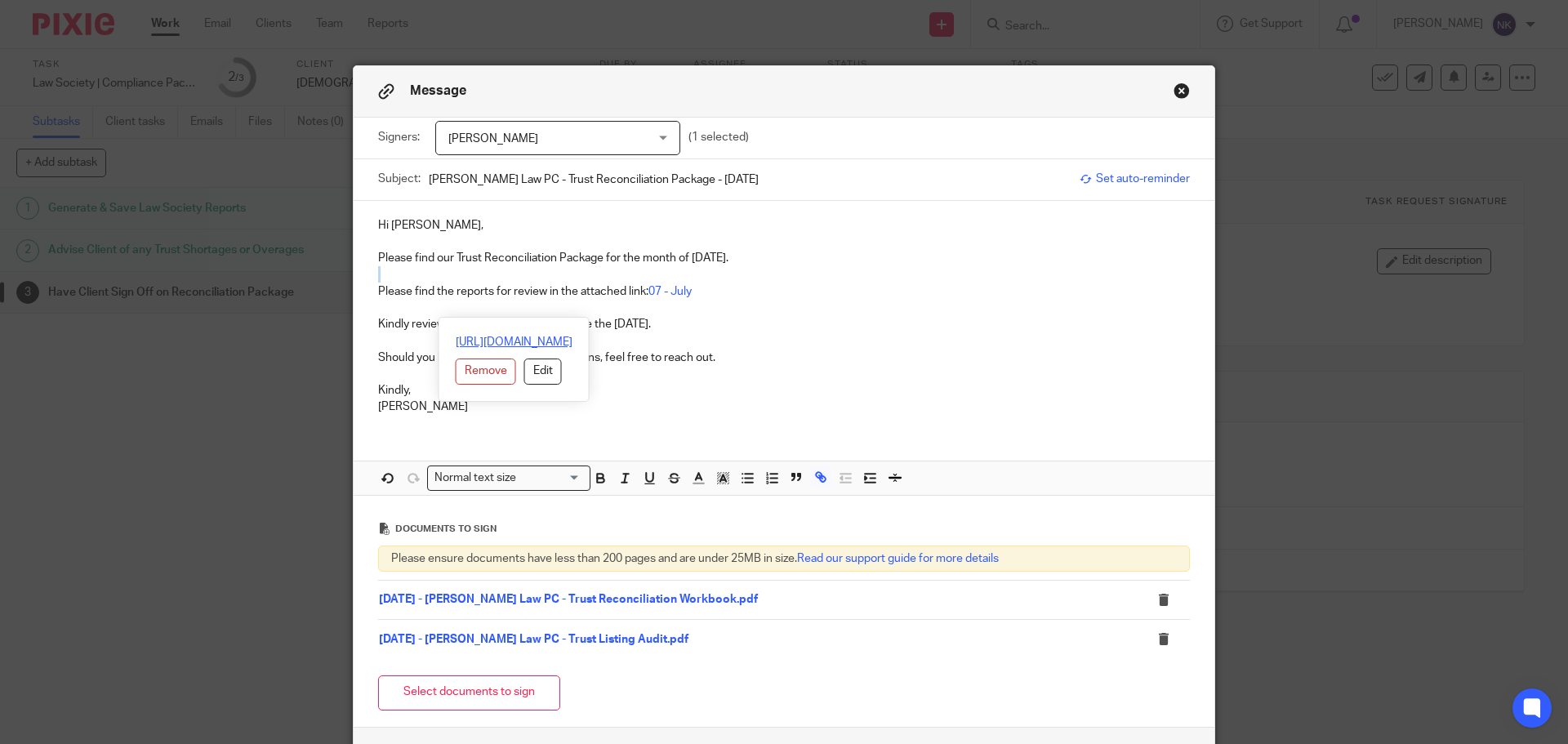
click at [572, 337] on link "https://archeradvisoryinc.sharepoint.com/:f:/s/CompanyPortal/EhCiKwFitdpMuU4bH-…" at bounding box center [514, 342] width 116 height 16
click at [806, 303] on p at bounding box center [784, 307] width 812 height 16
click at [594, 386] on p "Kindly," at bounding box center [784, 390] width 812 height 16
click at [804, 353] on p "Should you have any questions or concerns, feel free to reach out." at bounding box center [784, 357] width 812 height 16
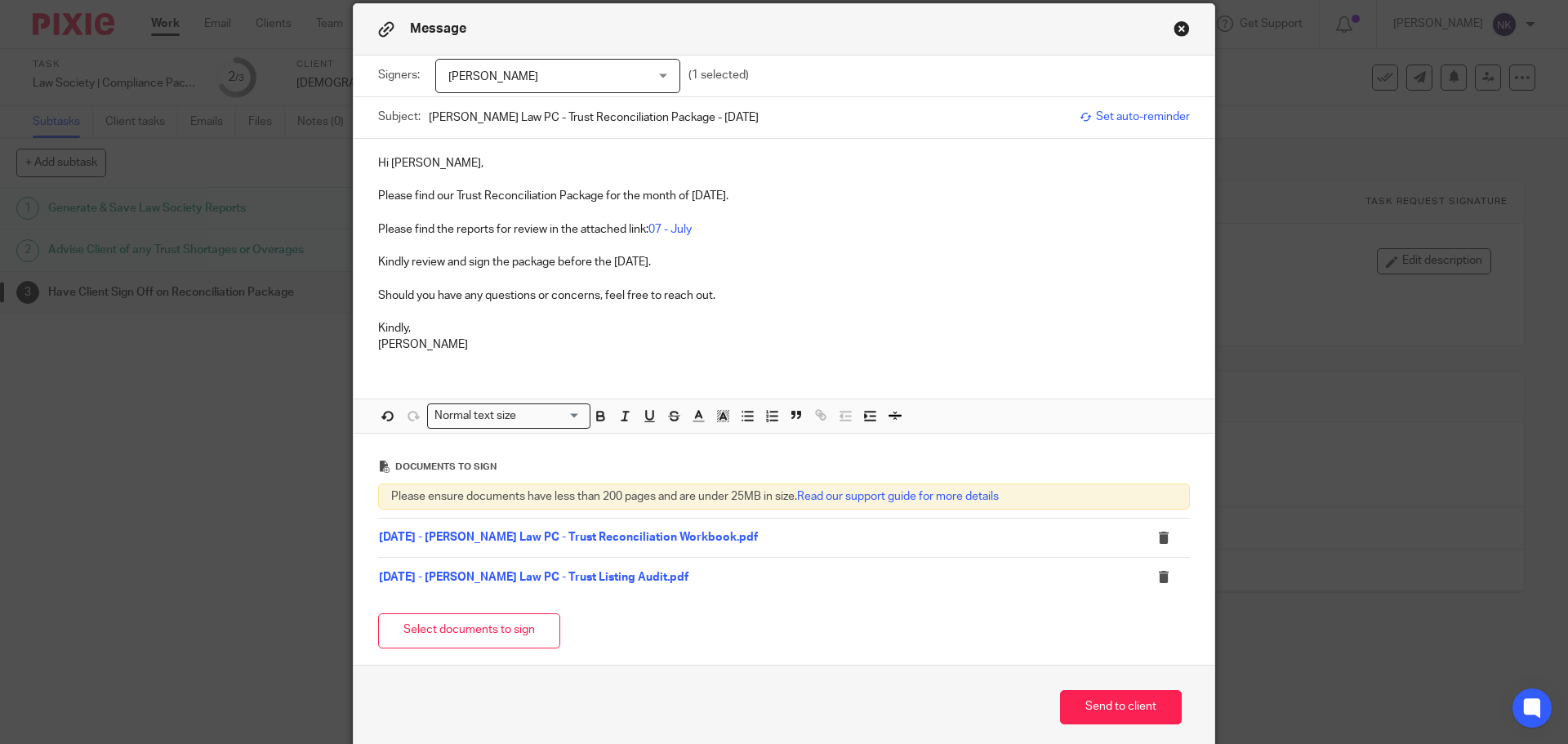
scroll to position [133, 0]
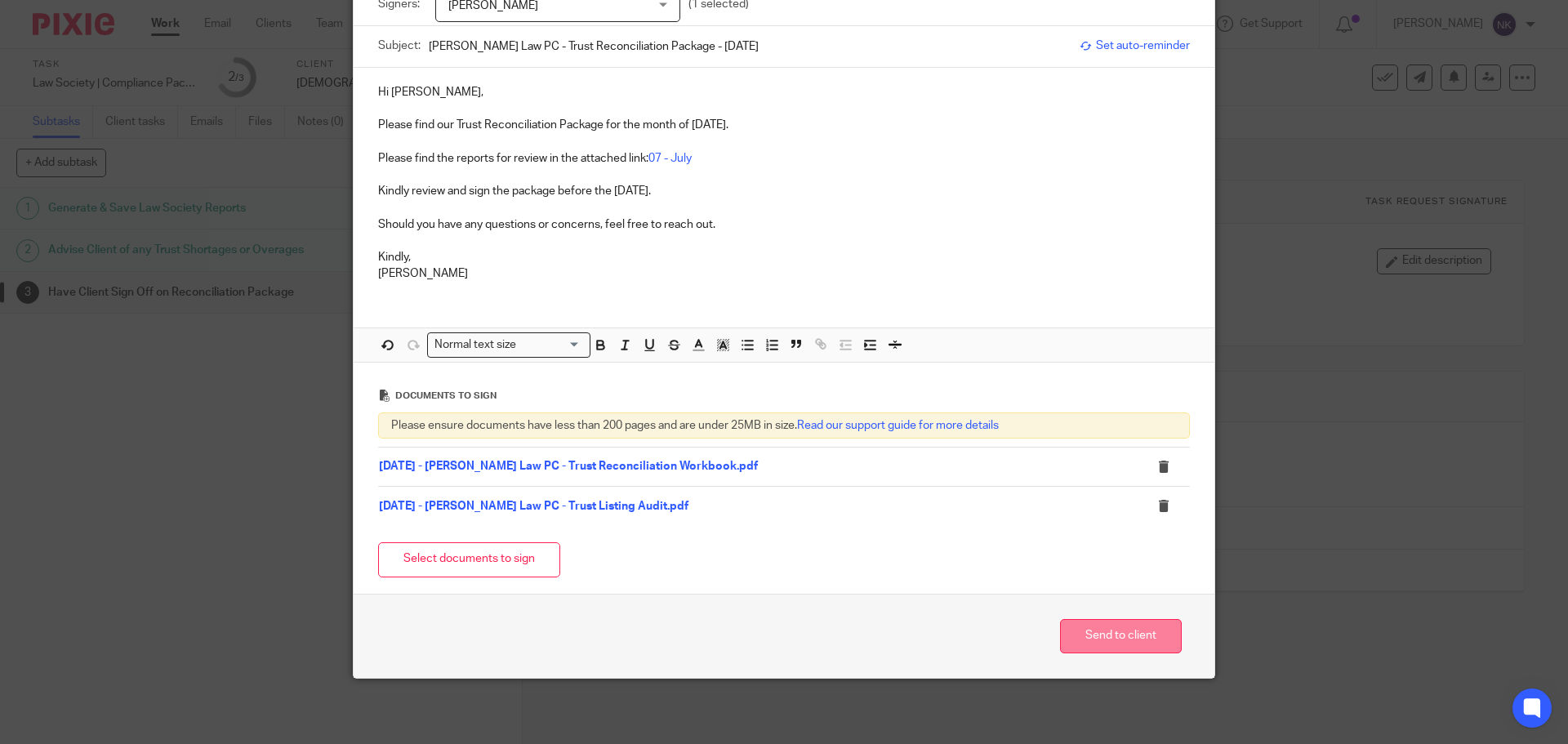
click at [1076, 626] on button "Send to client" at bounding box center [1121, 637] width 122 height 35
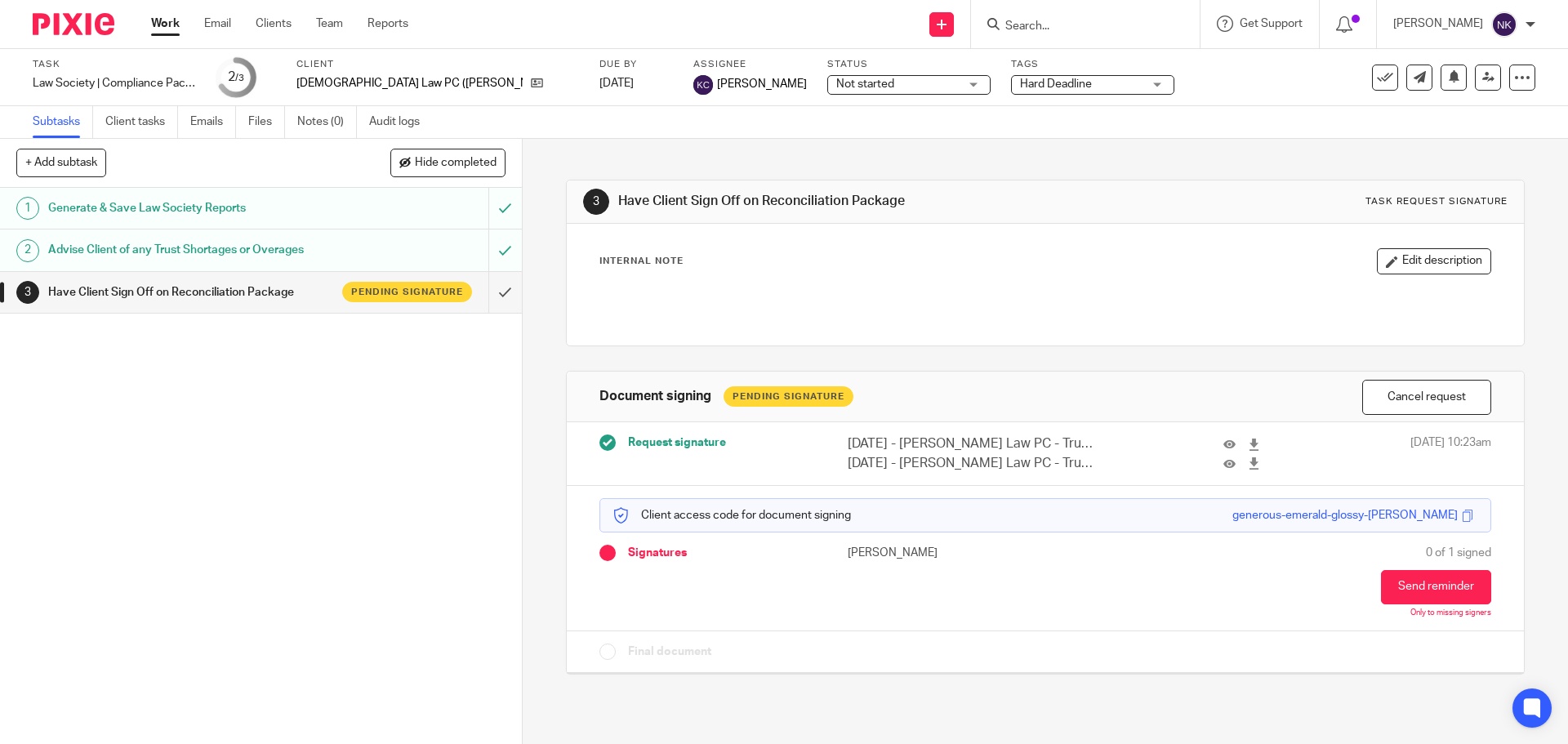
click at [1527, 27] on div at bounding box center [1531, 24] width 10 height 10
click at [1534, 30] on div "[PERSON_NAME]" at bounding box center [1464, 24] width 142 height 26
click at [1523, 32] on div "[PERSON_NAME]" at bounding box center [1464, 24] width 142 height 26
click at [1452, 62] on span "My profile" at bounding box center [1467, 66] width 51 height 12
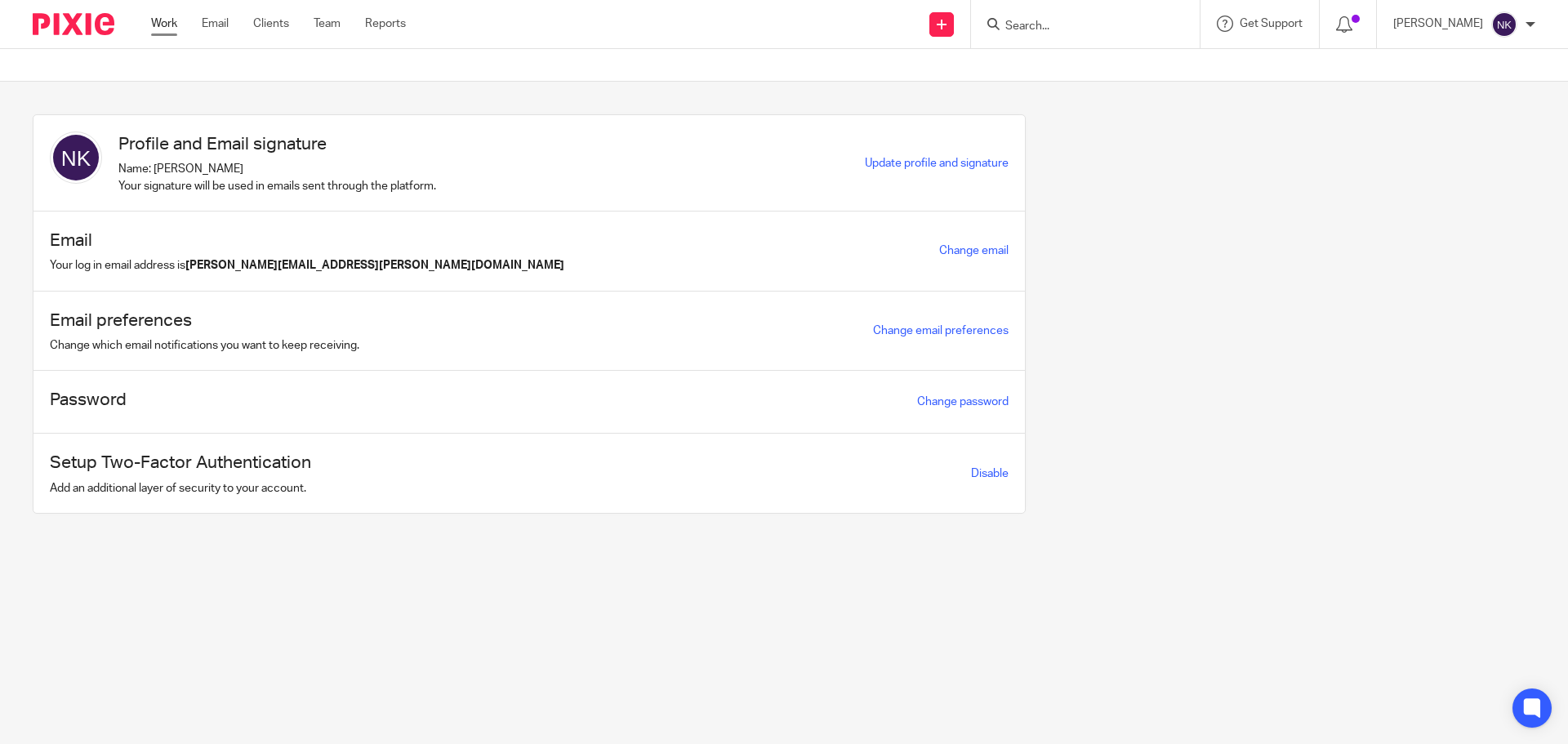
click at [160, 31] on link "Work" at bounding box center [164, 23] width 26 height 16
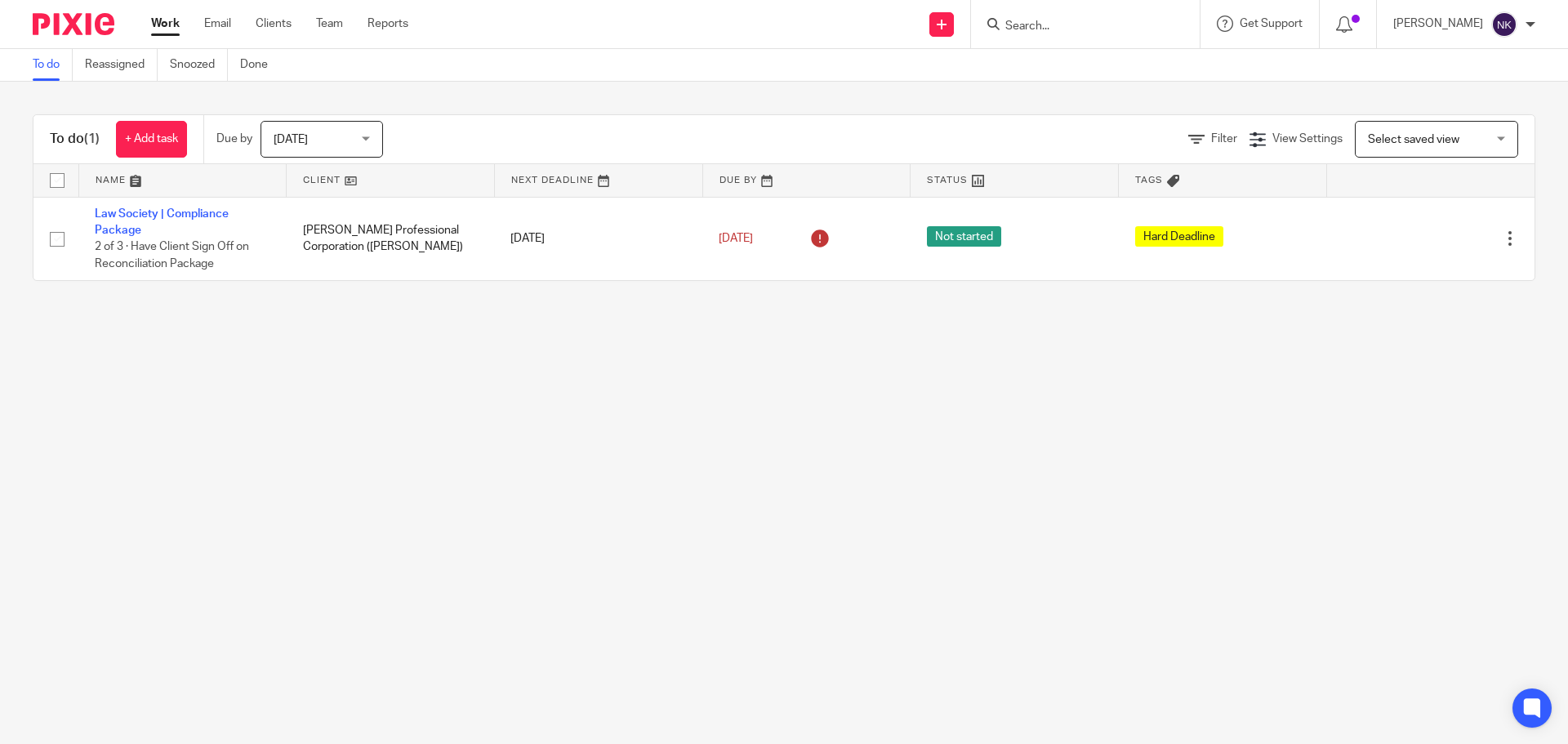
click at [164, 15] on link "Work" at bounding box center [165, 23] width 29 height 16
click at [1046, 28] on input "Search" at bounding box center [1077, 26] width 147 height 14
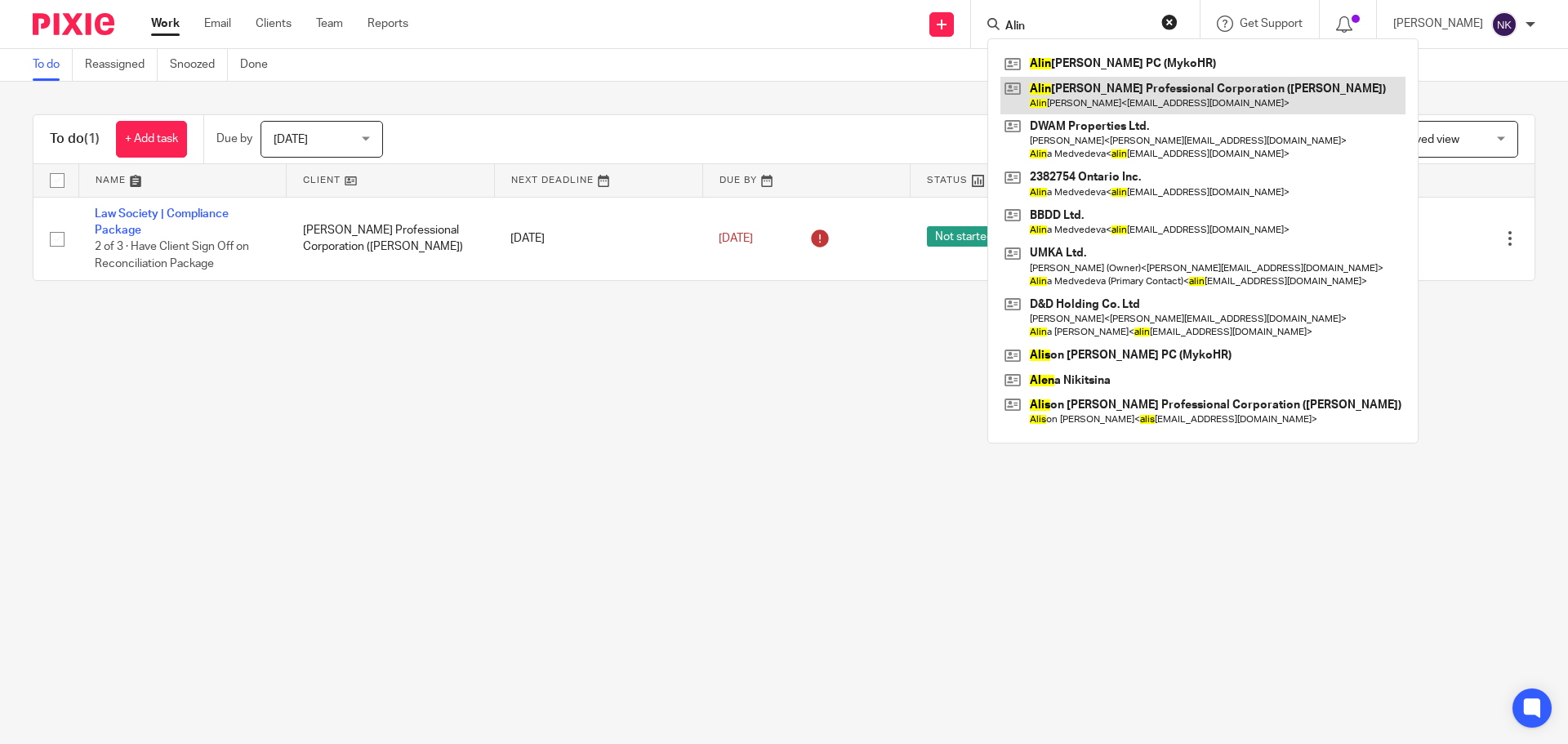
type input "Alin"
click at [1149, 94] on link at bounding box center [1203, 95] width 405 height 38
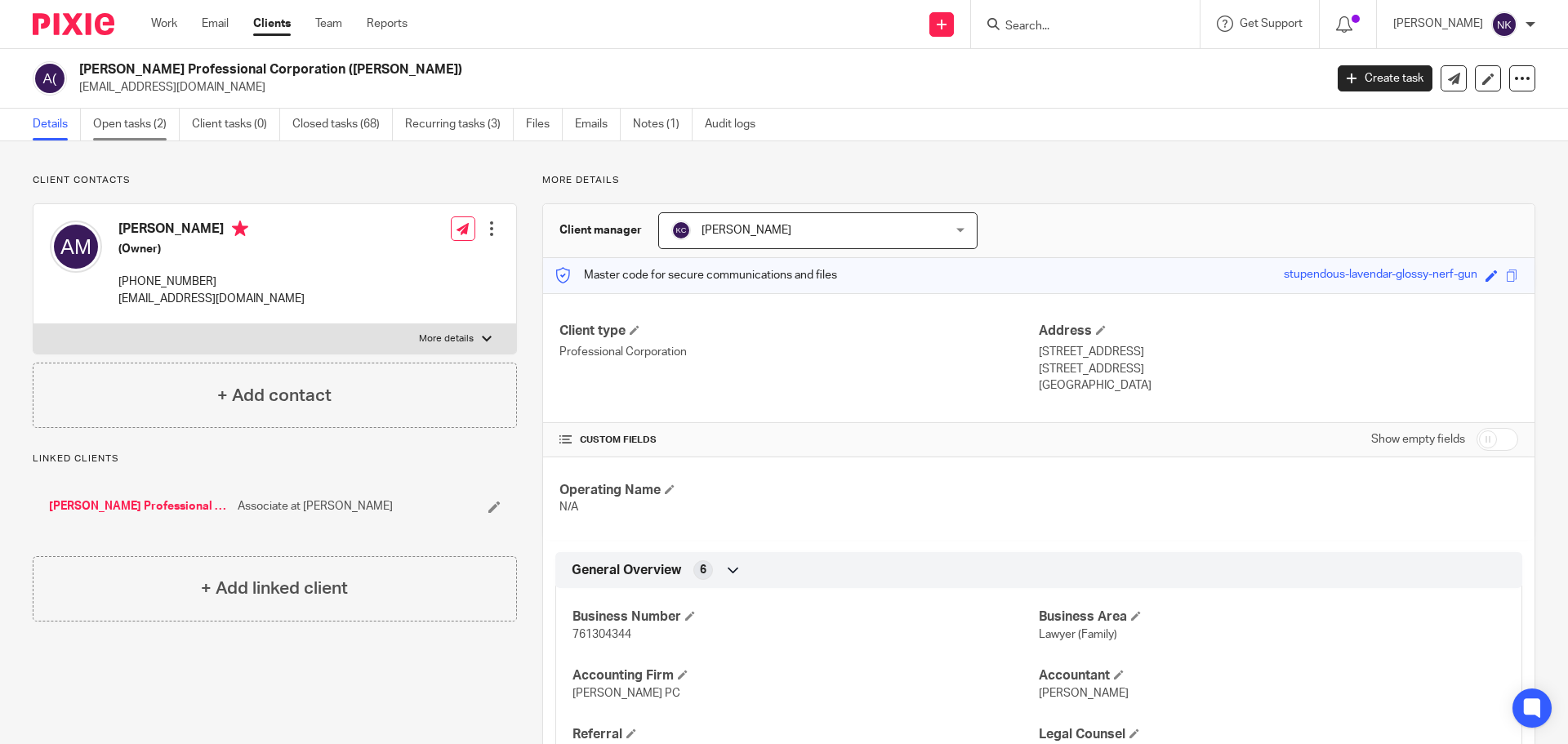
click at [122, 127] on link "Open tasks (2)" at bounding box center [136, 125] width 87 height 32
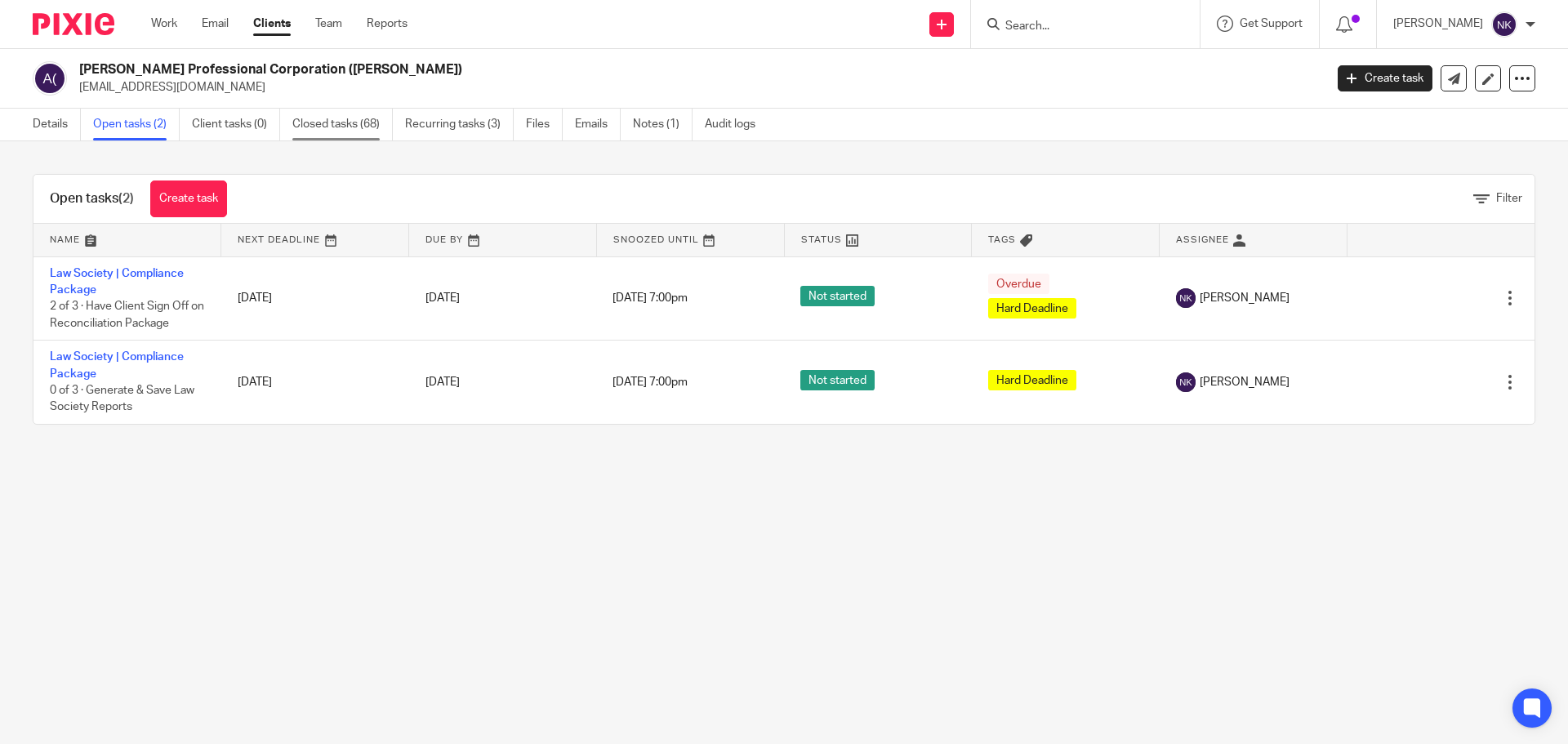
click at [340, 121] on link "Closed tasks (68)" at bounding box center [342, 125] width 100 height 32
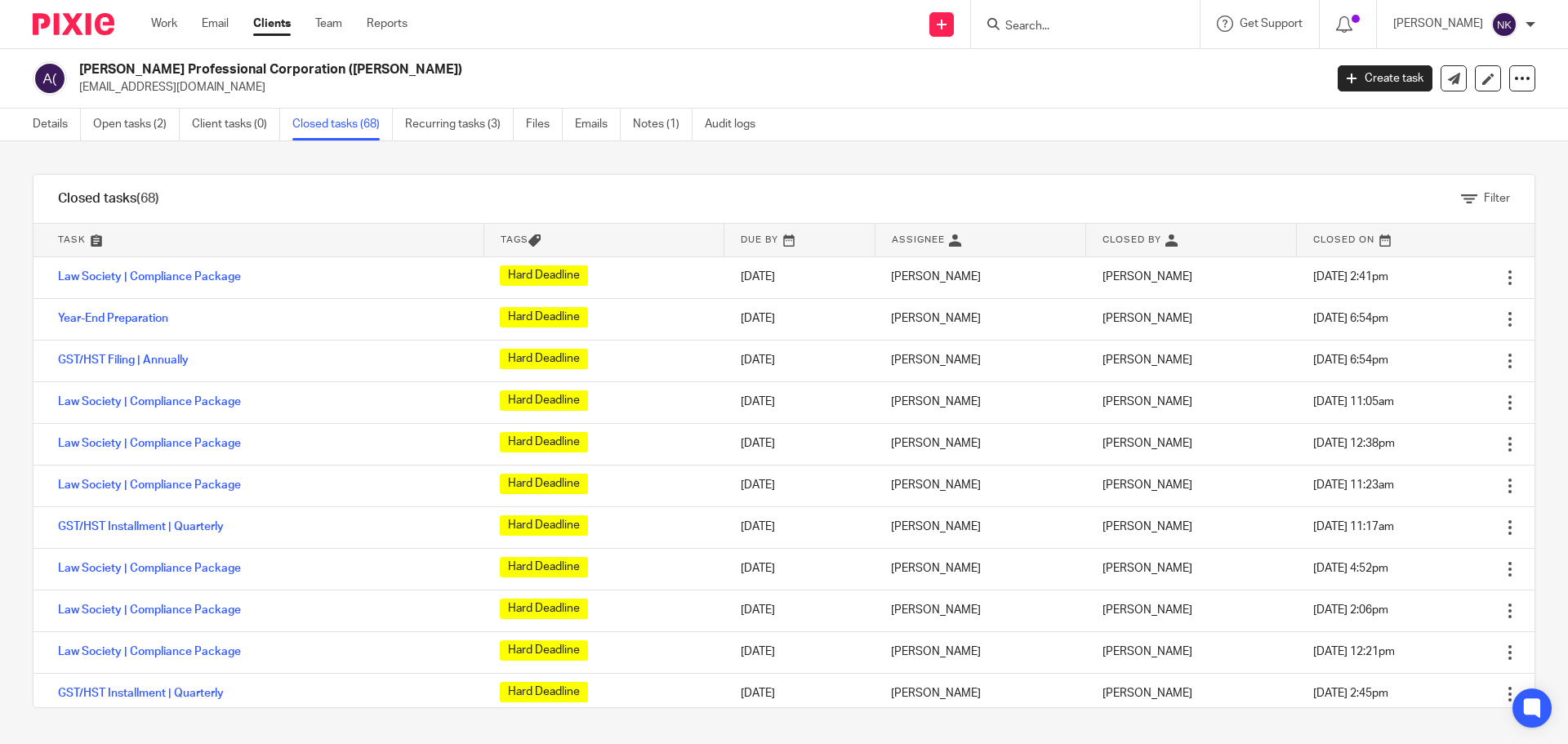
click at [1463, 206] on div "Filter" at bounding box center [1485, 198] width 49 height 17
click at [1461, 193] on icon at bounding box center [1468, 198] width 16 height 16
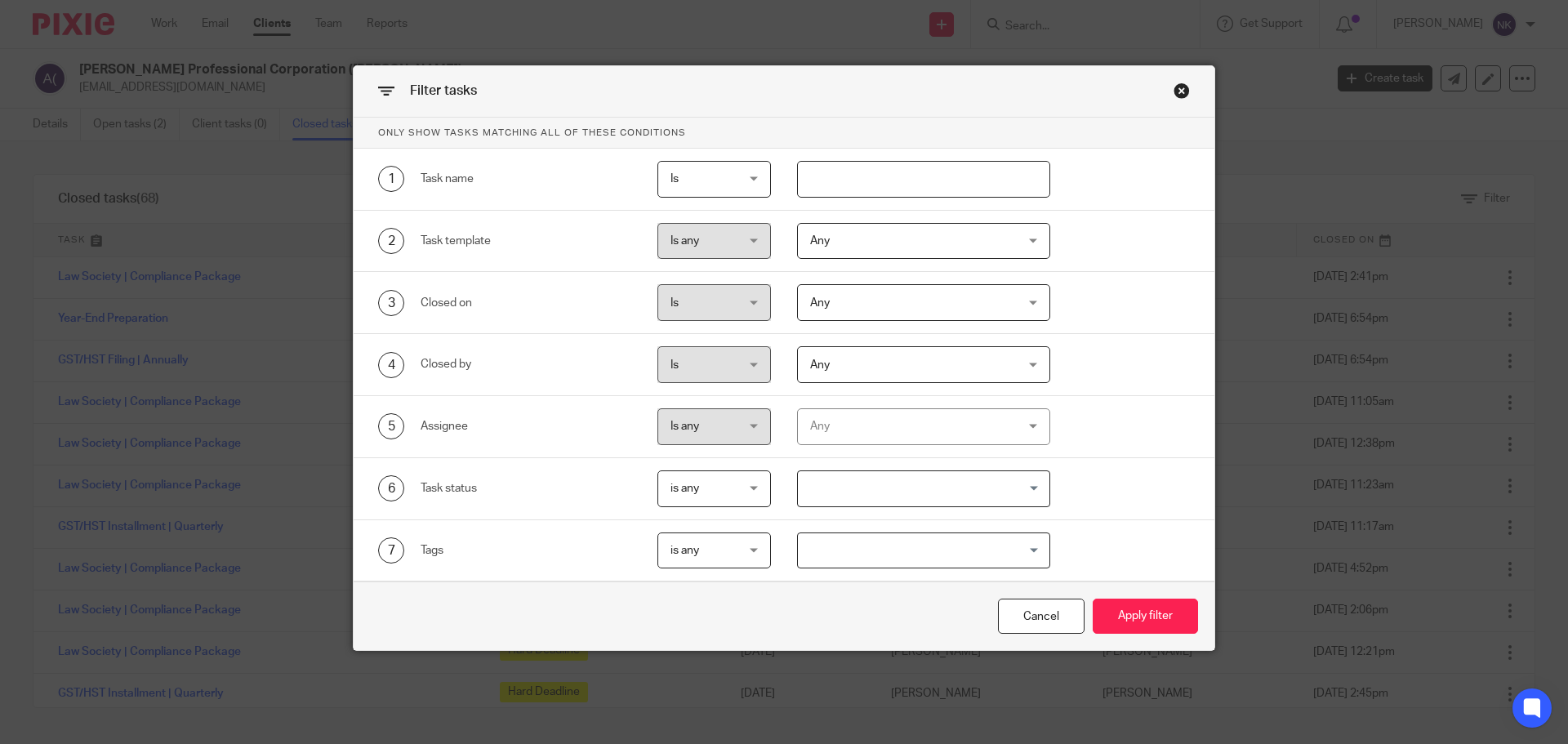
click at [816, 165] on input "text" at bounding box center [923, 180] width 254 height 37
type input "Law"
click at [1093, 598] on button "Apply filter" at bounding box center [1145, 616] width 105 height 35
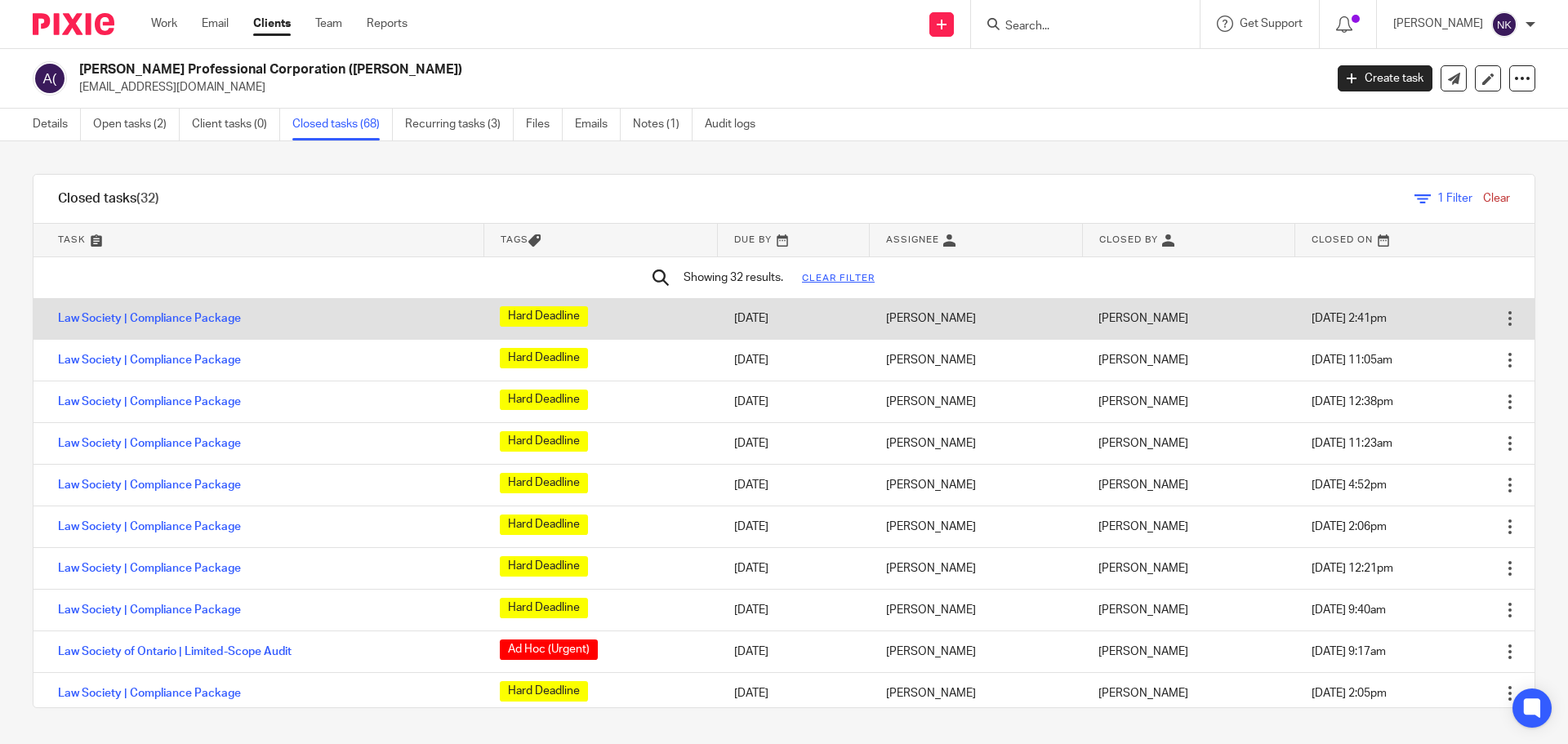
click at [1502, 322] on div at bounding box center [1510, 318] width 16 height 16
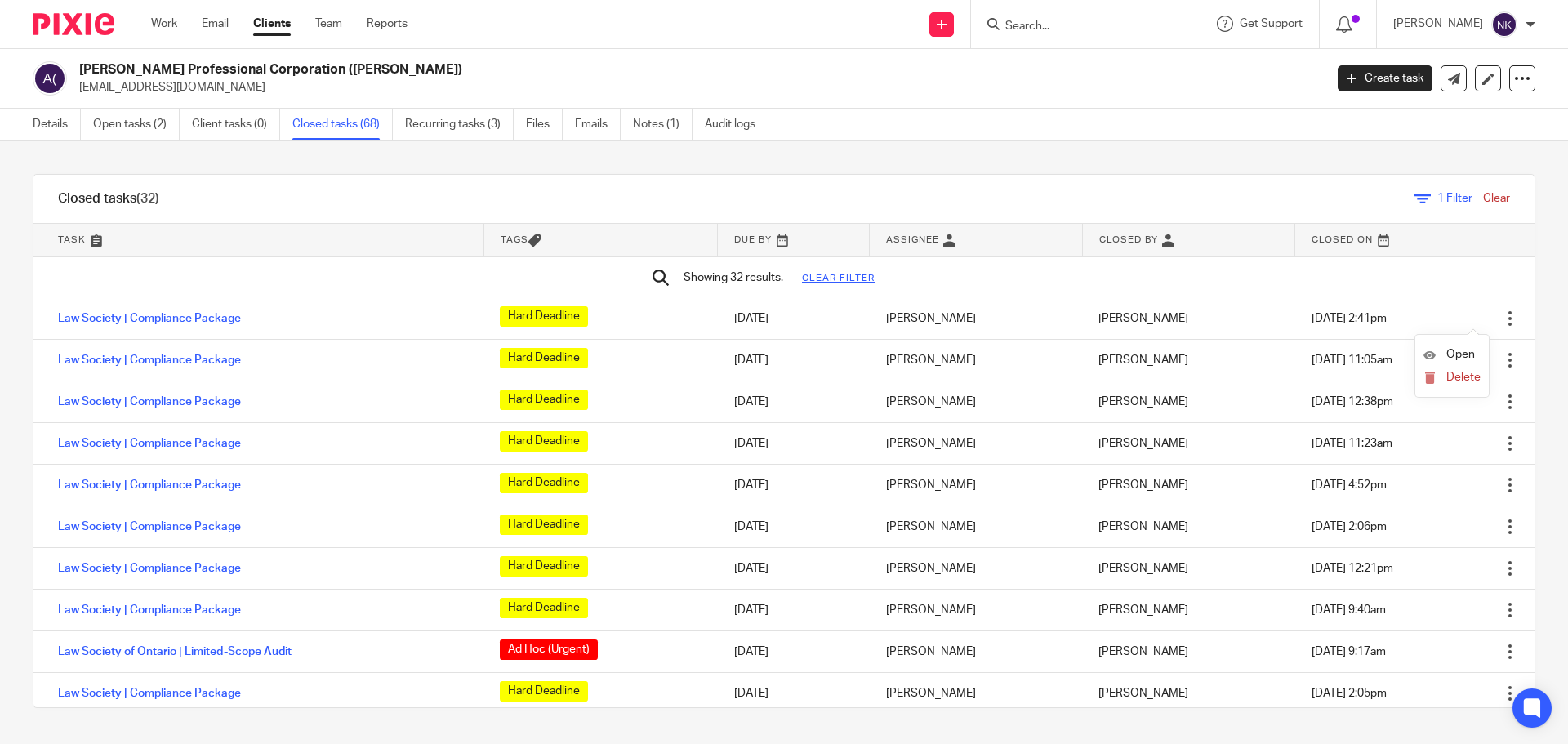
click at [1408, 281] on td "Showing 32 results. Clear filter" at bounding box center [764, 277] width 1460 height 41
click at [1437, 197] on span "1 Filter" at bounding box center [1455, 198] width 35 height 12
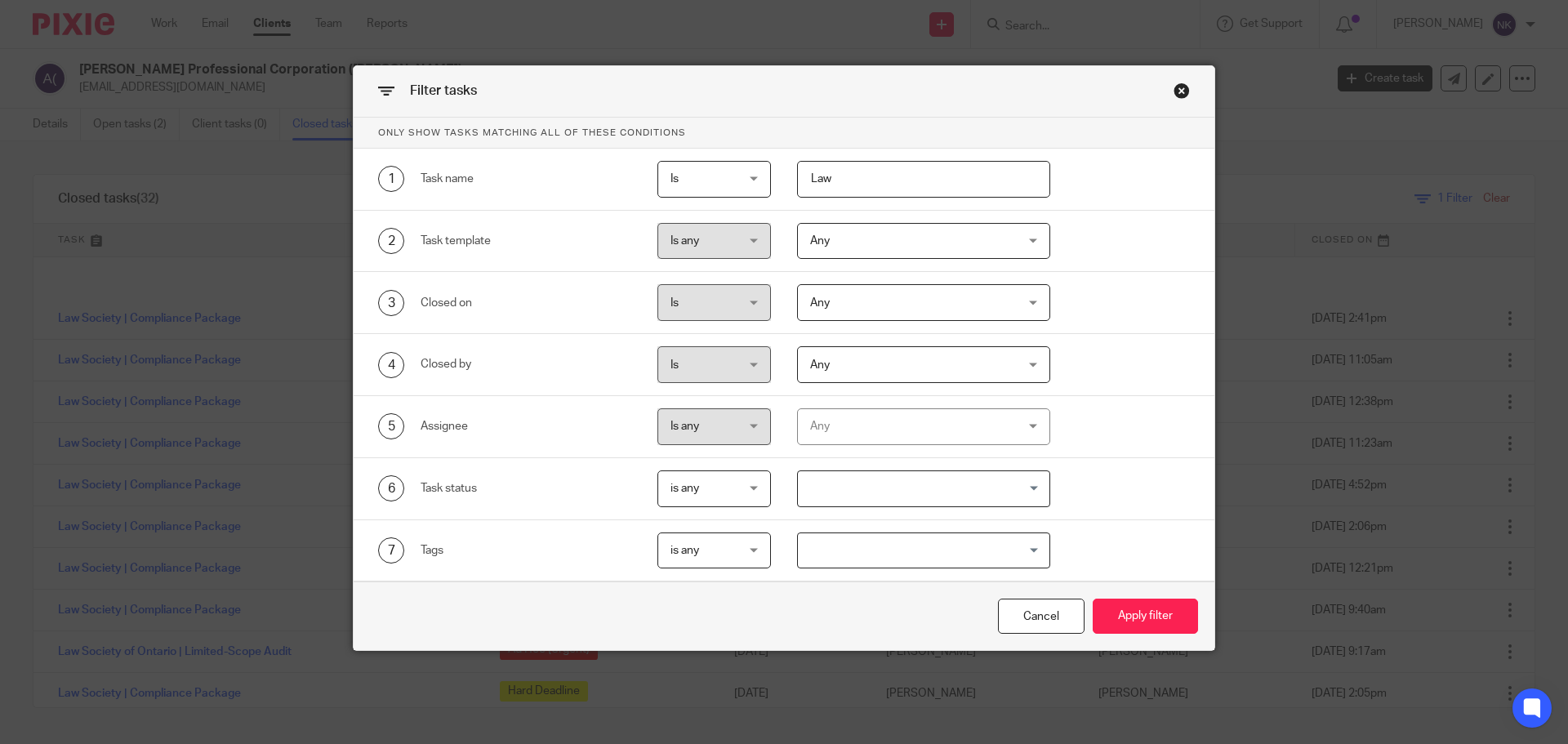
click at [1174, 91] on div "Close this dialog window" at bounding box center [1181, 90] width 16 height 16
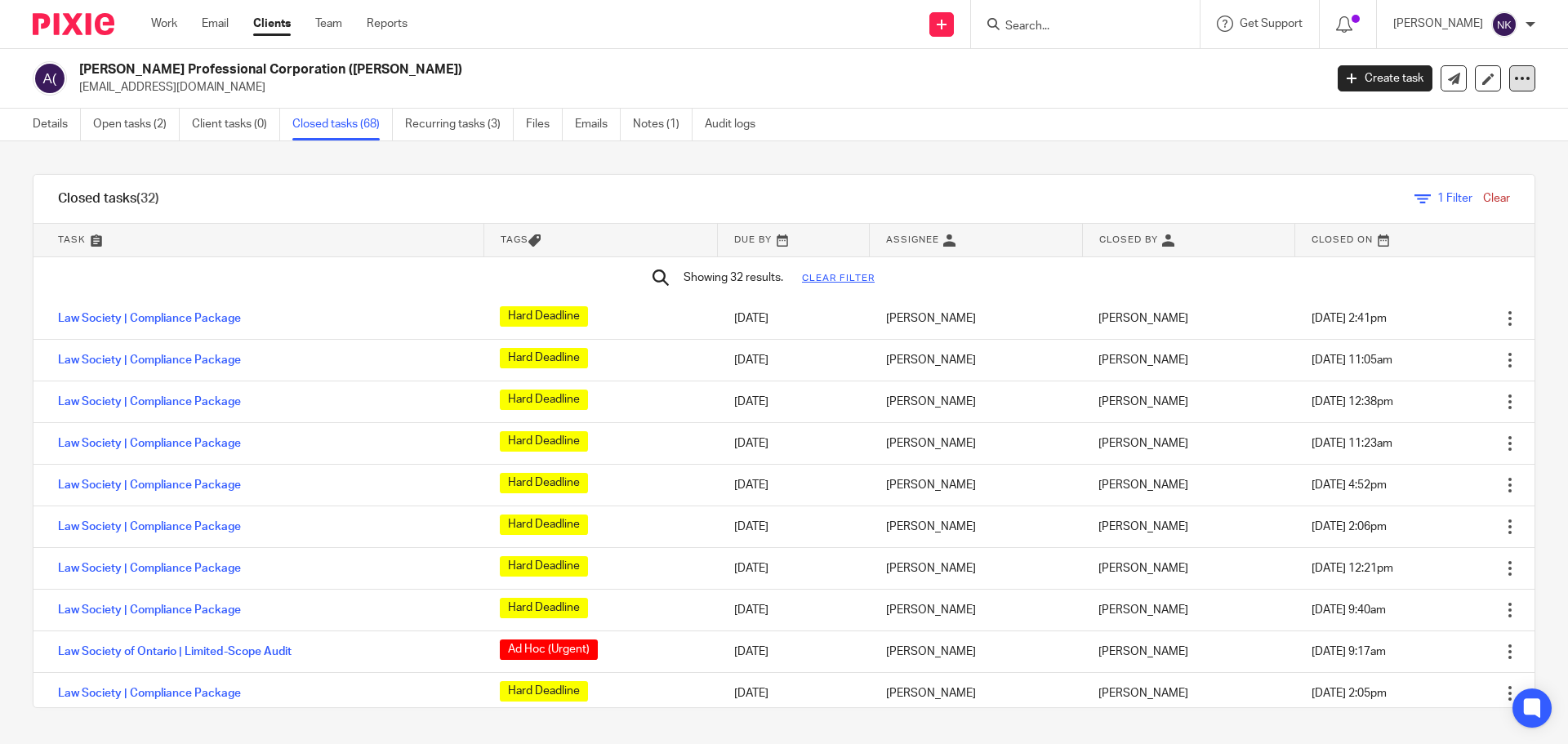
click at [1514, 82] on icon at bounding box center [1522, 78] width 16 height 16
click at [1463, 112] on link "Export data" at bounding box center [1468, 120] width 90 height 24
click at [322, 27] on link "Team" at bounding box center [329, 23] width 27 height 16
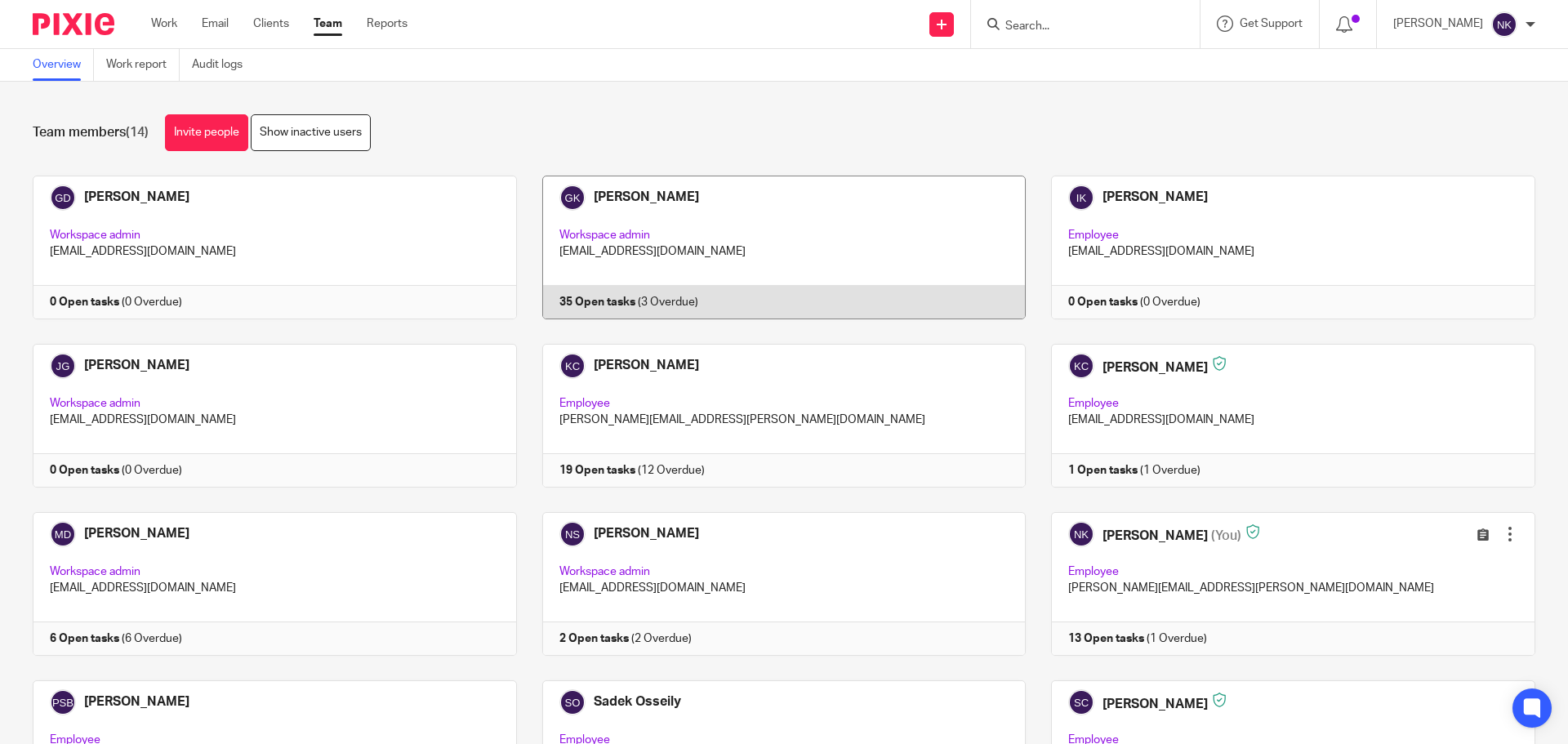
click at [605, 208] on link at bounding box center [772, 247] width 510 height 143
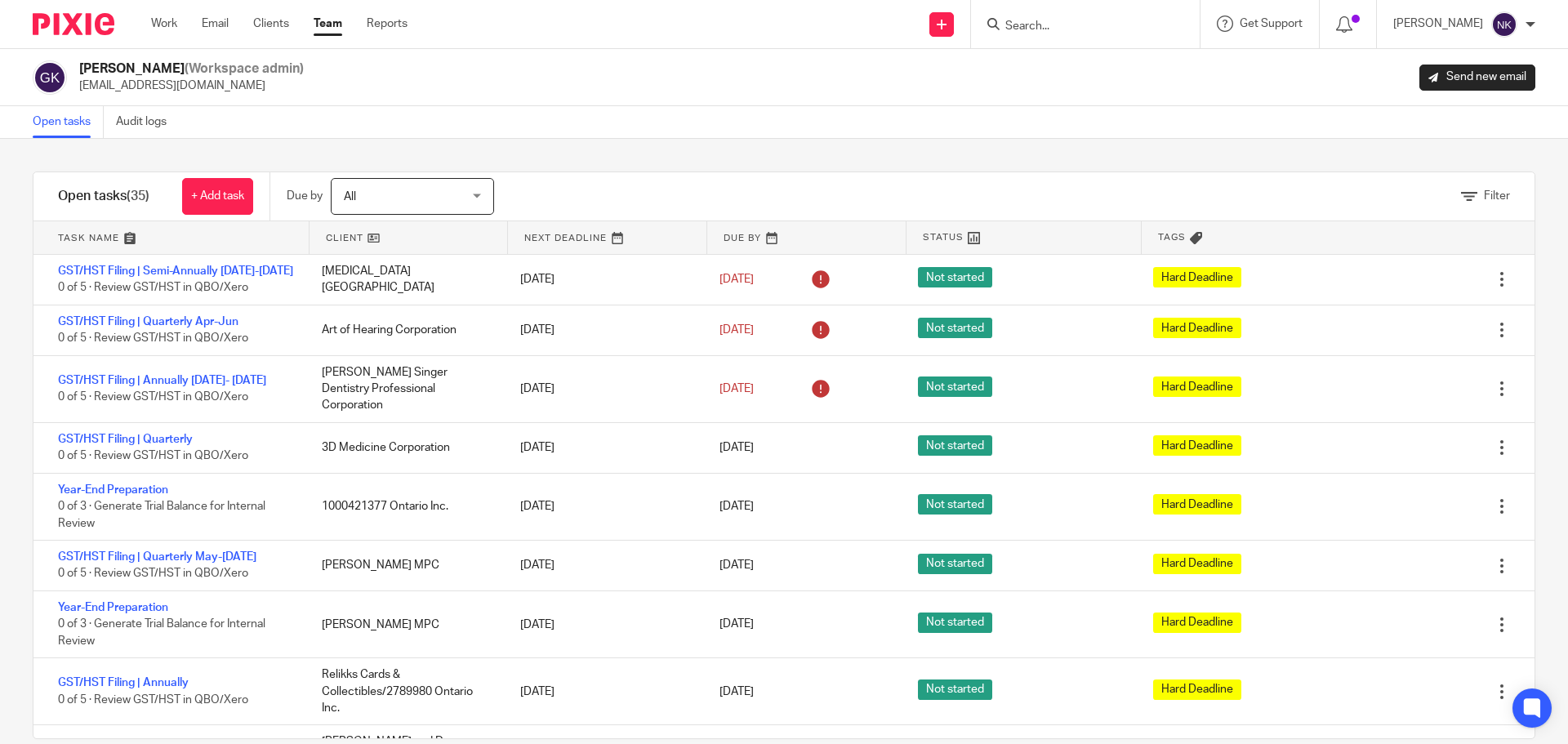
click at [53, 81] on img at bounding box center [50, 78] width 35 height 35
click at [1360, 25] on div at bounding box center [1348, 23] width 24 height 18
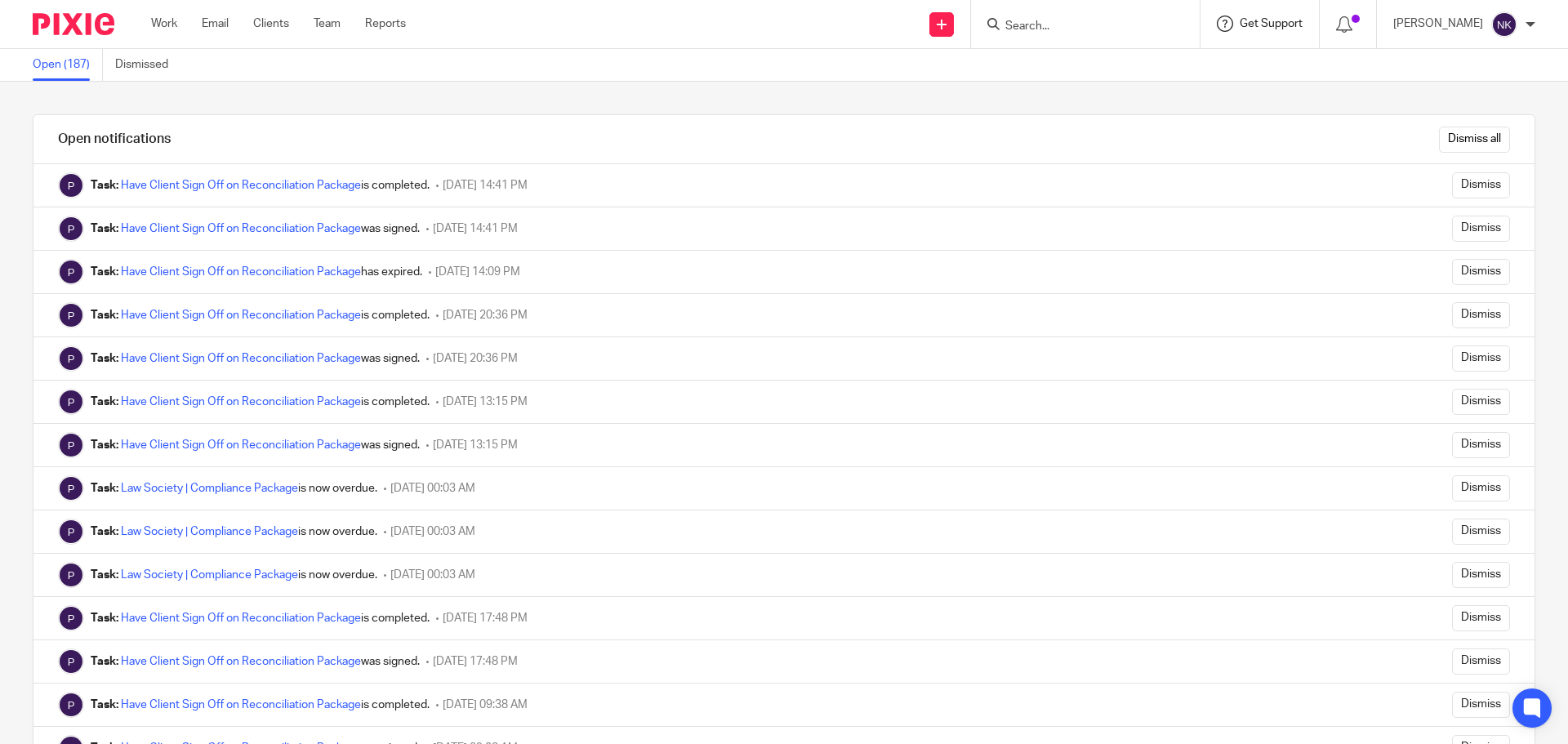
click at [1303, 24] on span "Get Support" at bounding box center [1271, 24] width 63 height 12
click at [159, 27] on link "Work" at bounding box center [164, 23] width 26 height 16
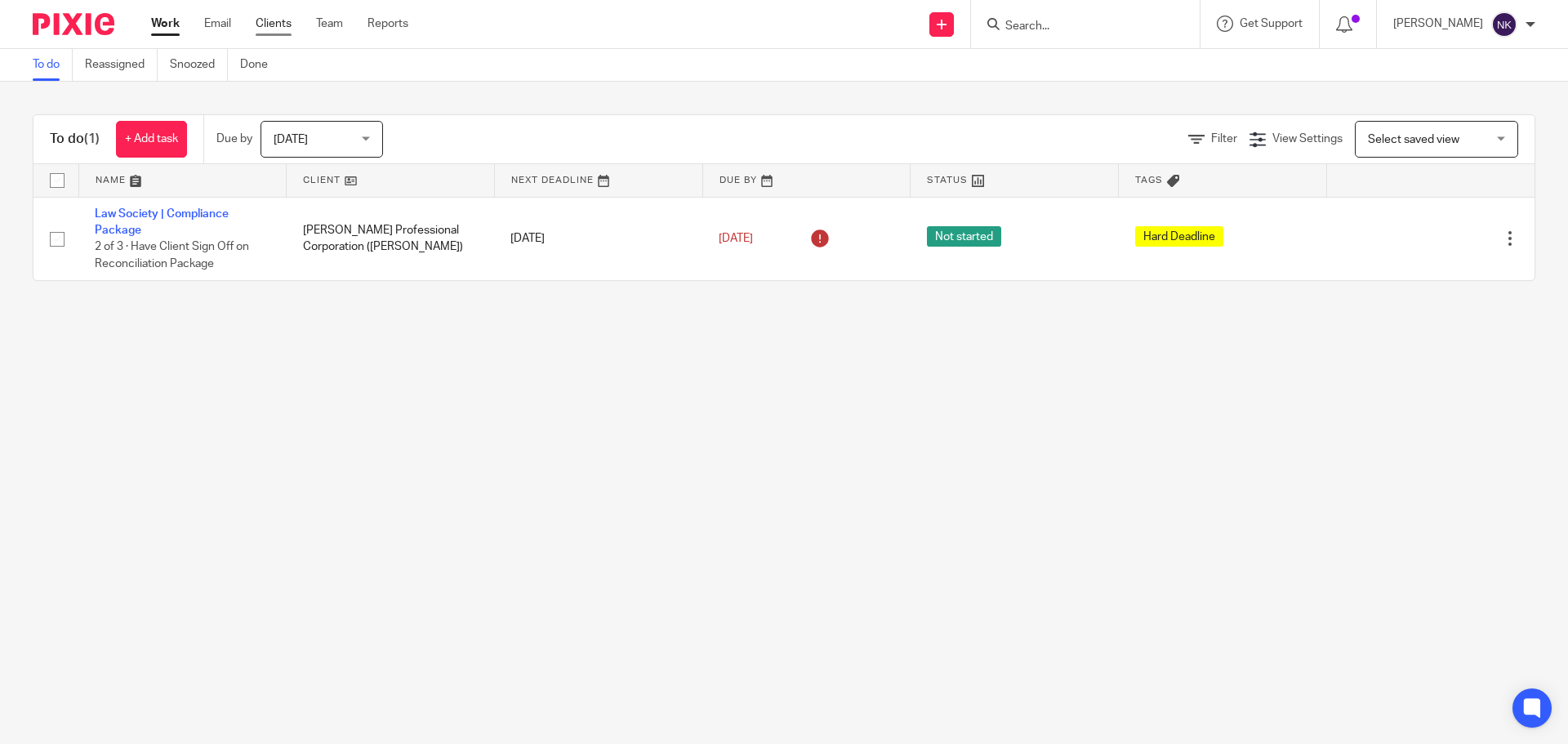
click at [280, 26] on link "Clients" at bounding box center [273, 23] width 36 height 16
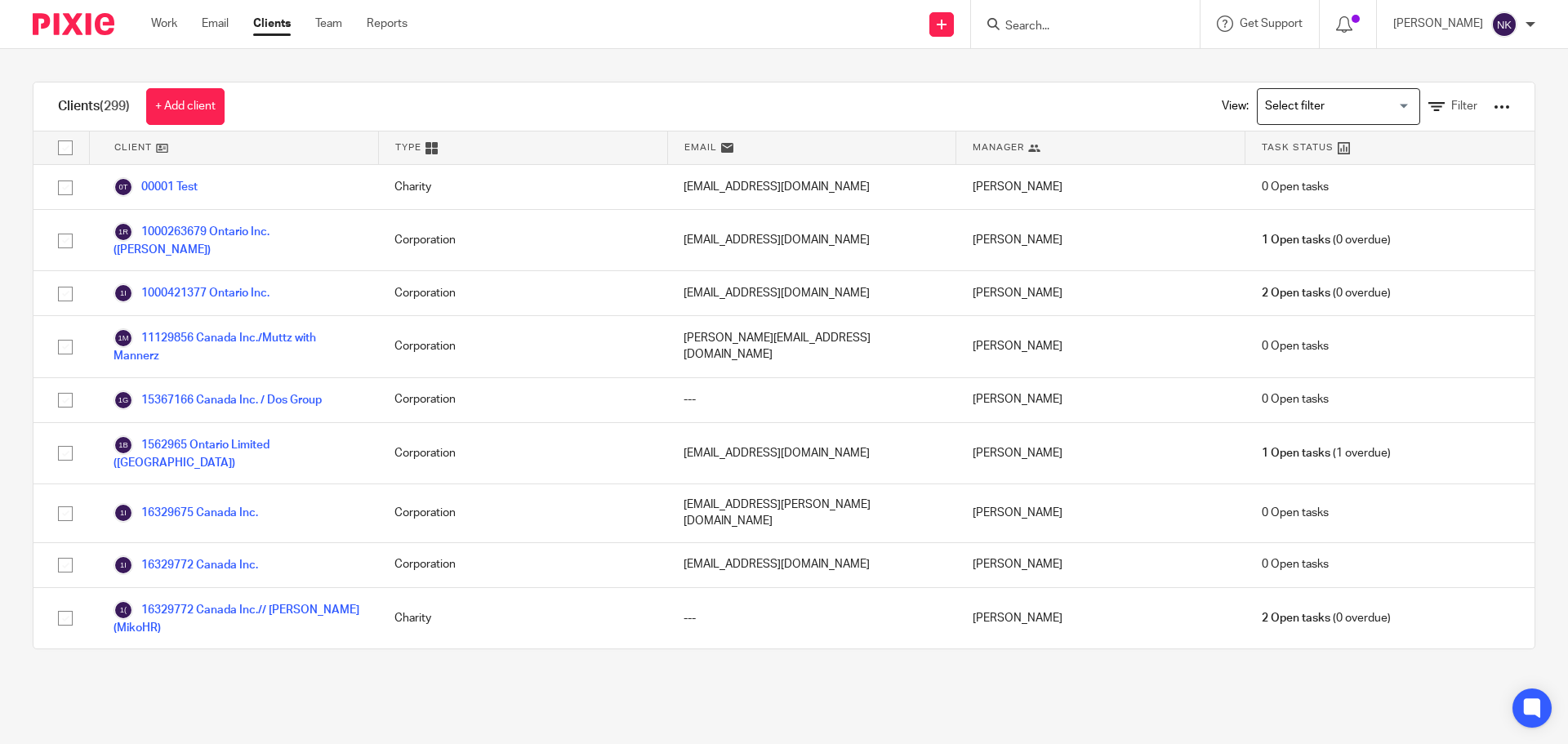
click at [1355, 109] on input "Search for option" at bounding box center [1334, 106] width 151 height 29
click at [963, 94] on div "Clients (299) + Add client View: Loading... Working List | Mathias Dos Working …" at bounding box center [784, 107] width 1501 height 49
click at [1051, 28] on input "Search" at bounding box center [1077, 26] width 147 height 14
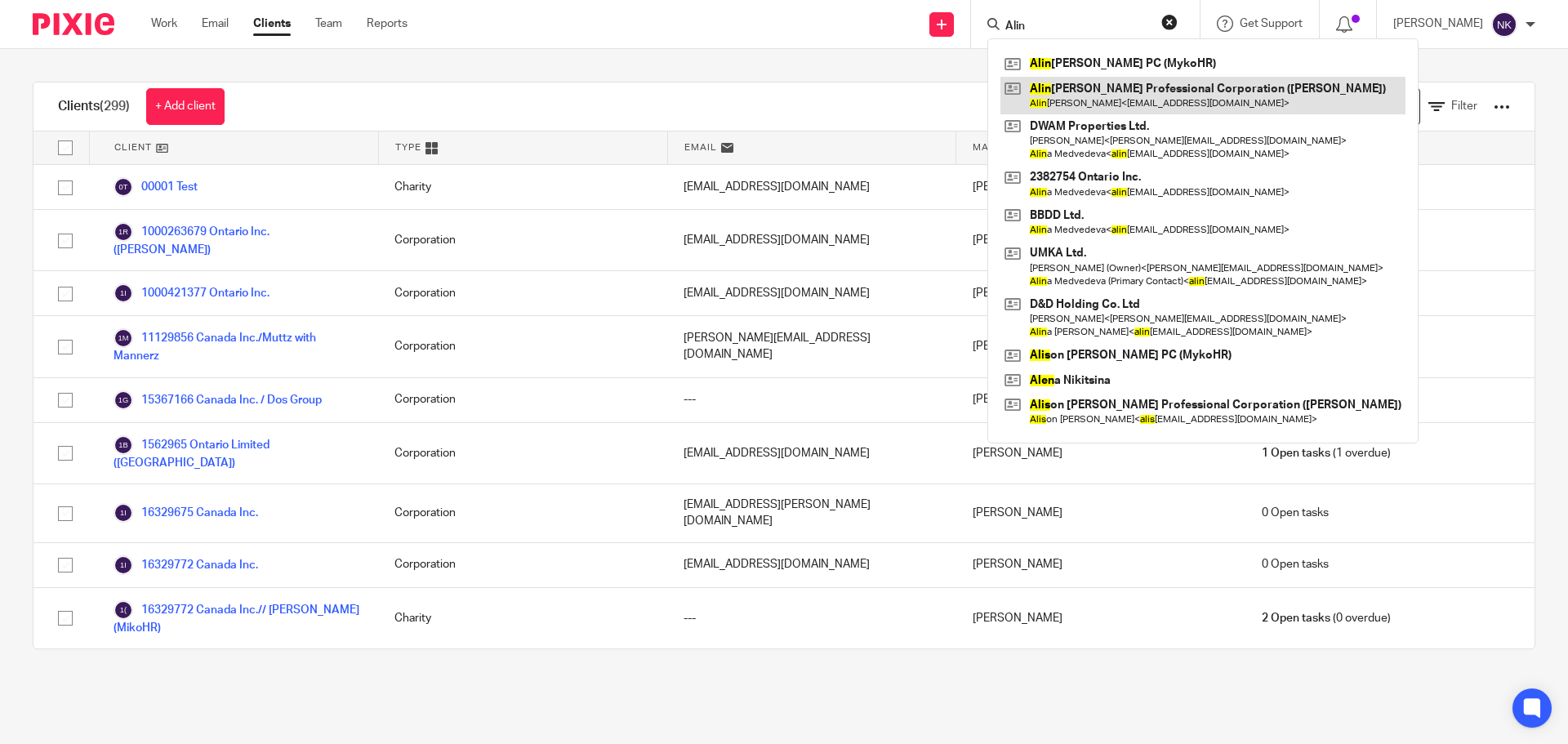
type input "Alin"
click at [1203, 89] on link at bounding box center [1203, 95] width 405 height 38
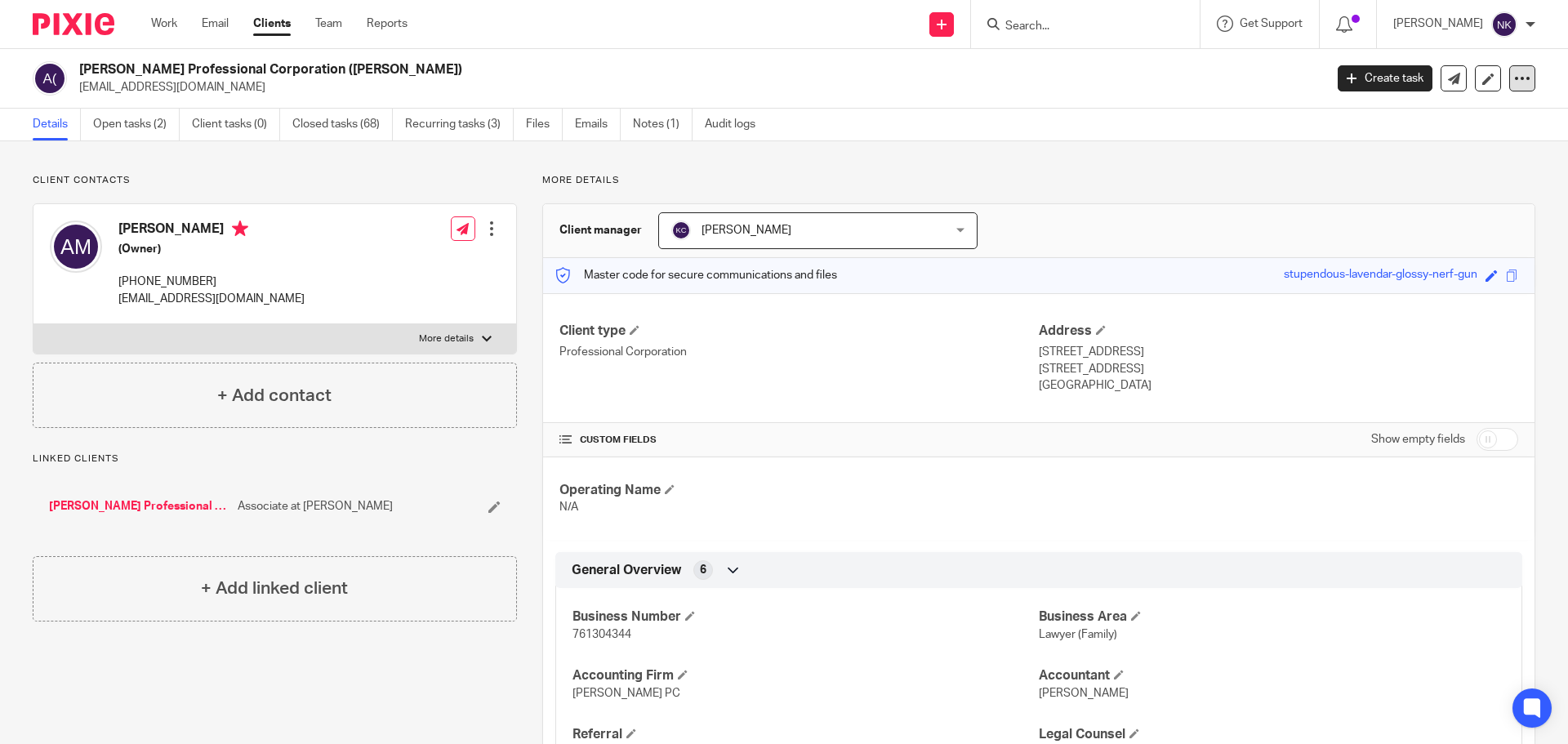
click at [1514, 73] on icon at bounding box center [1522, 78] width 16 height 16
click at [1233, 20] on icon at bounding box center [1225, 23] width 16 height 16
click at [1219, 151] on span "View roadmap" at bounding box center [1212, 154] width 100 height 17
click at [154, 121] on link "Open tasks (2)" at bounding box center [136, 125] width 87 height 32
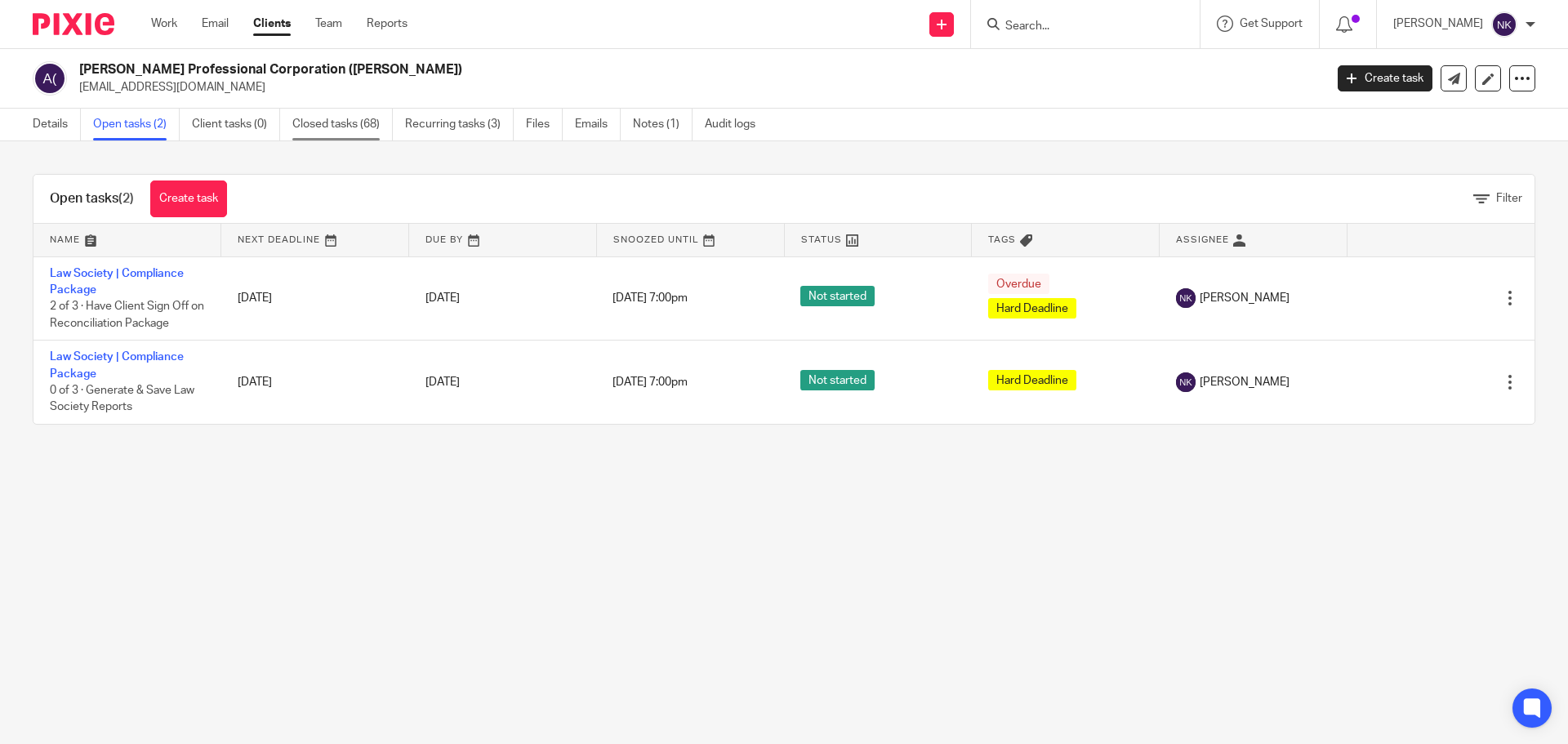
click at [365, 126] on link "Closed tasks (68)" at bounding box center [342, 125] width 100 height 32
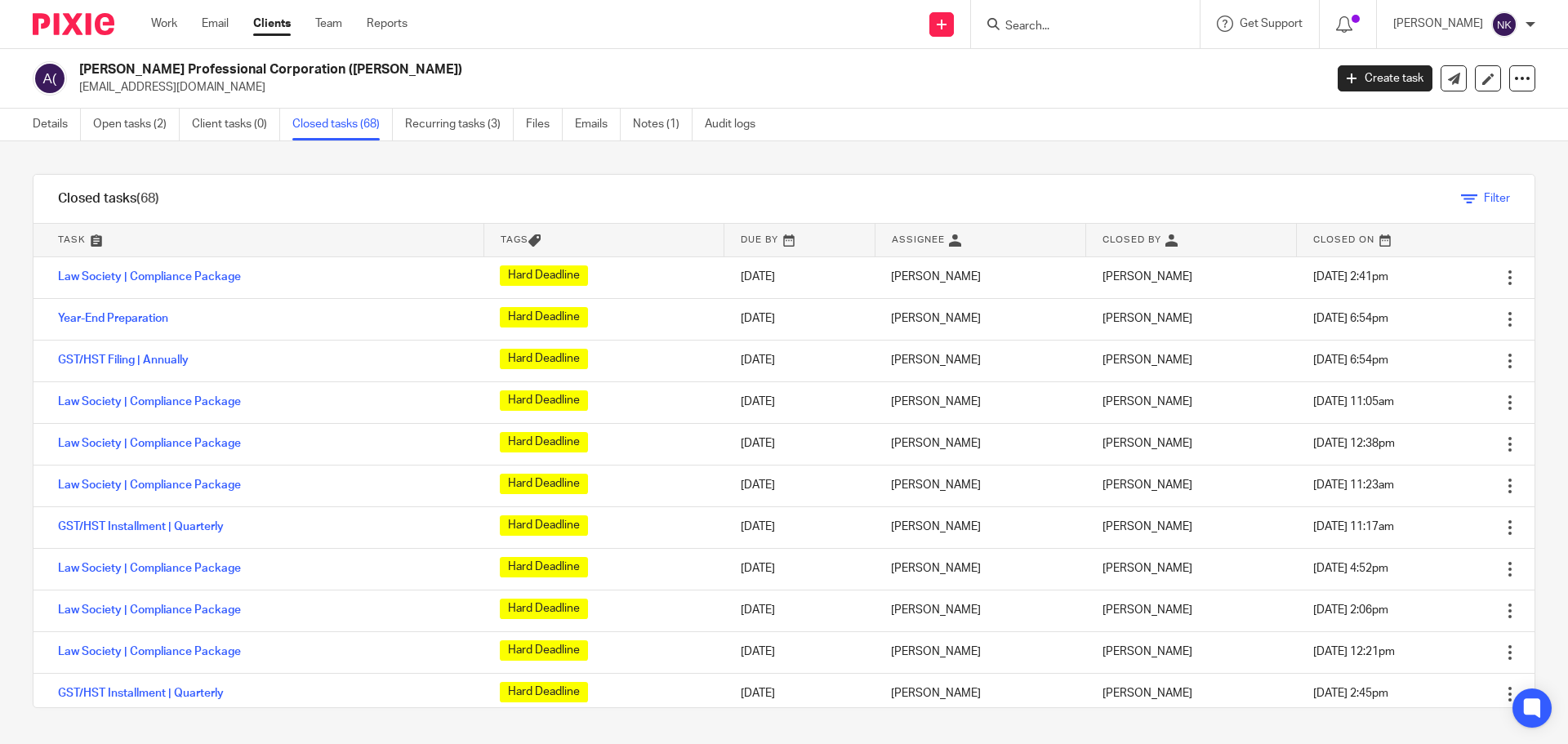
click at [1461, 195] on link "Filter" at bounding box center [1485, 198] width 49 height 12
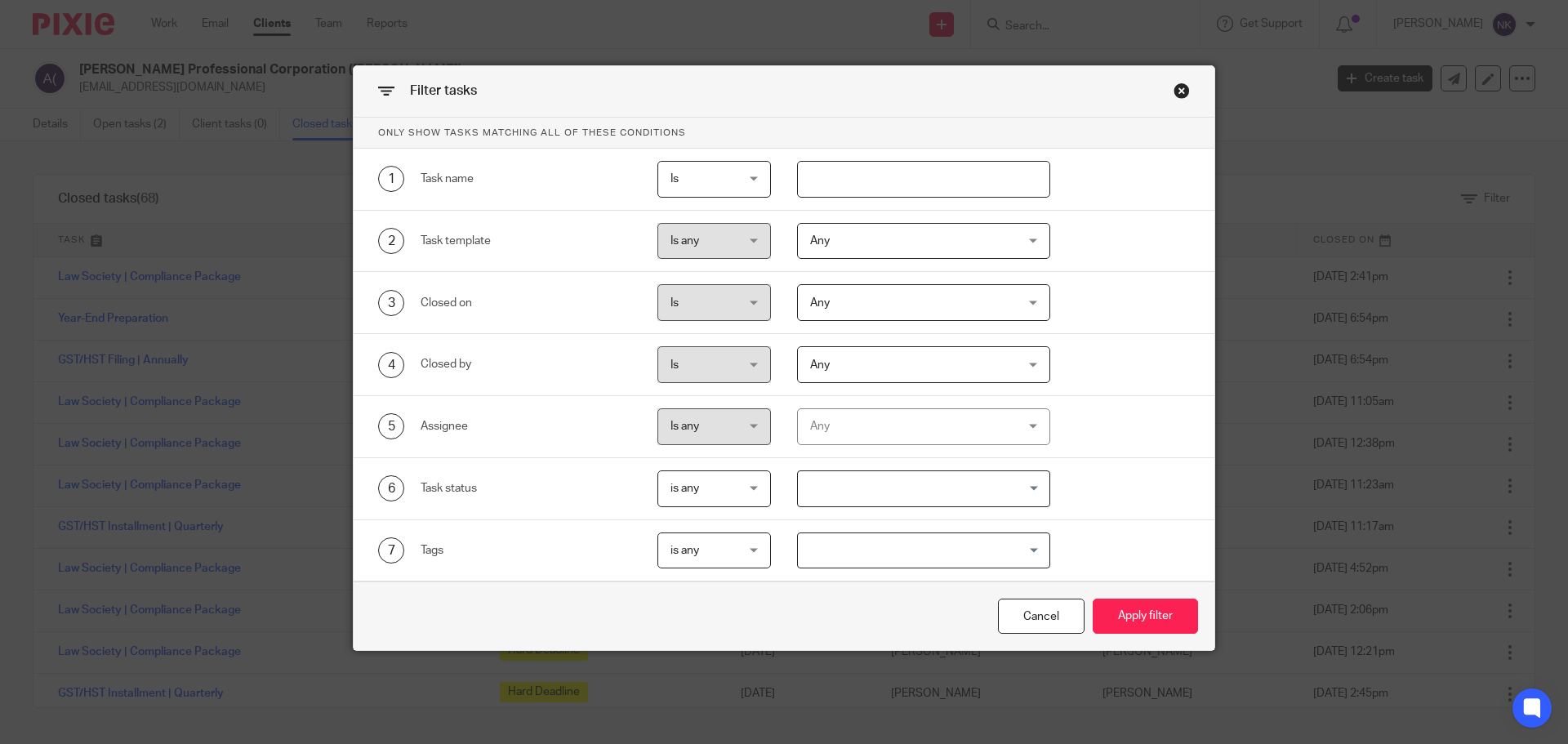
click at [848, 181] on input "text" at bounding box center [923, 180] width 254 height 37
type input "Law"
click at [1093, 598] on button "Apply filter" at bounding box center [1145, 616] width 105 height 35
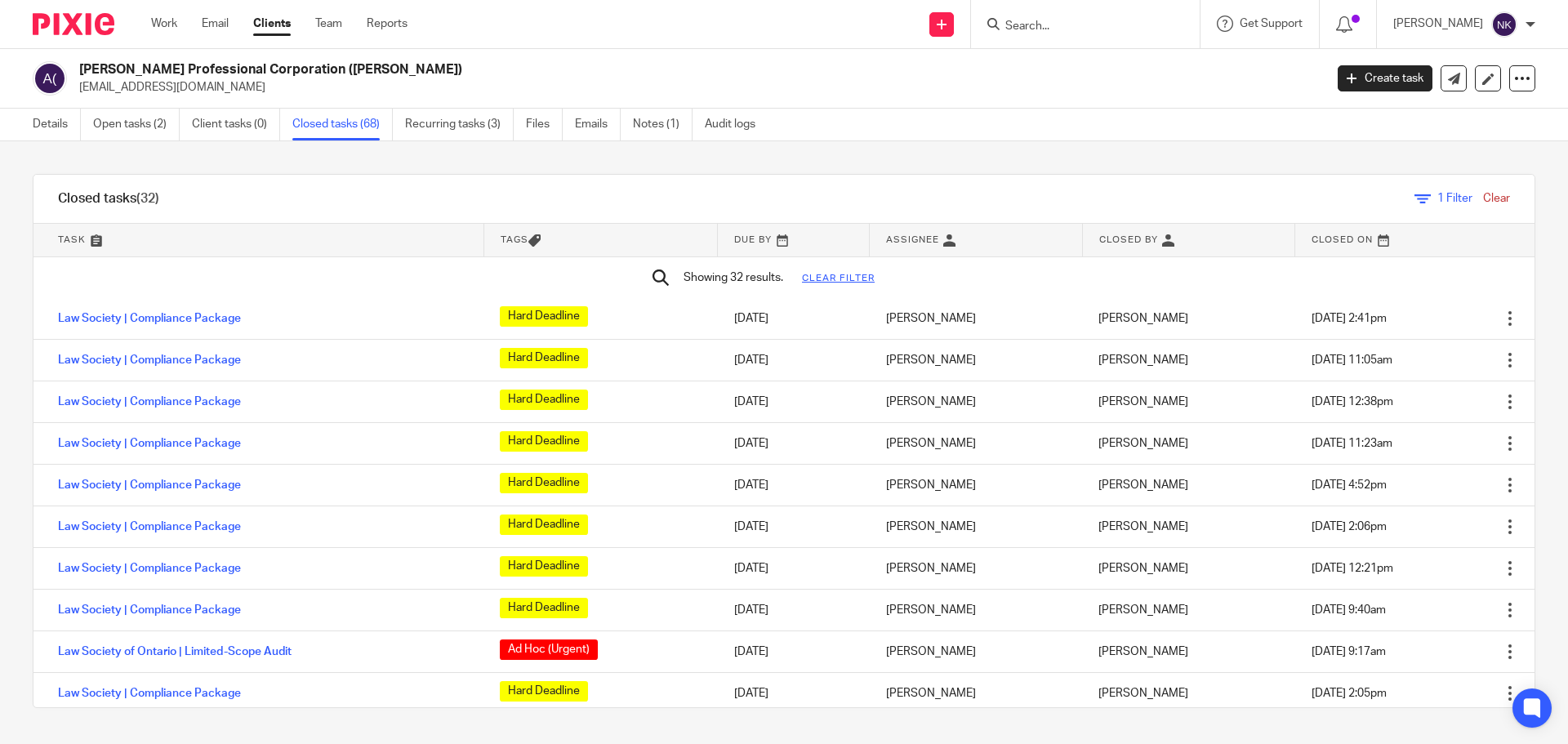
click at [742, 238] on link at bounding box center [793, 240] width 151 height 33
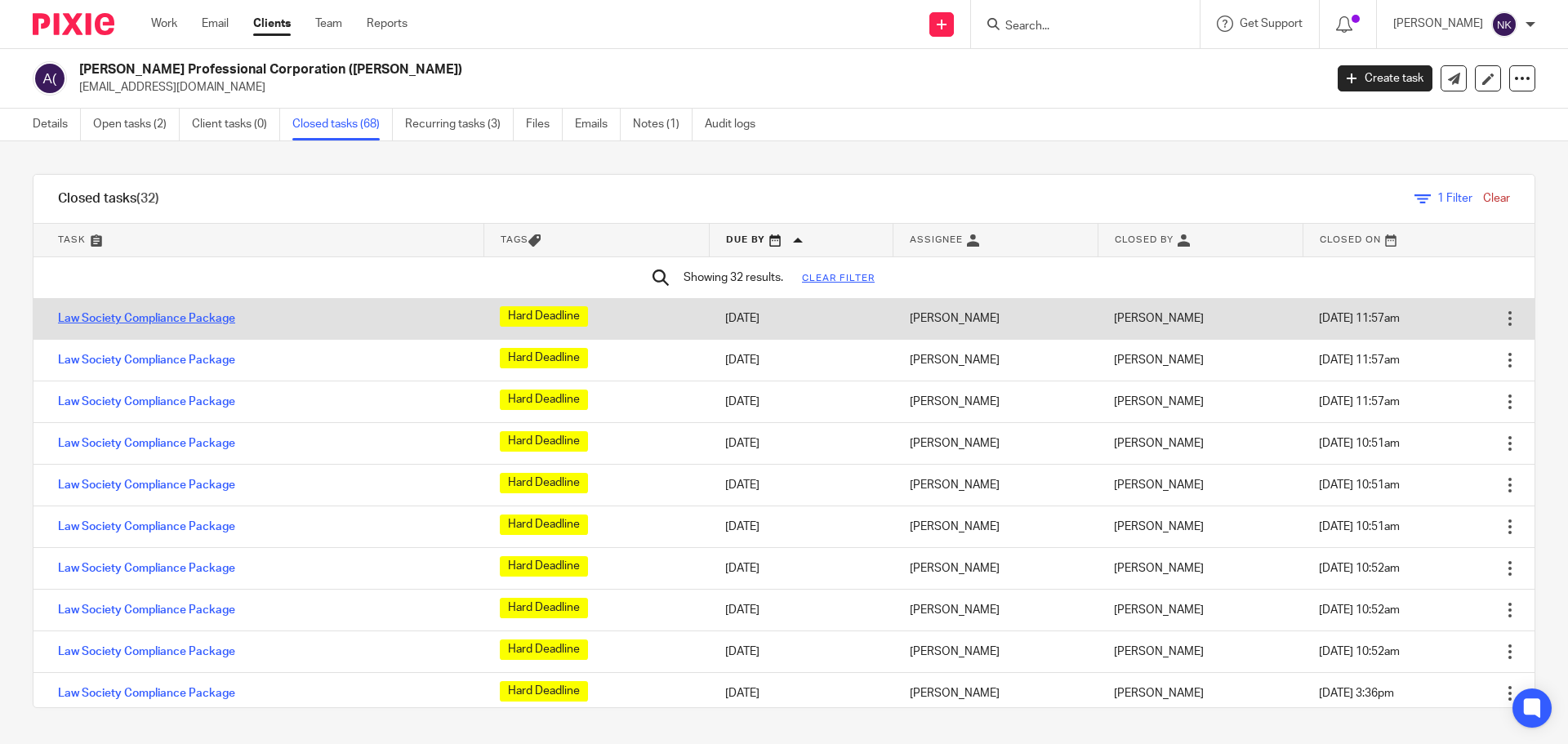
click at [219, 316] on link "Law Society Compliance Package" at bounding box center [147, 319] width 177 height 12
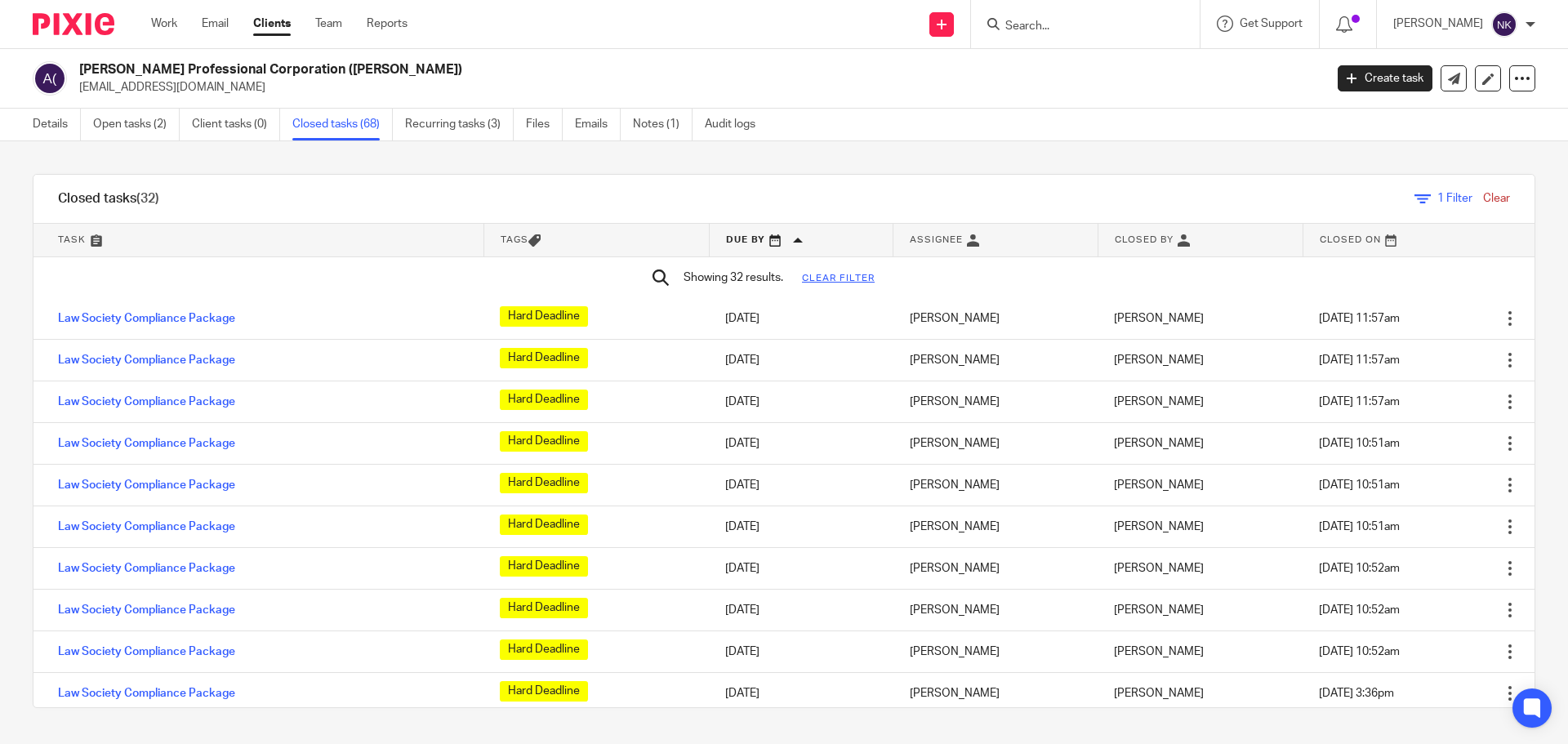
click at [1041, 22] on input "Search" at bounding box center [1077, 26] width 147 height 14
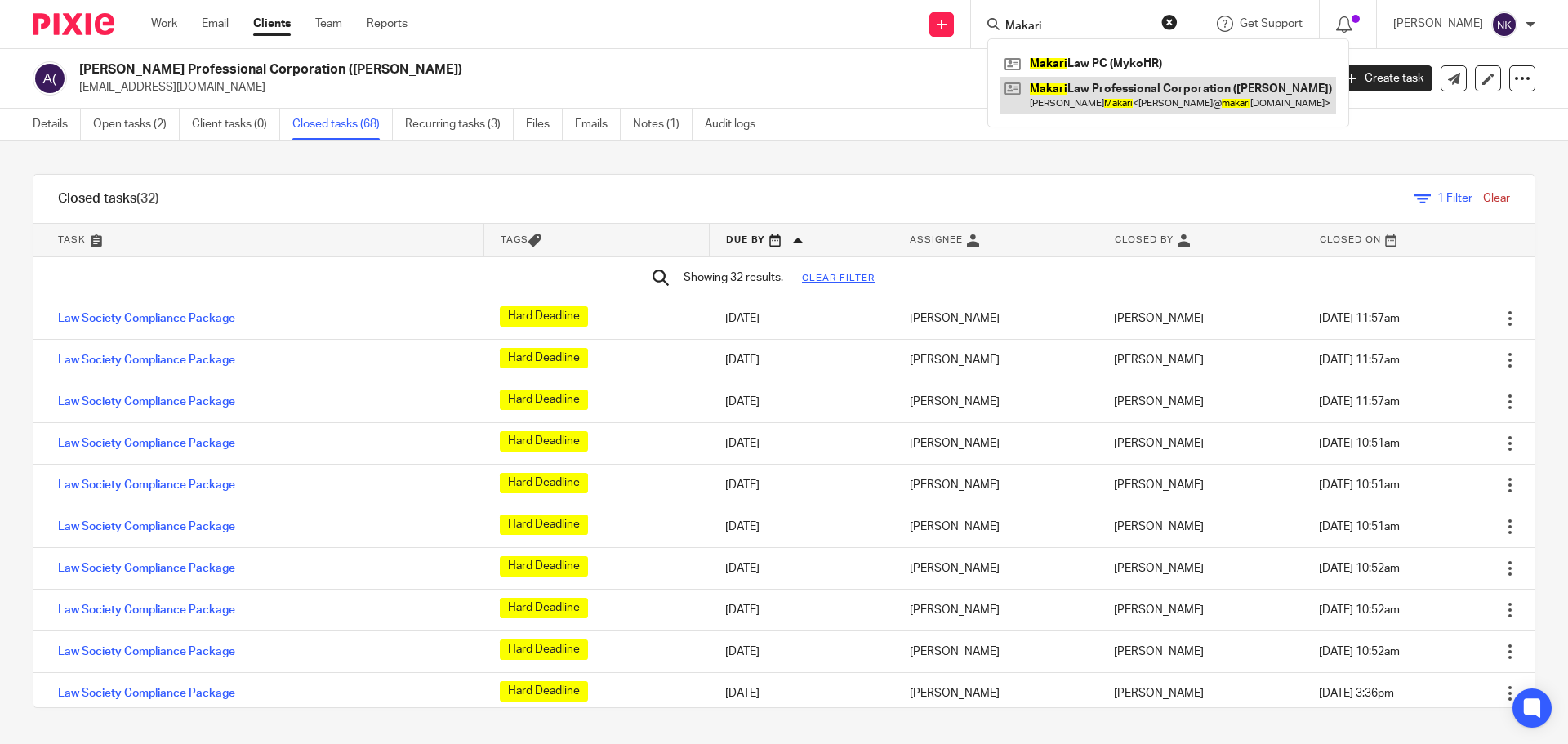
type input "Makari"
click at [1237, 89] on link at bounding box center [1168, 95] width 336 height 38
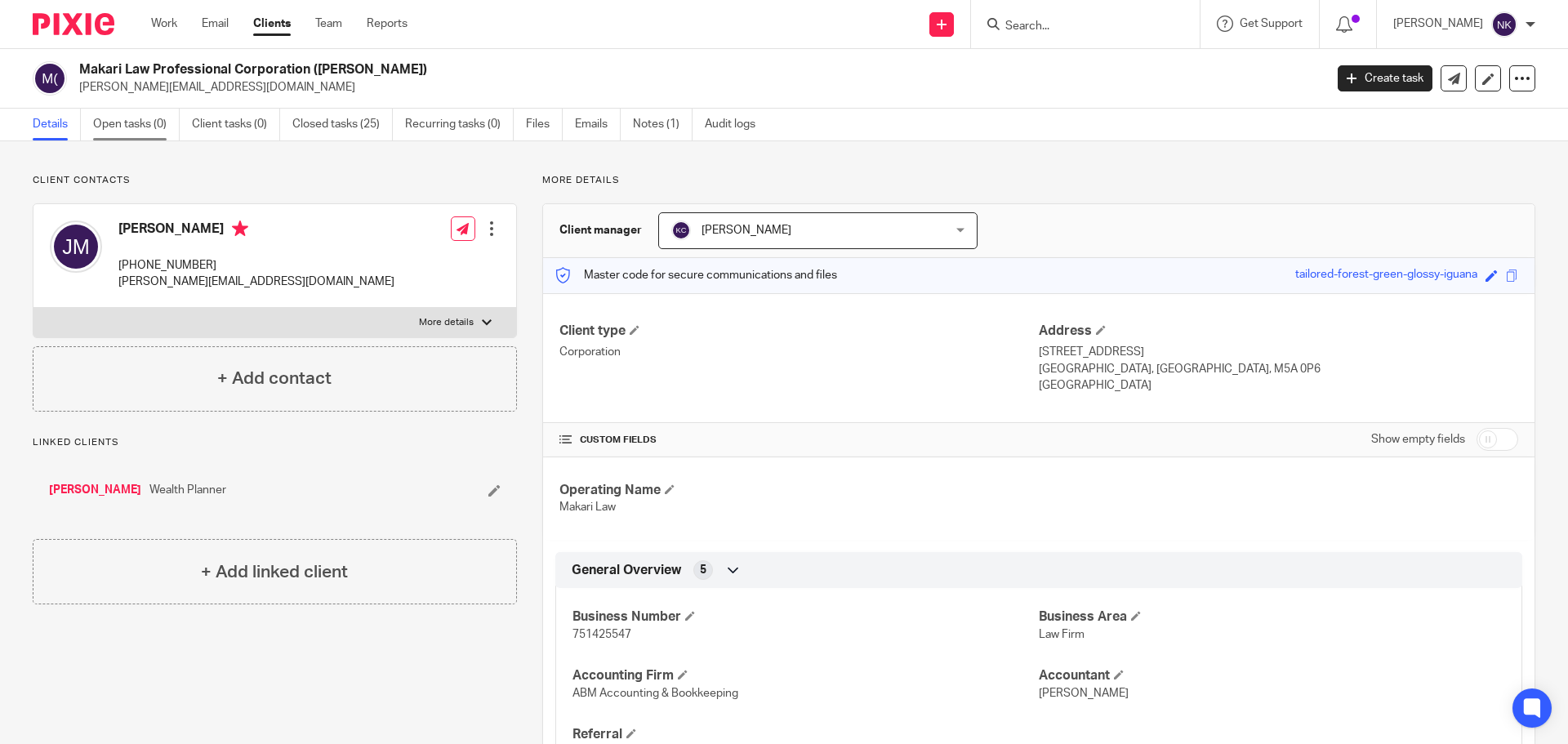
click at [132, 126] on link "Open tasks (0)" at bounding box center [136, 125] width 87 height 32
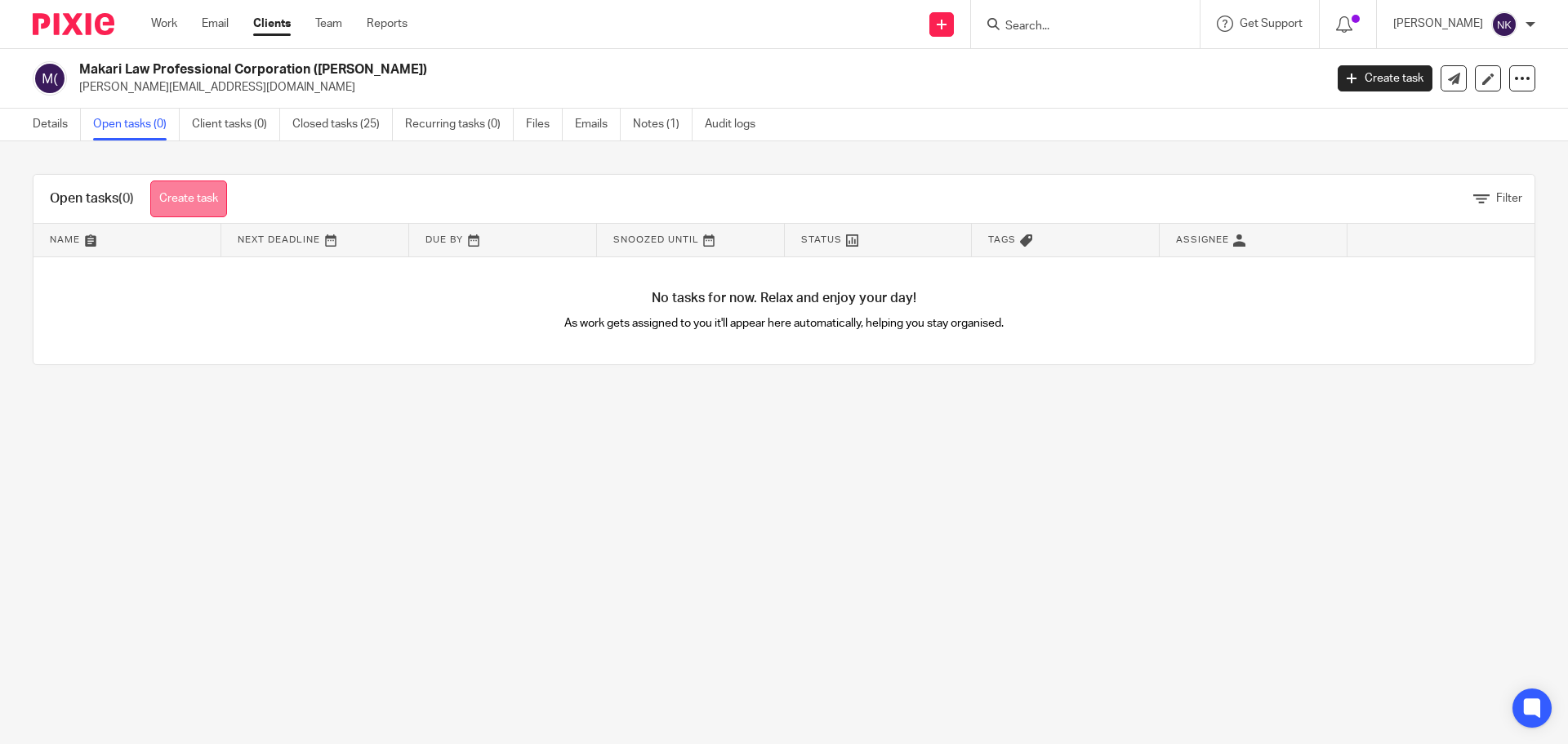
click at [209, 190] on link "Create task" at bounding box center [188, 199] width 77 height 37
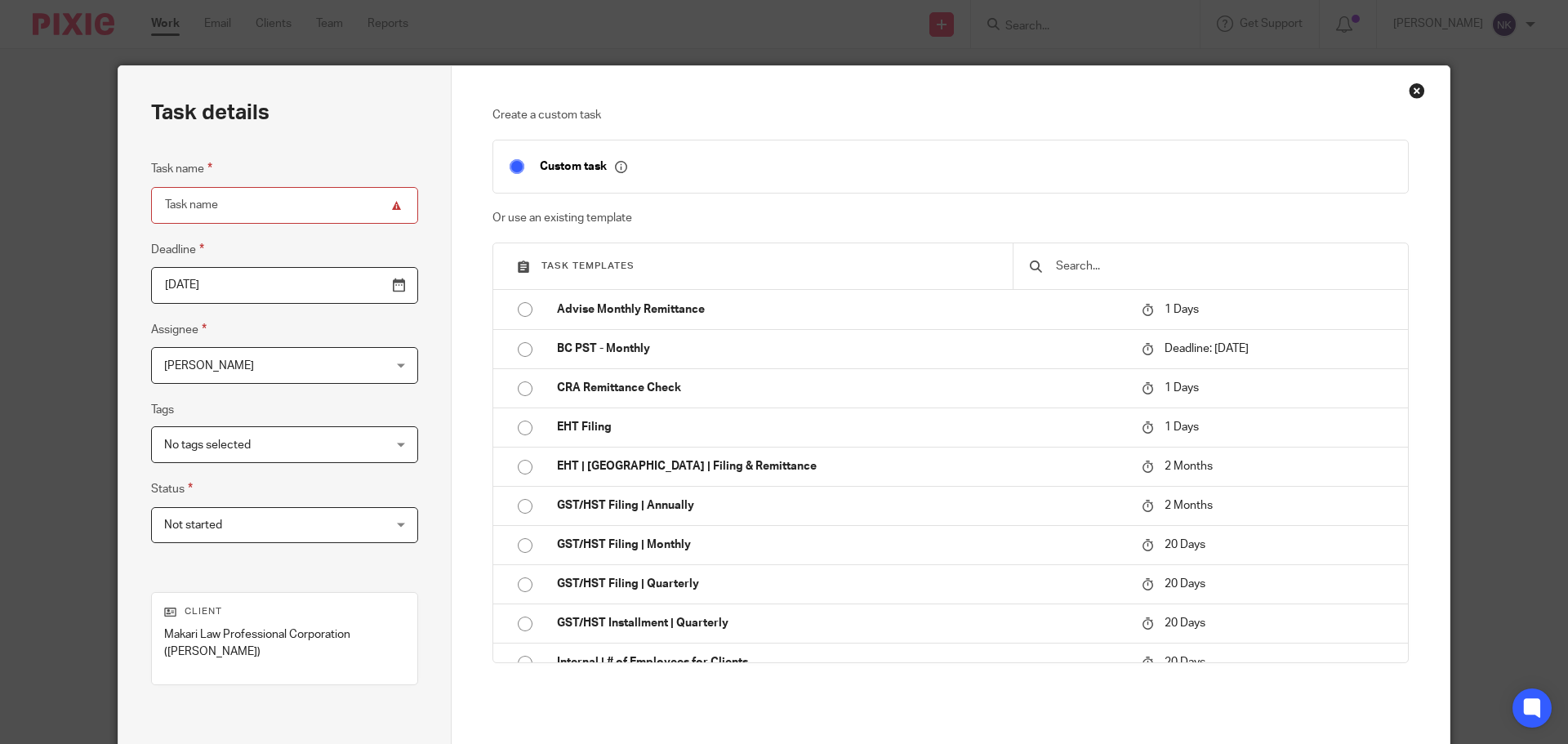
click at [335, 210] on input "Task name" at bounding box center [284, 206] width 267 height 37
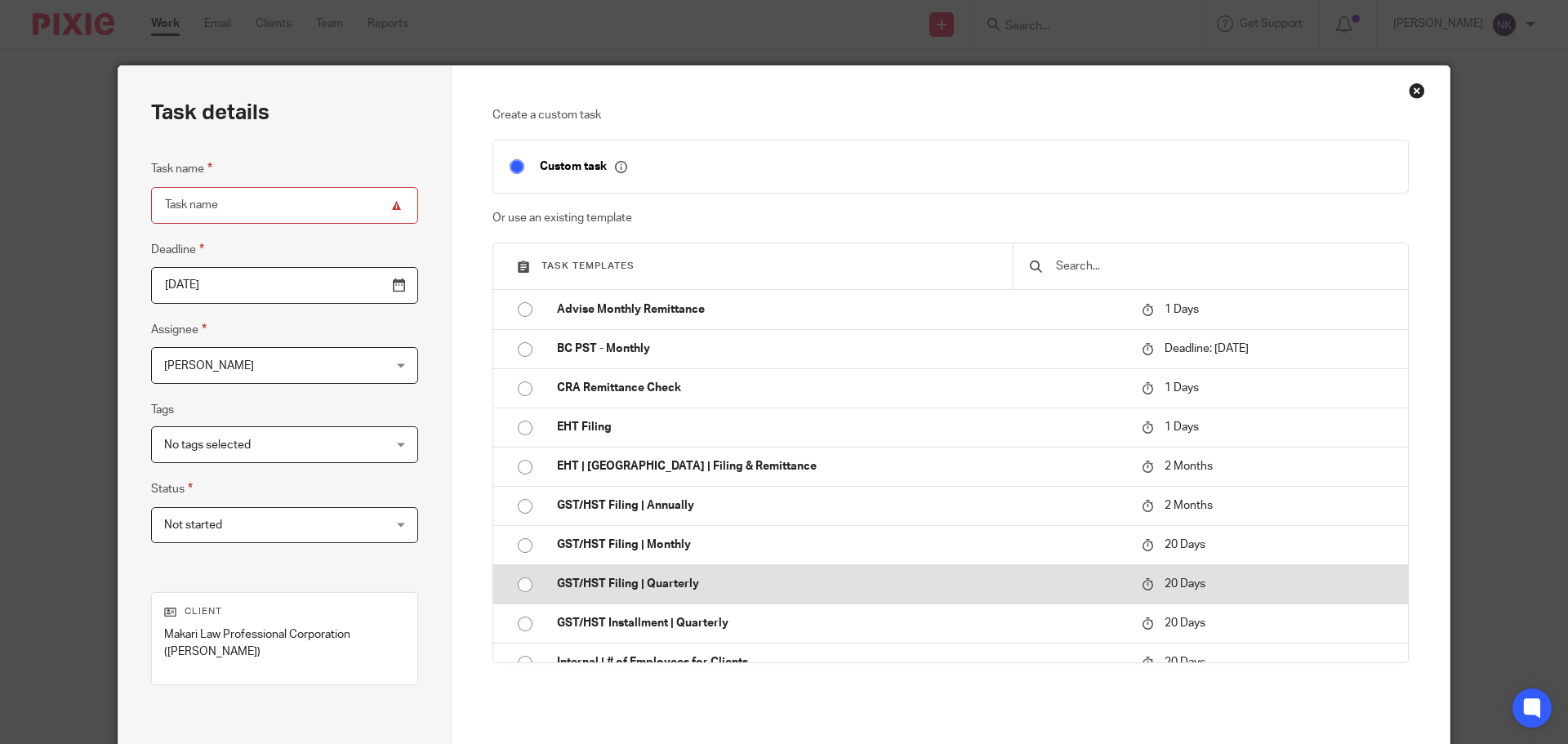
scroll to position [164, 0]
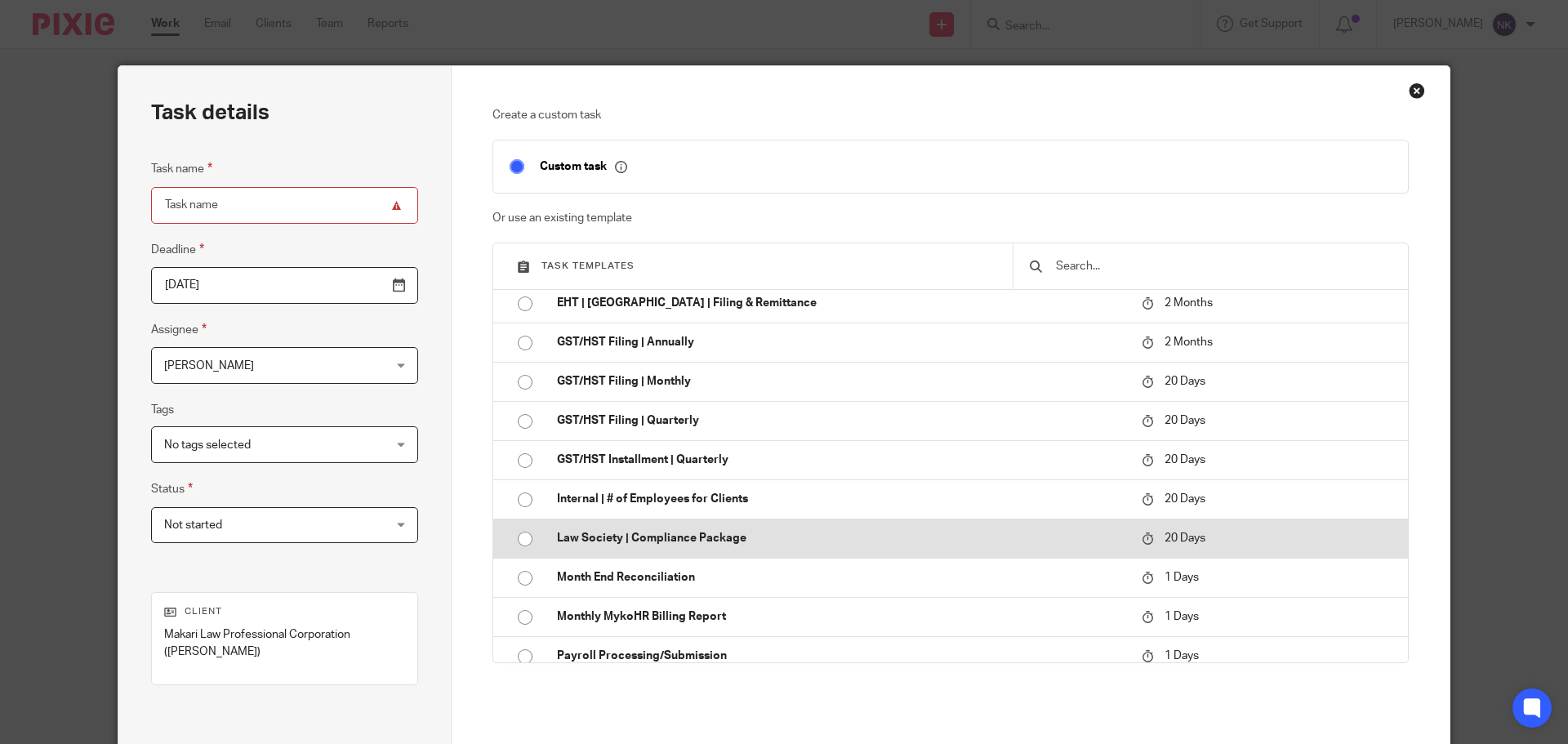
click at [521, 541] on input "radio" at bounding box center [525, 538] width 31 height 31
type input "2025-09-04"
type input "Law Society | Compliance Package"
checkbox input "false"
radio input "false"
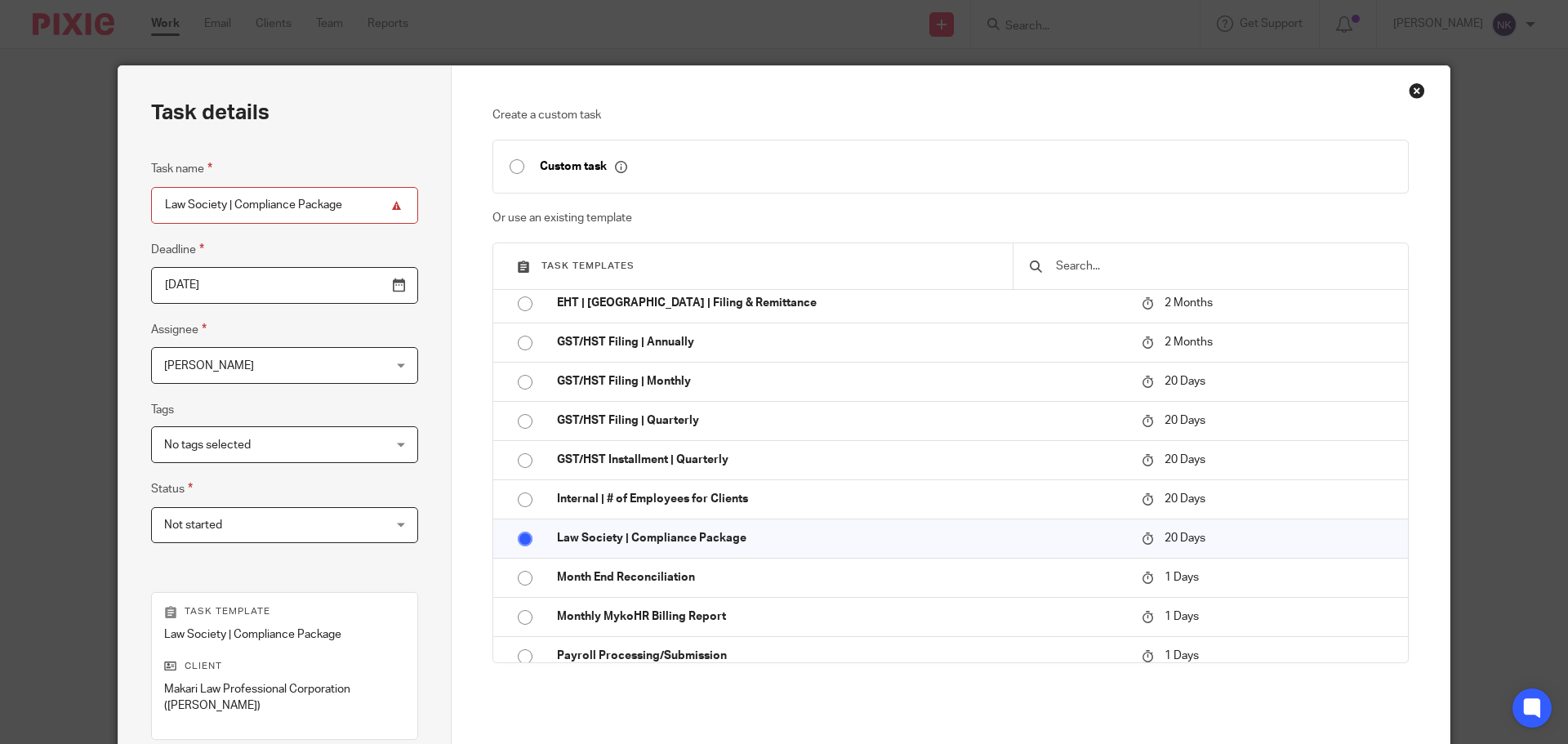
click at [351, 293] on input "2025-09-04" at bounding box center [284, 285] width 267 height 37
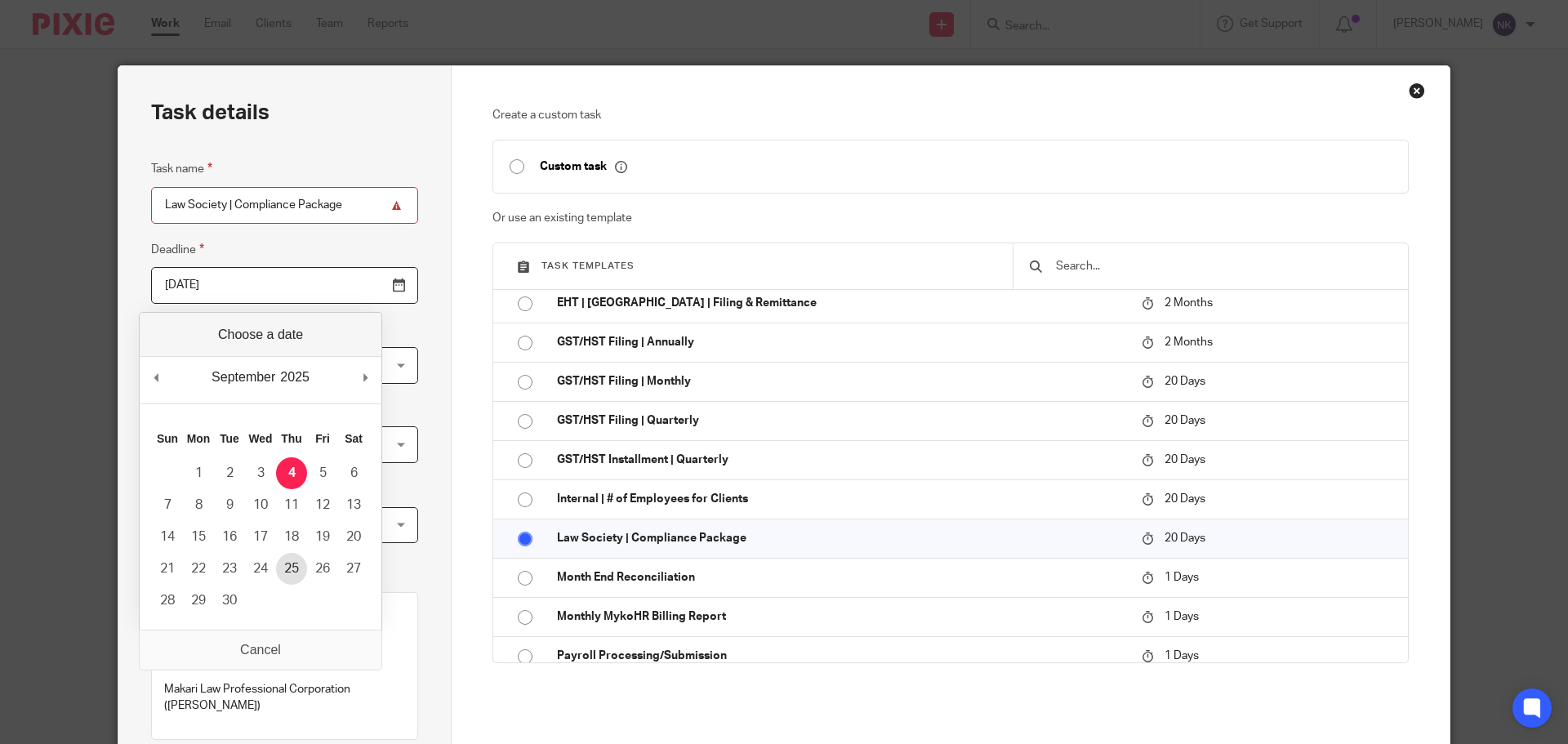
type input "2025-09-25"
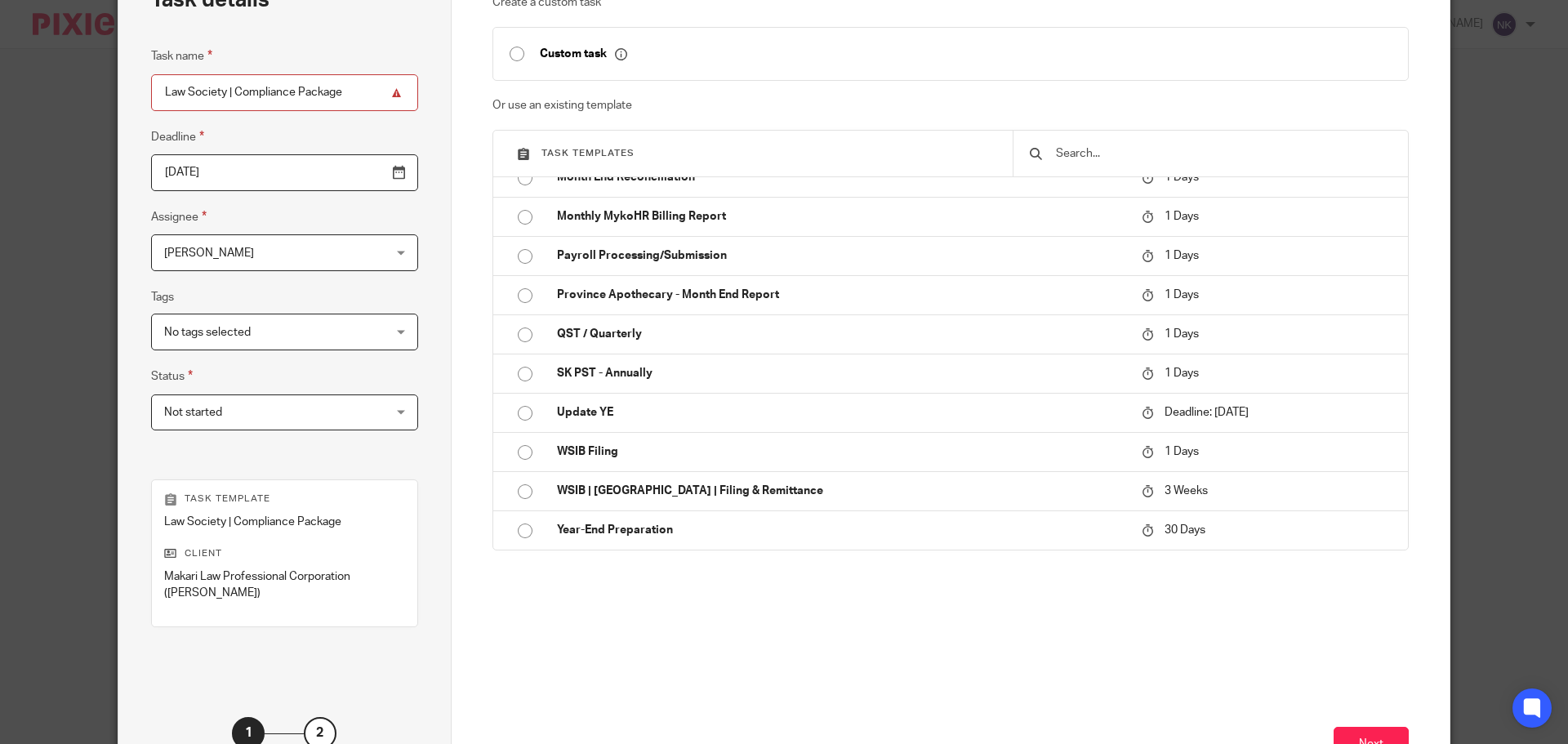
scroll to position [221, 0]
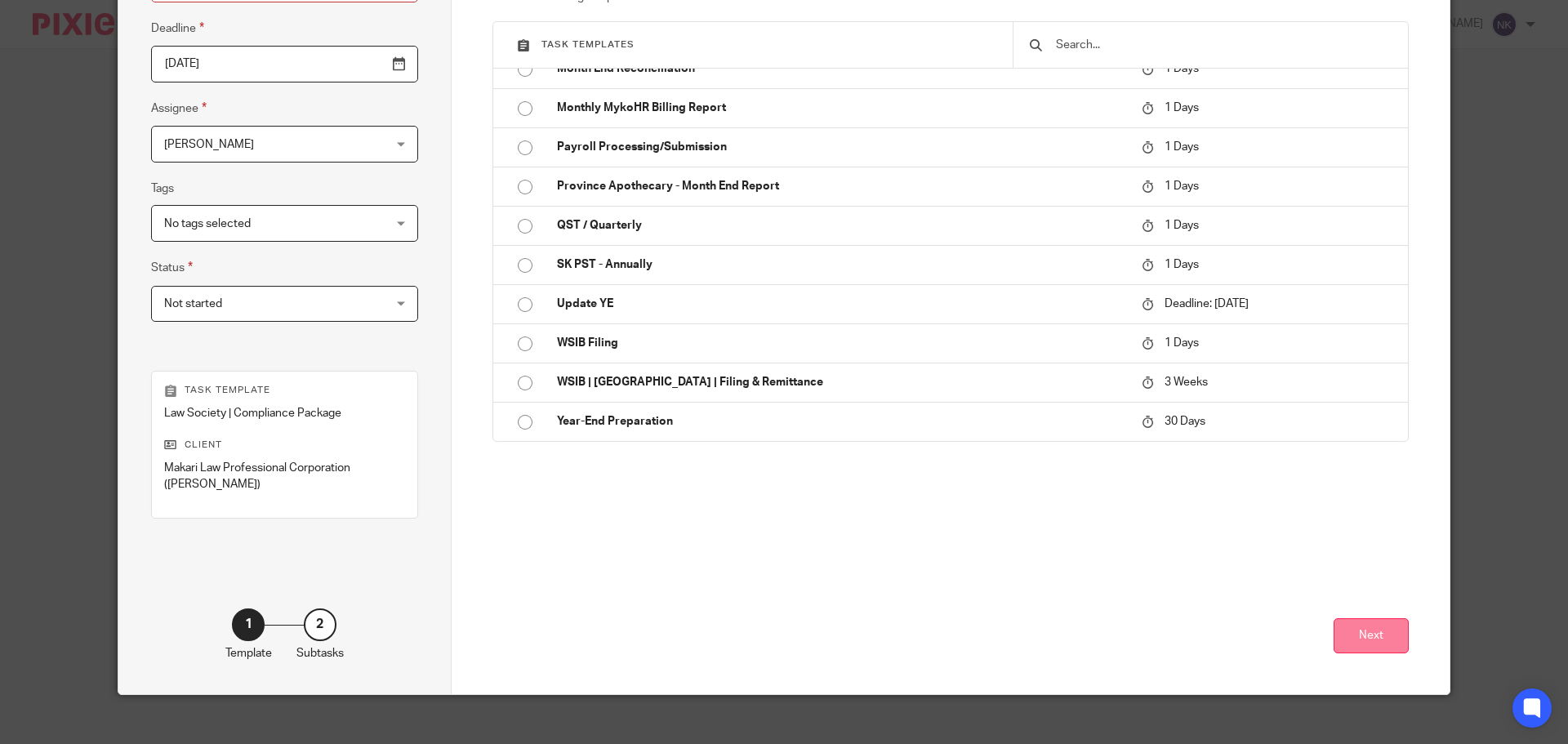
click at [1344, 619] on button "Next" at bounding box center [1371, 636] width 75 height 35
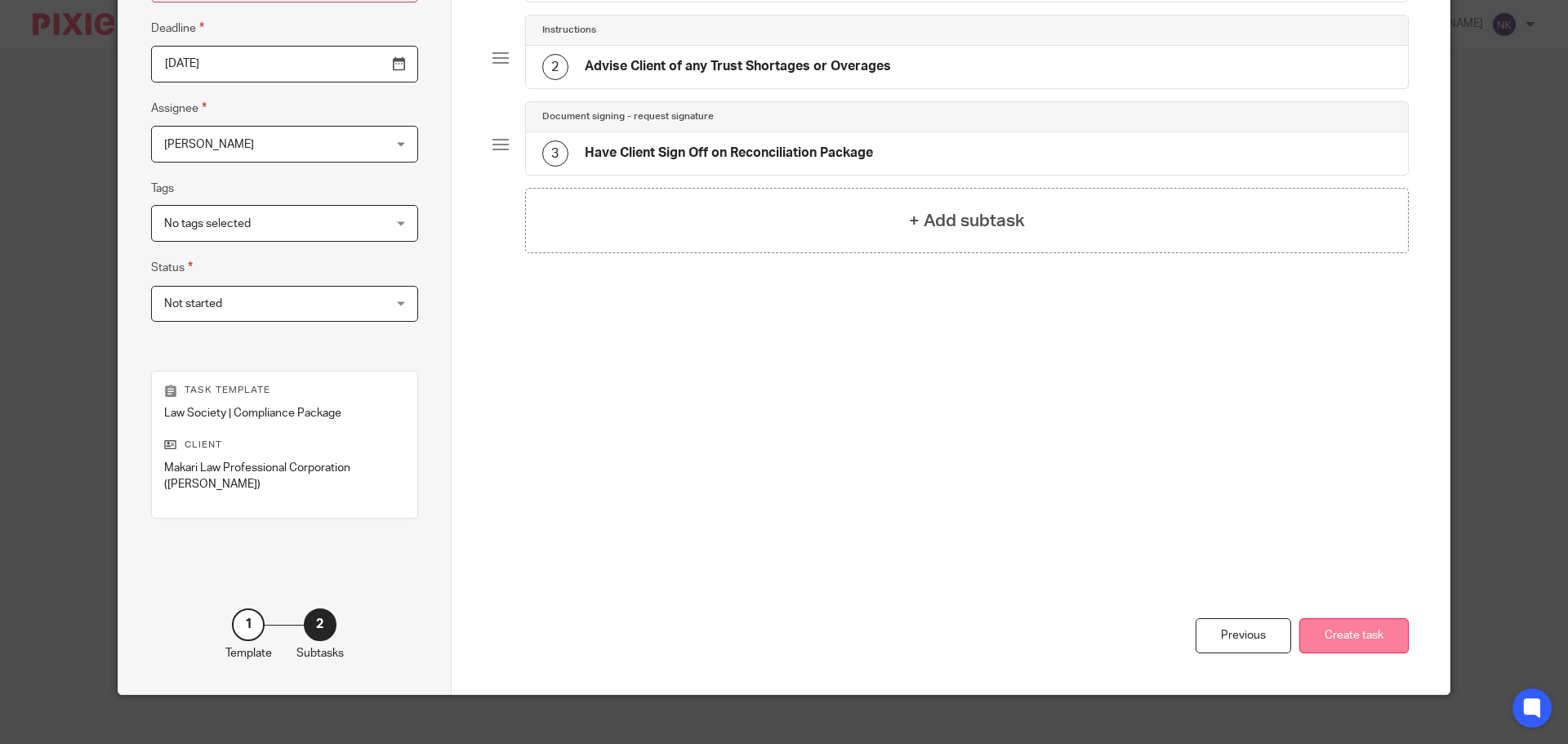
click at [1336, 618] on button "Create task" at bounding box center [1354, 636] width 110 height 35
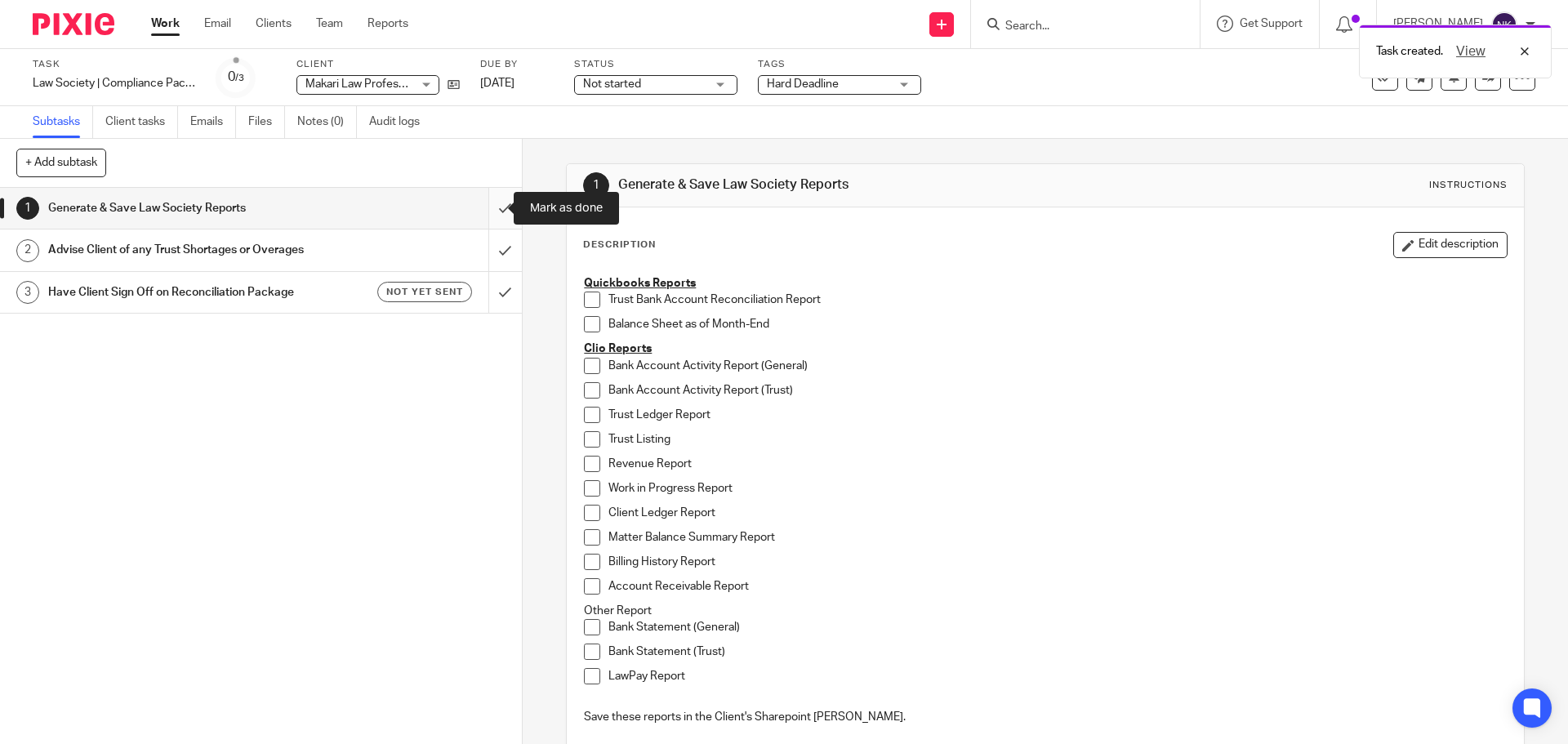
click at [488, 206] on input "submit" at bounding box center [261, 208] width 522 height 40
click at [488, 248] on input "submit" at bounding box center [261, 250] width 522 height 40
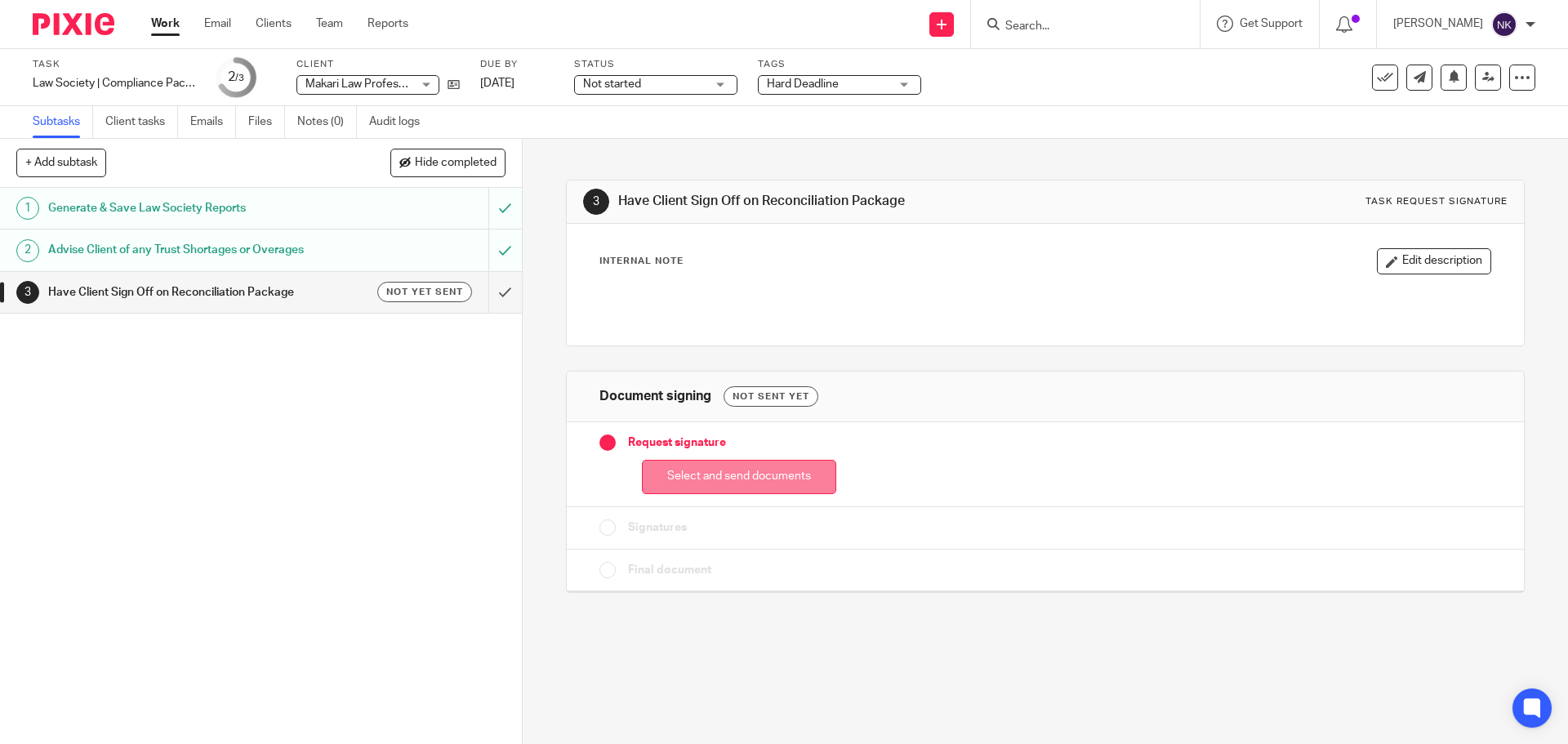
click at [758, 480] on button "Select and send documents" at bounding box center [739, 477] width 194 height 35
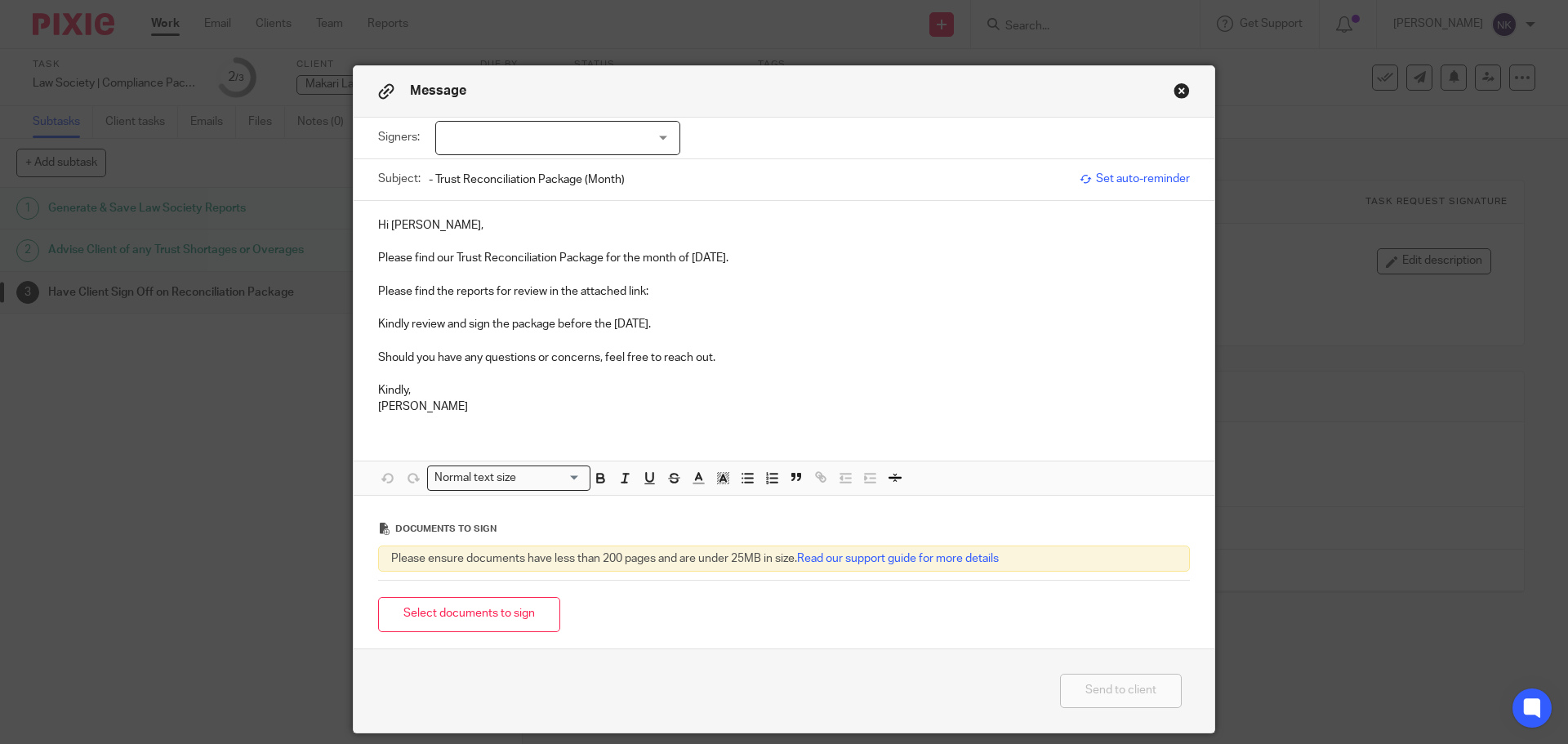
click at [549, 134] on div at bounding box center [558, 137] width 245 height 35
click at [543, 162] on li "[PERSON_NAME]" at bounding box center [552, 172] width 243 height 34
checkbox input "true"
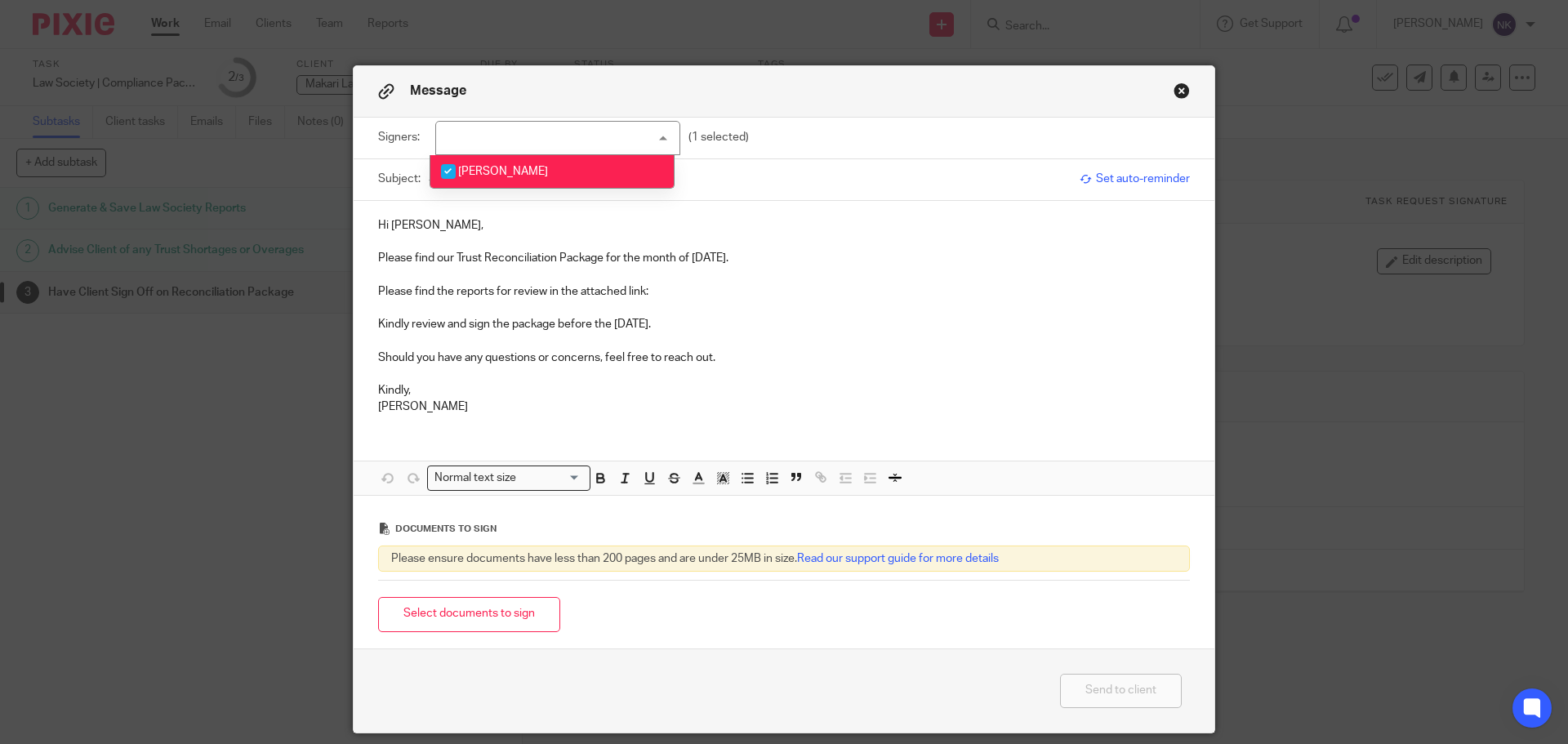
click at [540, 227] on p "Hi [PERSON_NAME]," at bounding box center [784, 224] width 812 height 16
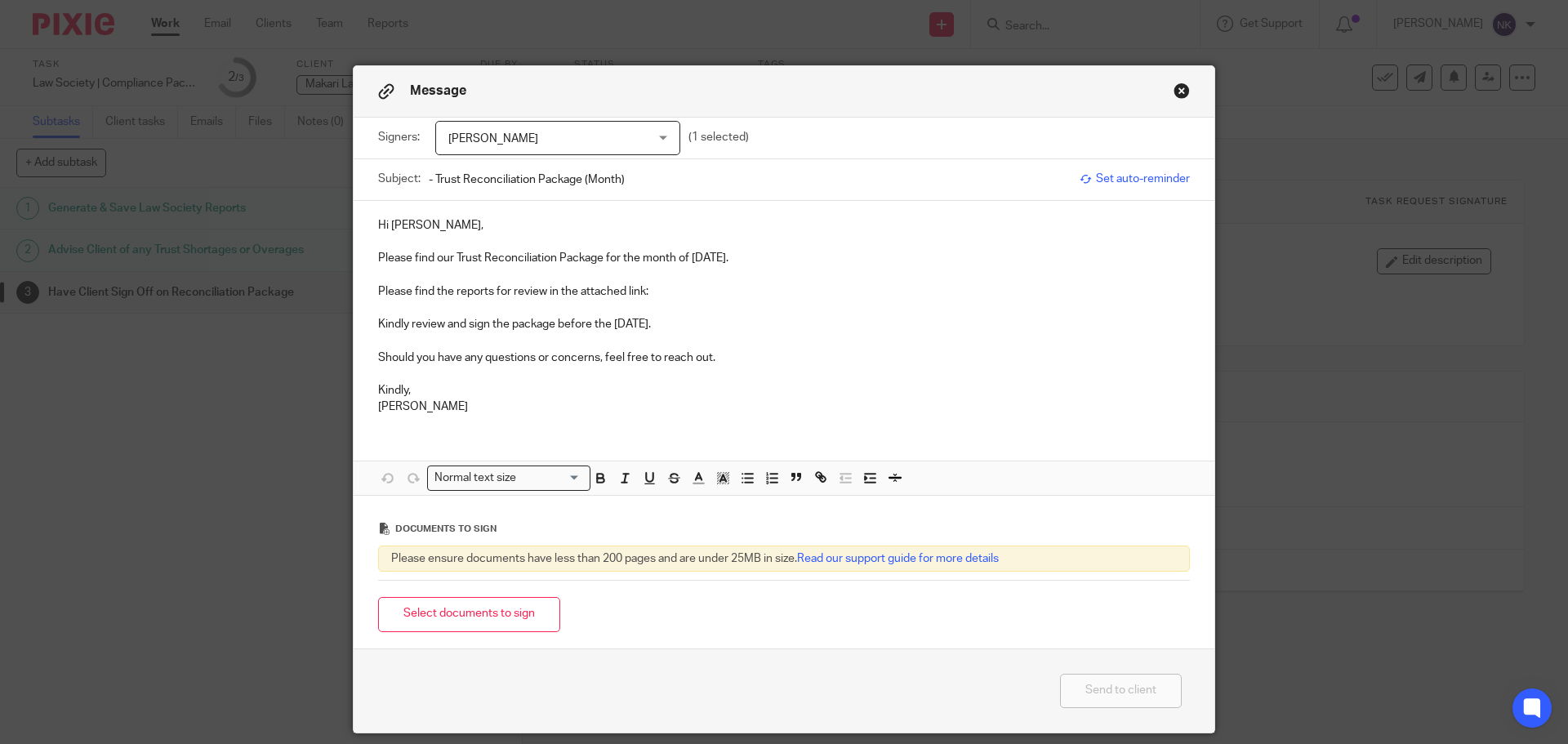
drag, startPoint x: 688, startPoint y: 259, endPoint x: 737, endPoint y: 259, distance: 49.0
click at [737, 259] on p "Please find our Trust Reconciliation Package for the month of [DATE]." at bounding box center [784, 257] width 812 height 16
copy p "July 2025"
drag, startPoint x: 618, startPoint y: 180, endPoint x: 580, endPoint y: 183, distance: 38.1
click at [580, 183] on input "- Trust Reconciliation Package (Month)" at bounding box center [750, 180] width 643 height 37
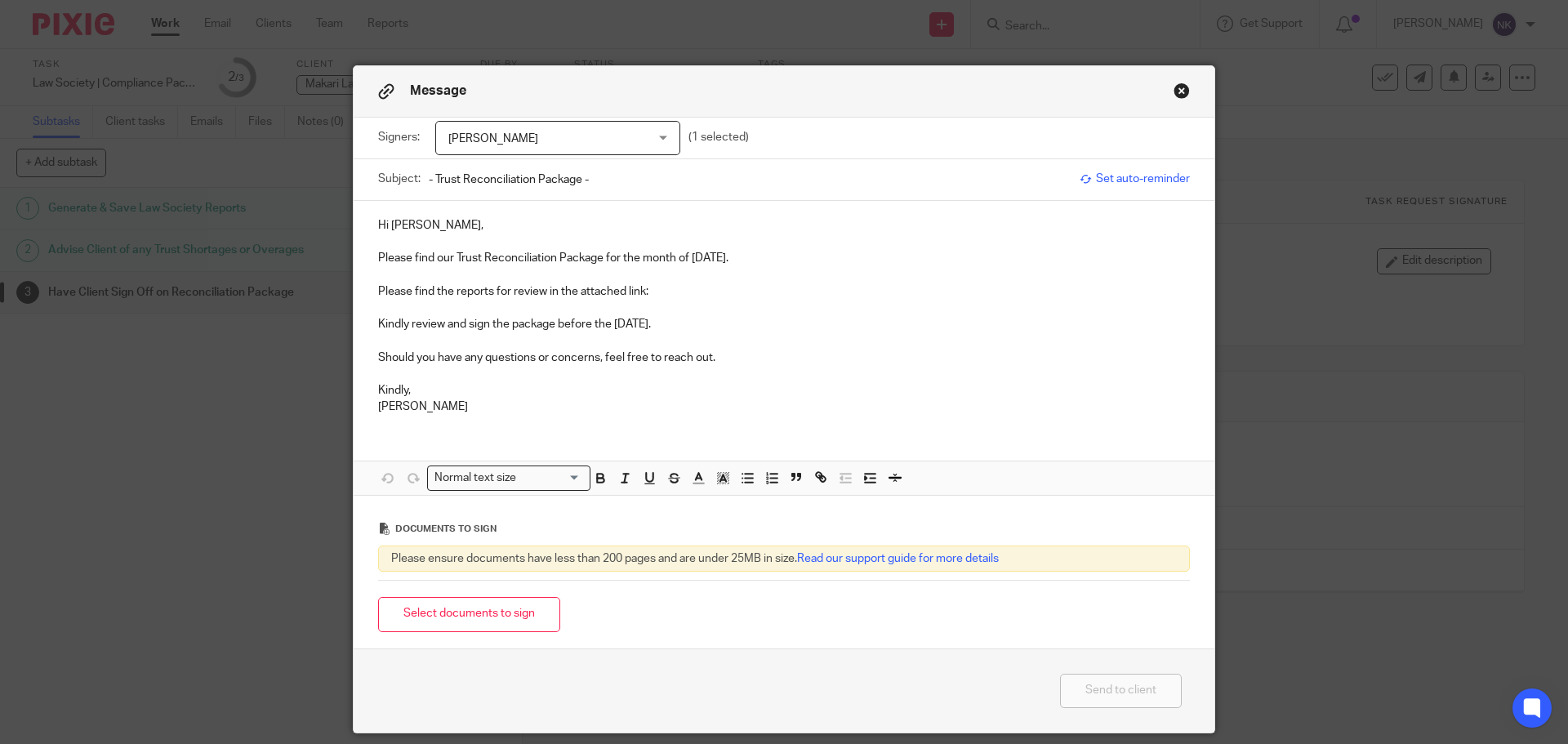
paste input "July 2025"
click at [429, 179] on input "- Trust Reconciliation Package - July 2025" at bounding box center [750, 180] width 643 height 37
paste input "Makari Law PC"
type input "Makari Law PC - Trust Reconciliation Package - [DATE]"
click at [496, 619] on button "Select documents to sign" at bounding box center [469, 614] width 182 height 35
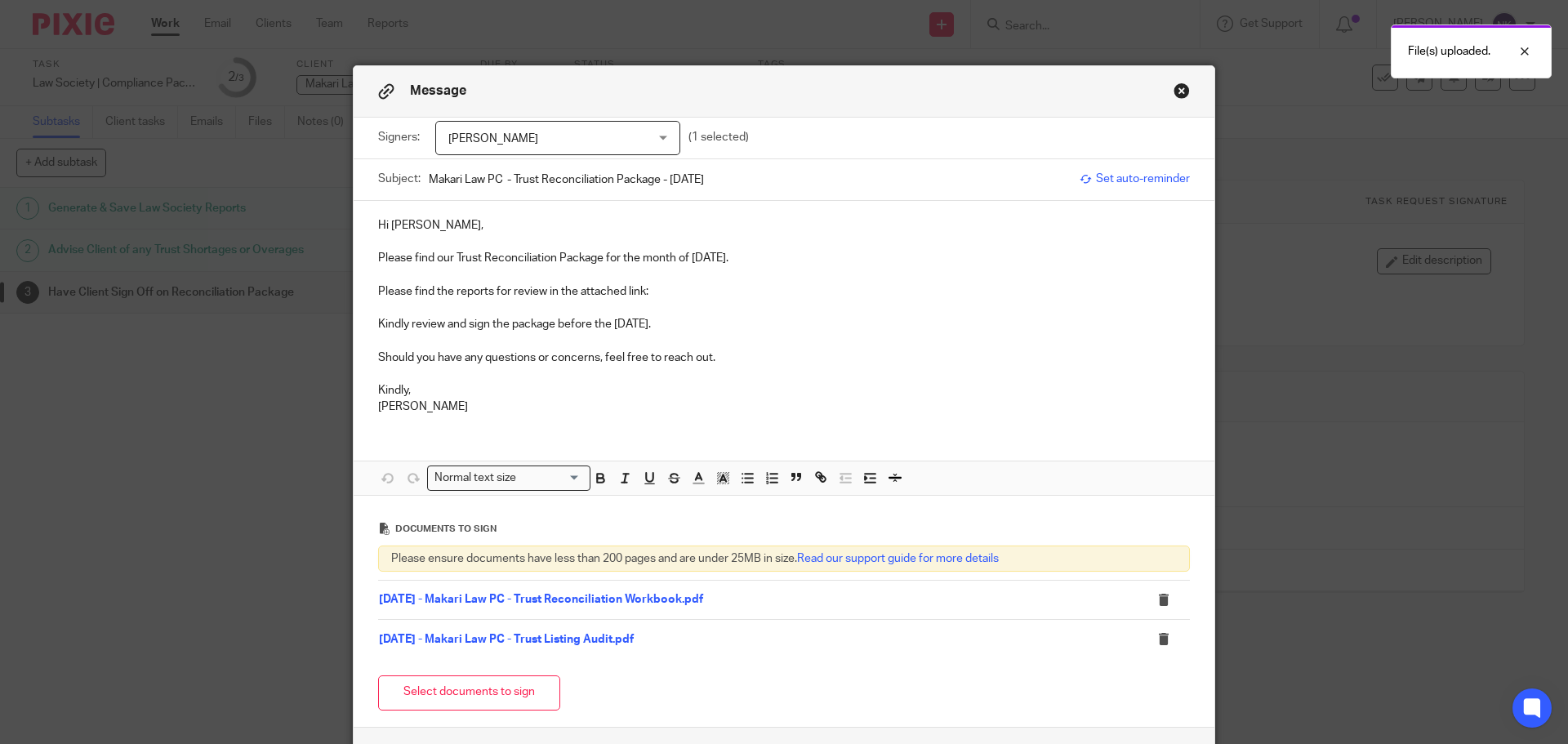
click at [477, 226] on p "Hi [PERSON_NAME]," at bounding box center [784, 224] width 812 height 16
click at [664, 284] on p "Please find the reports for review in the attached link:" at bounding box center [784, 291] width 812 height 16
drag, startPoint x: 701, startPoint y: 316, endPoint x: 754, endPoint y: 295, distance: 57.0
click at [736, 304] on div "Hi Joseph, Please find our Trust Reconciliation Package for the month of July 2…" at bounding box center [784, 314] width 861 height 227
click at [670, 288] on p "Please find the reports for review in the attached link:" at bounding box center [784, 291] width 812 height 16
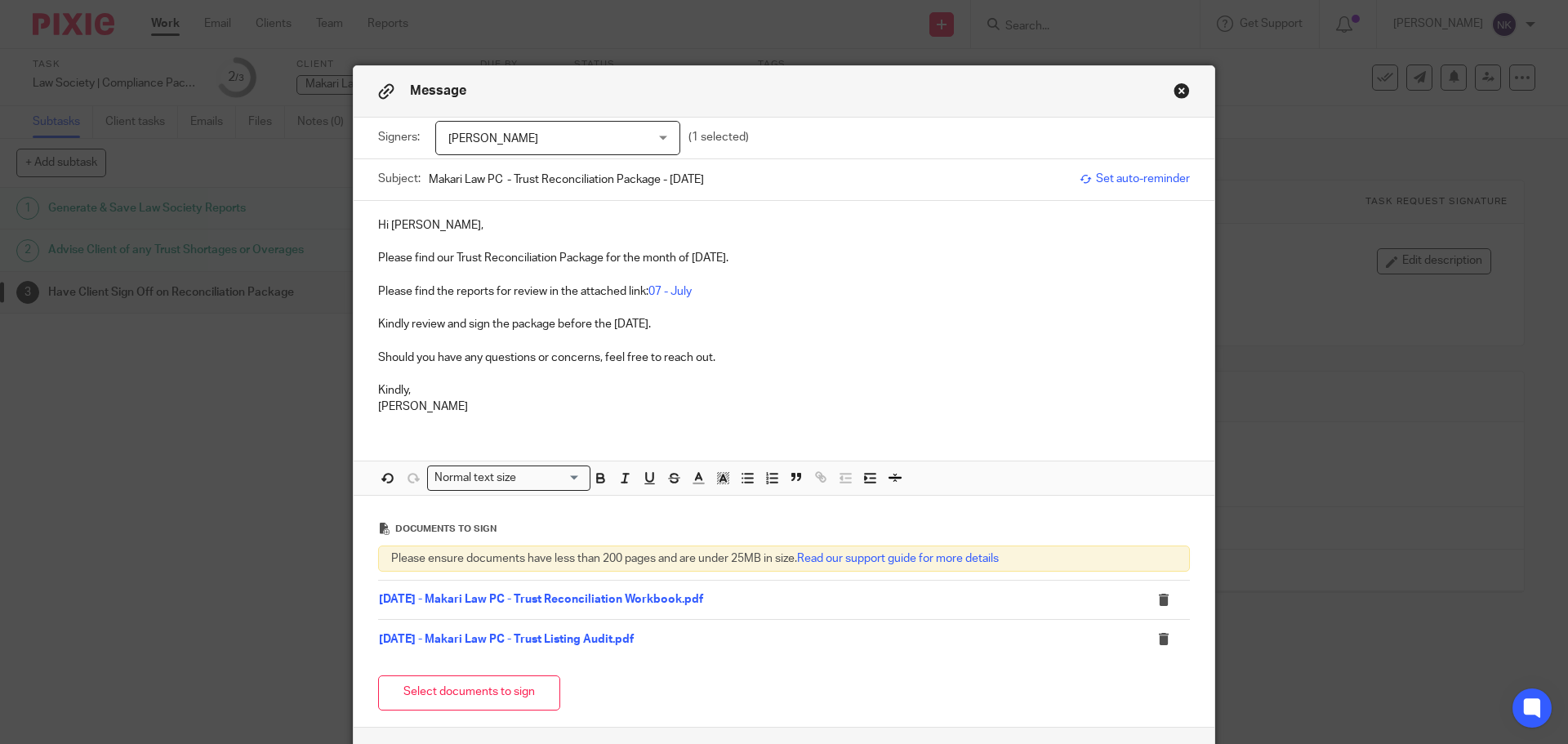
click at [687, 404] on p "[PERSON_NAME]" at bounding box center [784, 406] width 812 height 16
click at [464, 234] on p at bounding box center [784, 241] width 812 height 16
click at [485, 232] on p "Hi [PERSON_NAME]," at bounding box center [784, 224] width 812 height 16
click at [671, 289] on link "07 - July" at bounding box center [669, 292] width 43 height 12
click at [572, 339] on link "https://archeradvisoryinc.sharepoint.com/:f:/s/CompanyPortal/Er_HHBm1czFDg4hpcW…" at bounding box center [514, 342] width 116 height 16
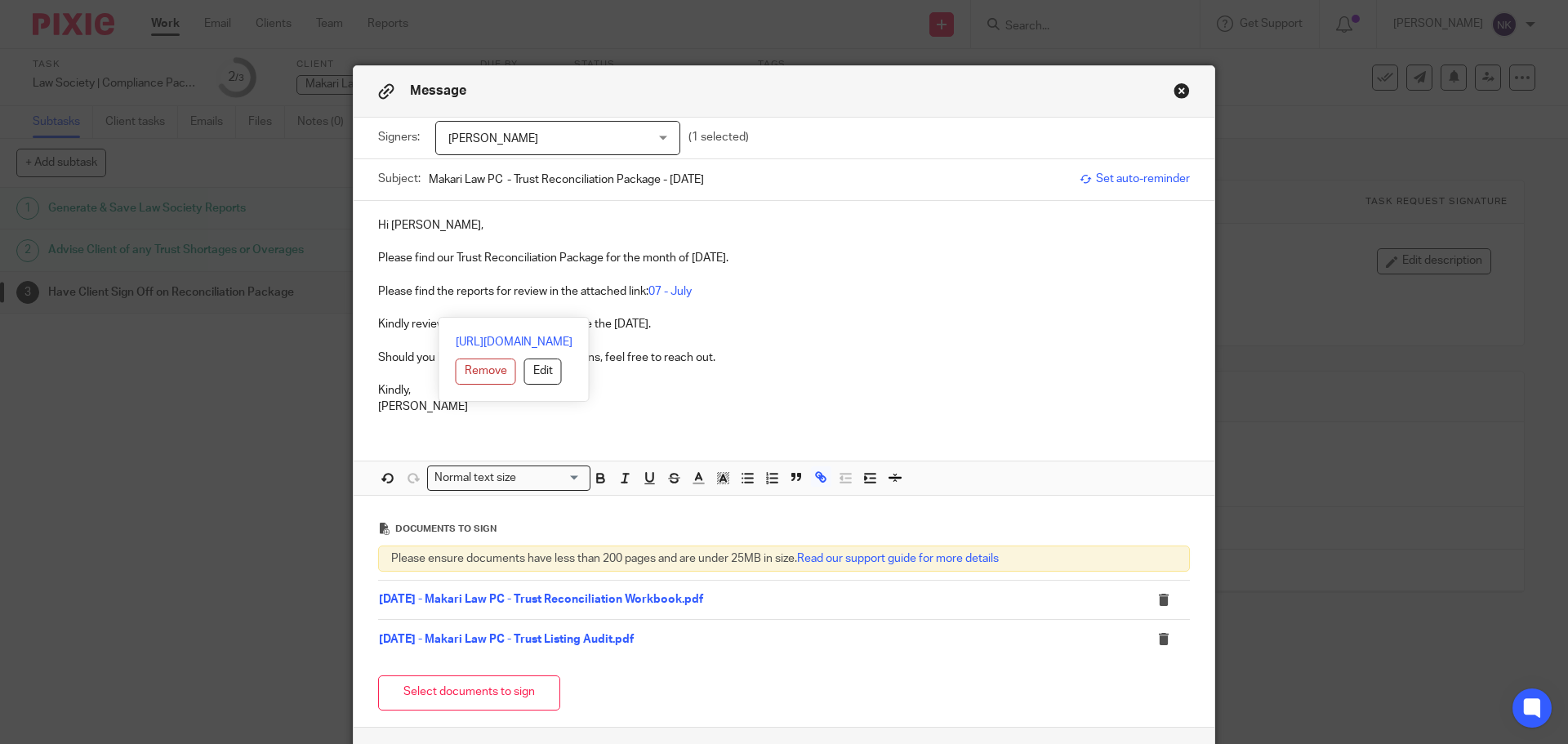
click at [859, 269] on p at bounding box center [784, 273] width 812 height 16
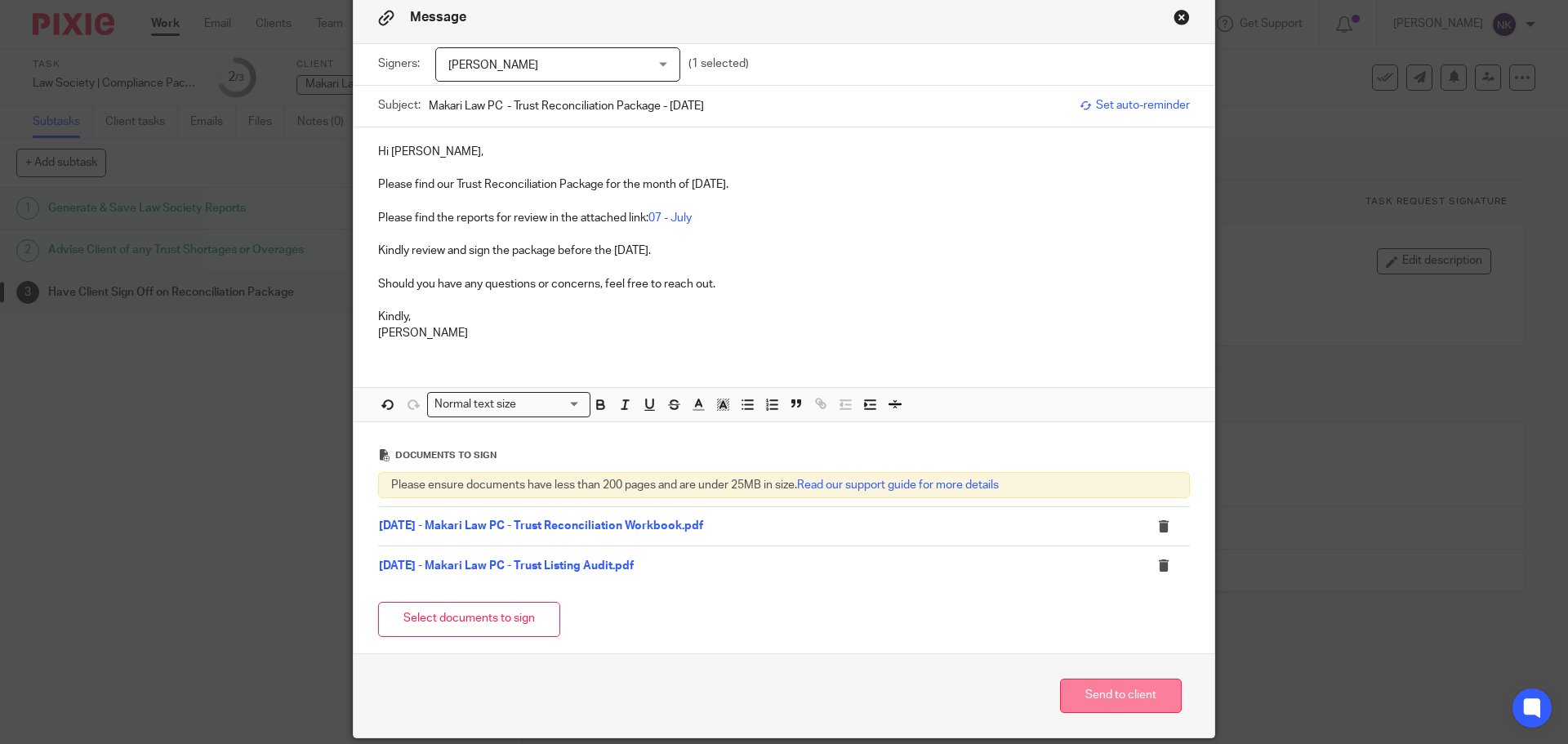
scroll to position [133, 0]
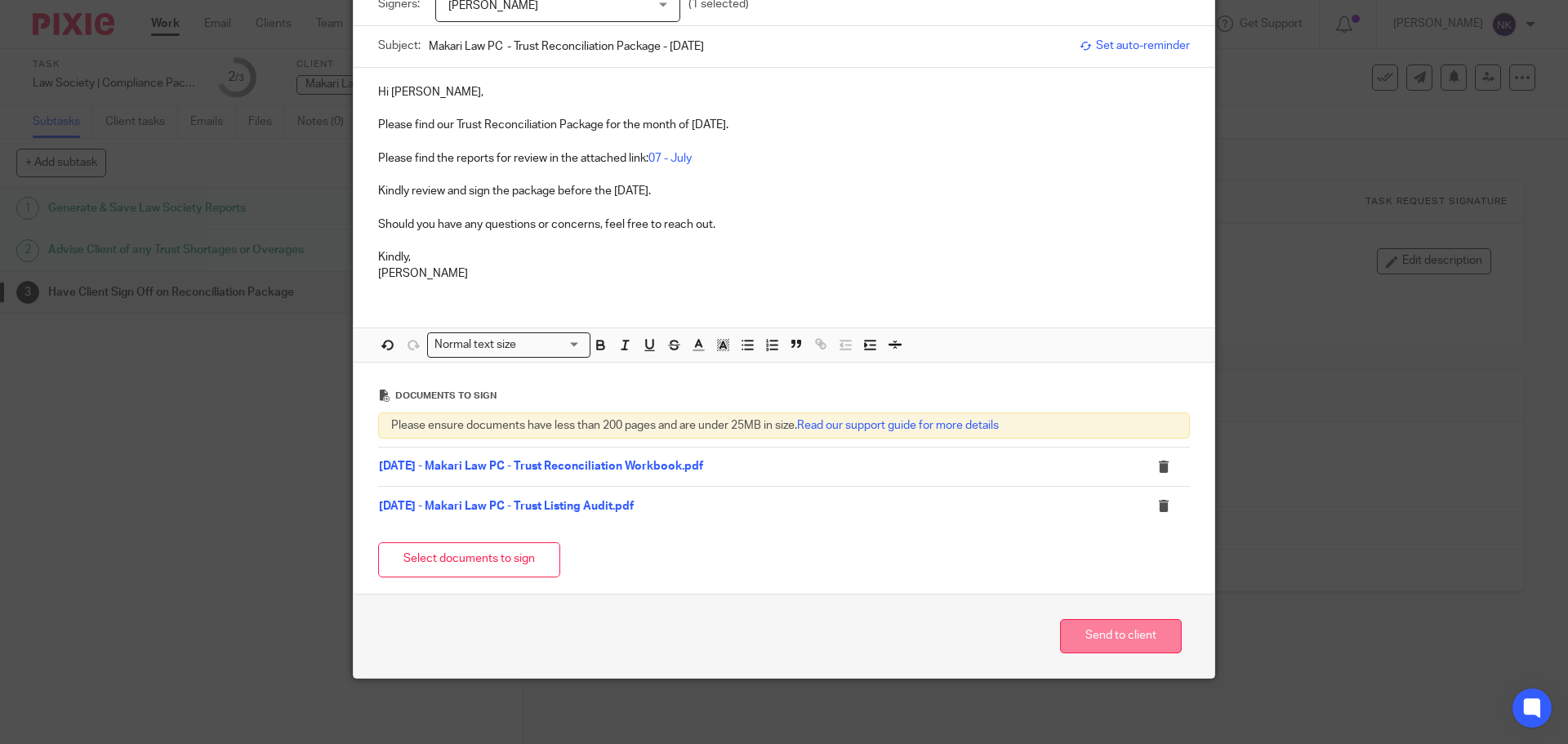
click at [1151, 640] on button "Send to client" at bounding box center [1121, 637] width 122 height 35
